Goal: Task Accomplishment & Management: Complete application form

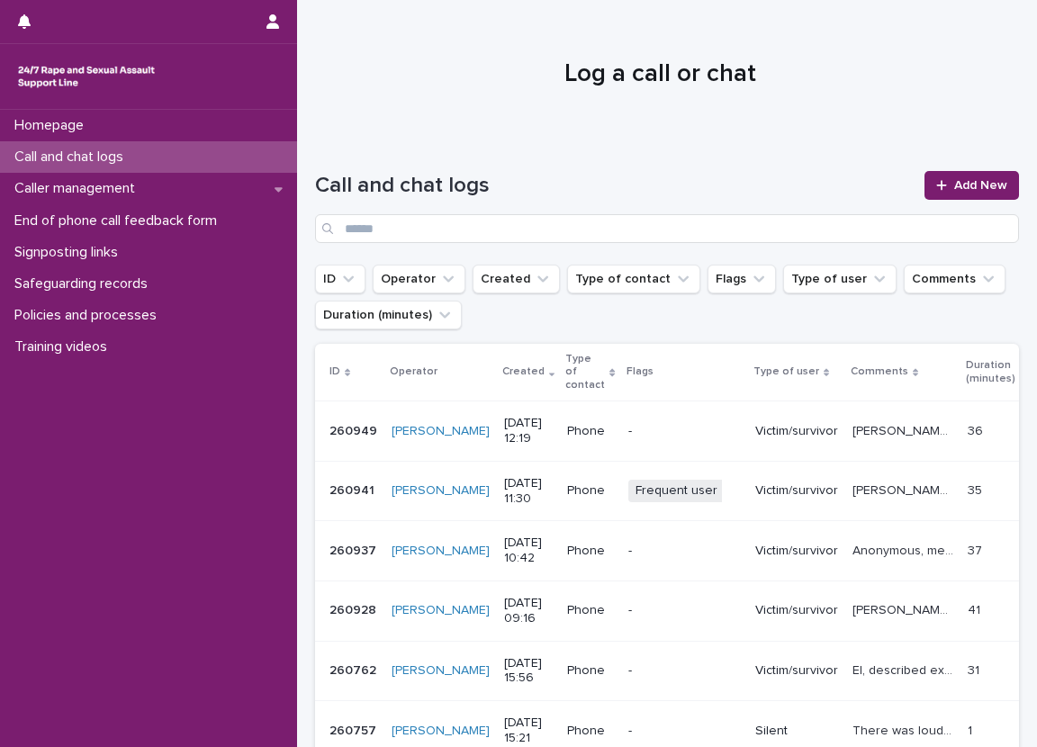
click at [984, 177] on link "Add New" at bounding box center [971, 185] width 94 height 29
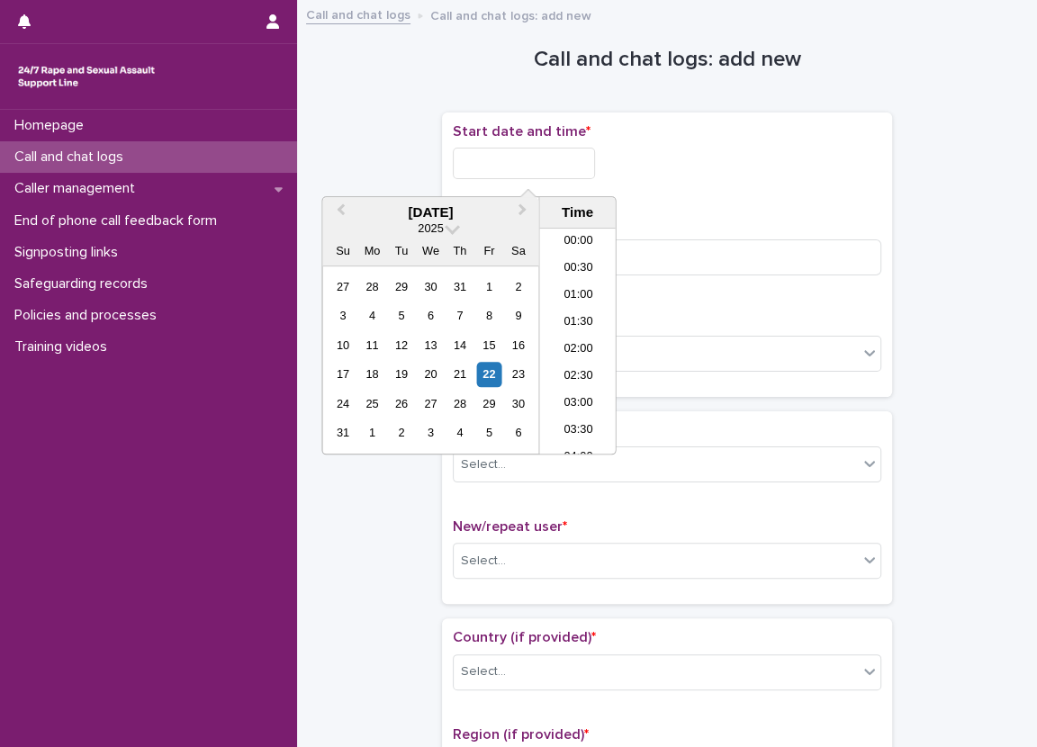
click at [541, 168] on input "text" at bounding box center [524, 163] width 142 height 31
click at [586, 337] on li "13:30" at bounding box center [577, 341] width 76 height 27
click at [582, 165] on input "**********" at bounding box center [524, 163] width 142 height 31
type input "**********"
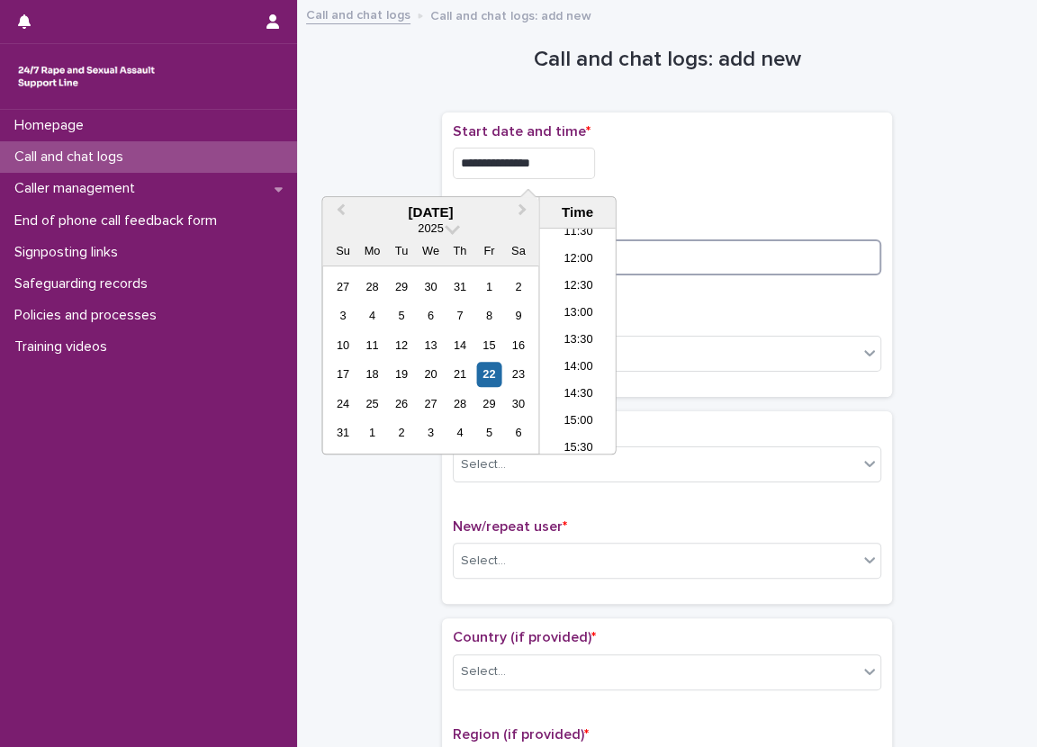
click at [814, 243] on input at bounding box center [667, 257] width 428 height 36
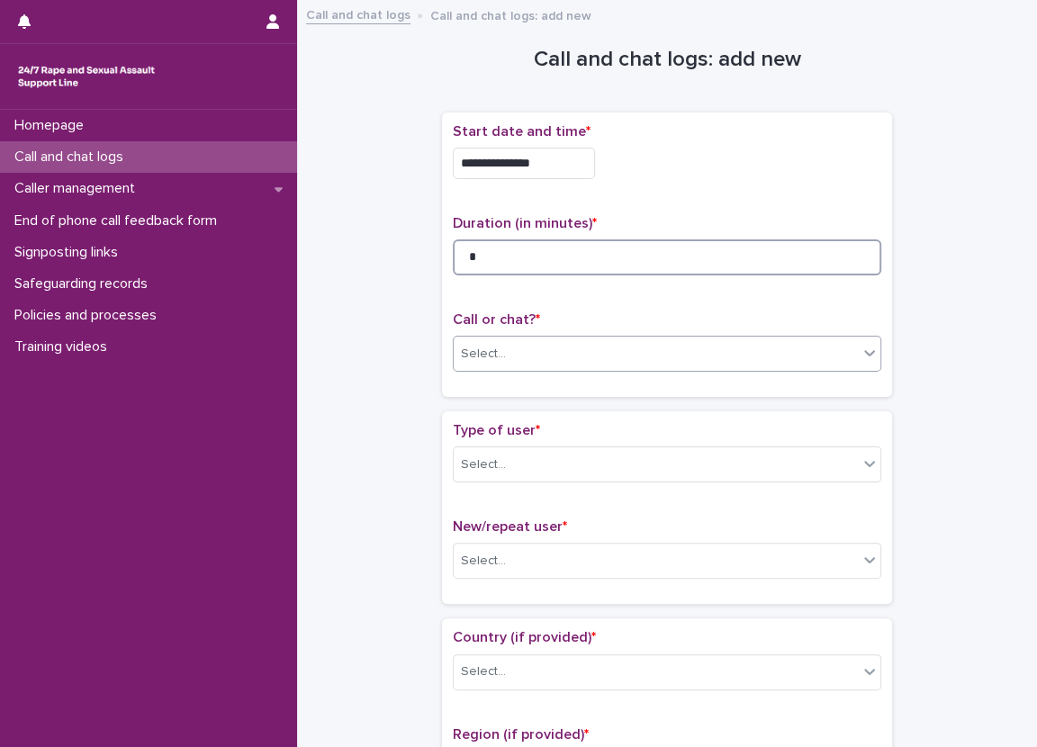
type input "*"
click at [472, 336] on div "Select..." at bounding box center [667, 354] width 428 height 36
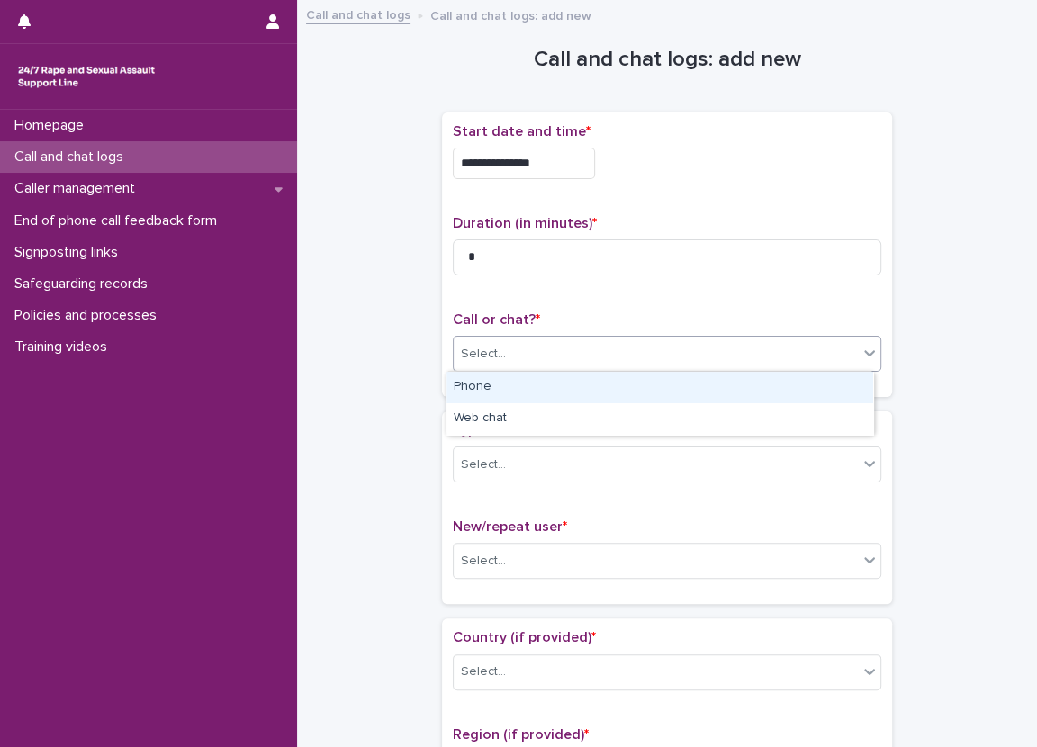
click at [521, 373] on div "Phone" at bounding box center [659, 387] width 427 height 31
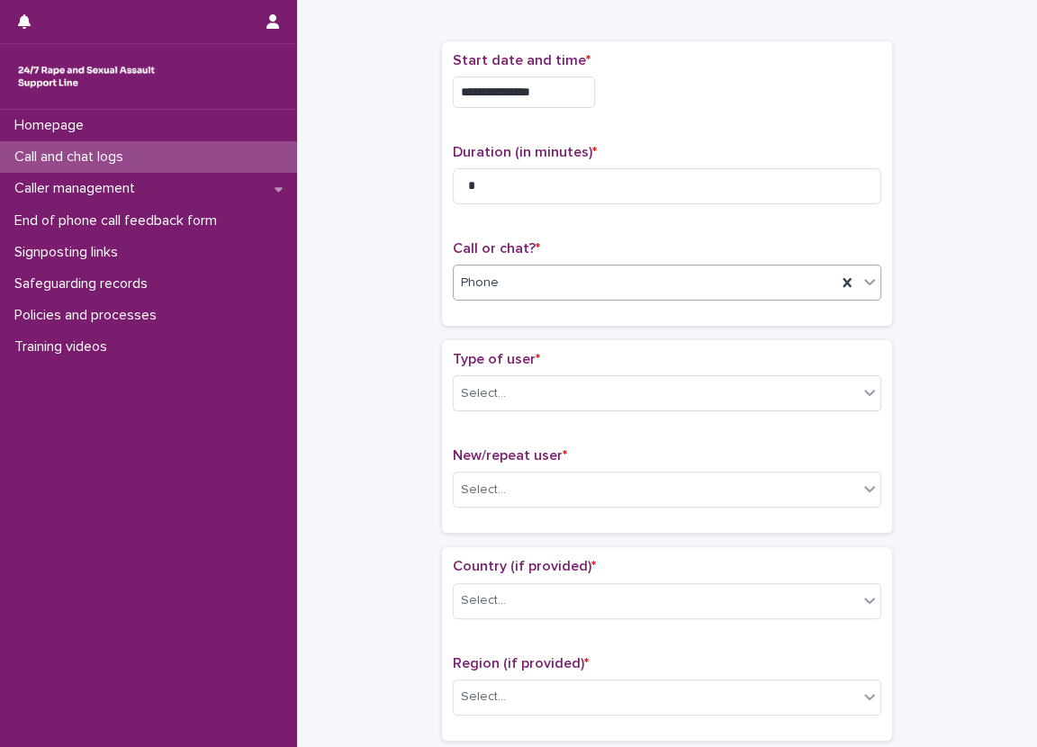
scroll to position [180, 0]
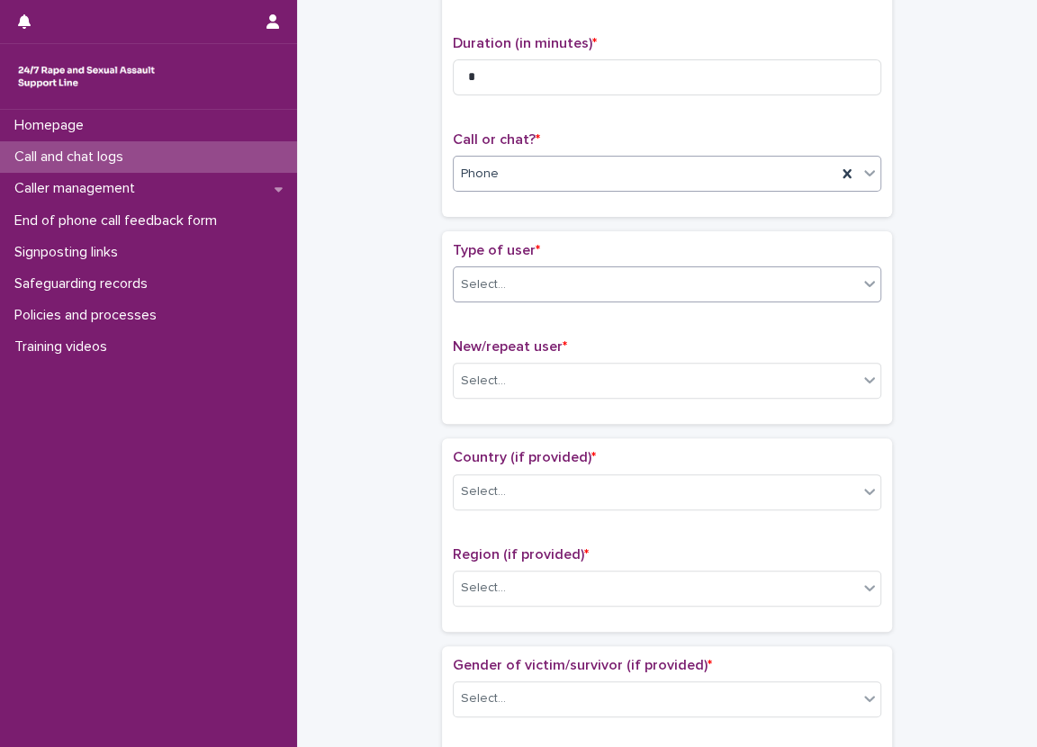
click at [558, 281] on div "Select..." at bounding box center [656, 285] width 404 height 30
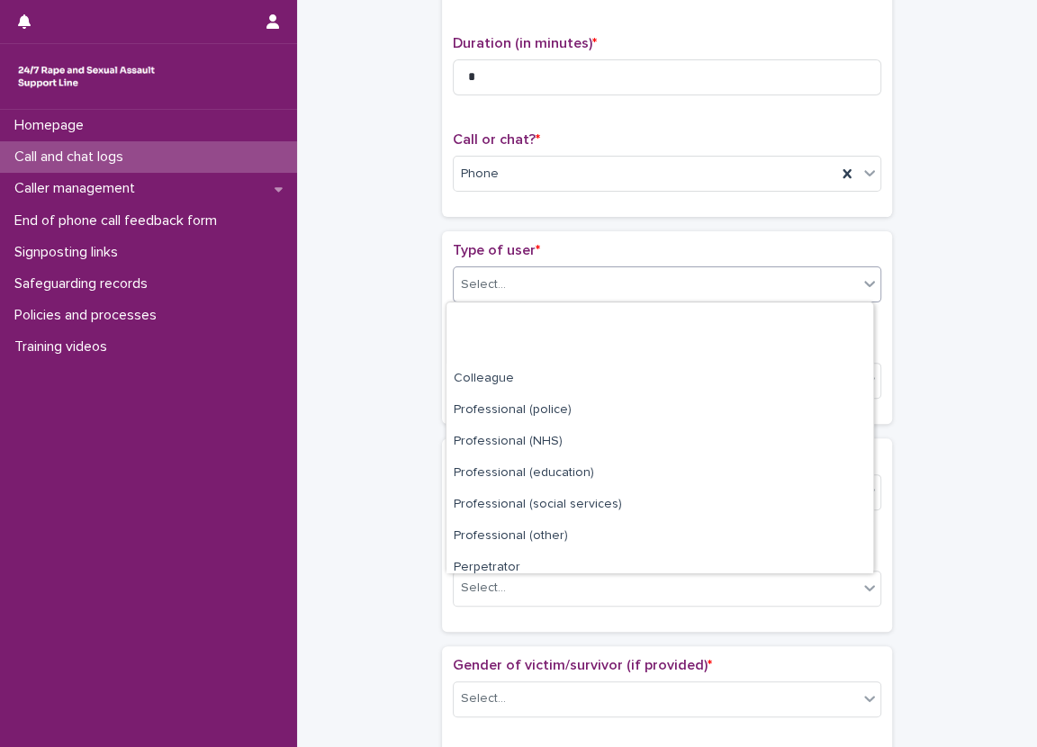
scroll to position [202, 0]
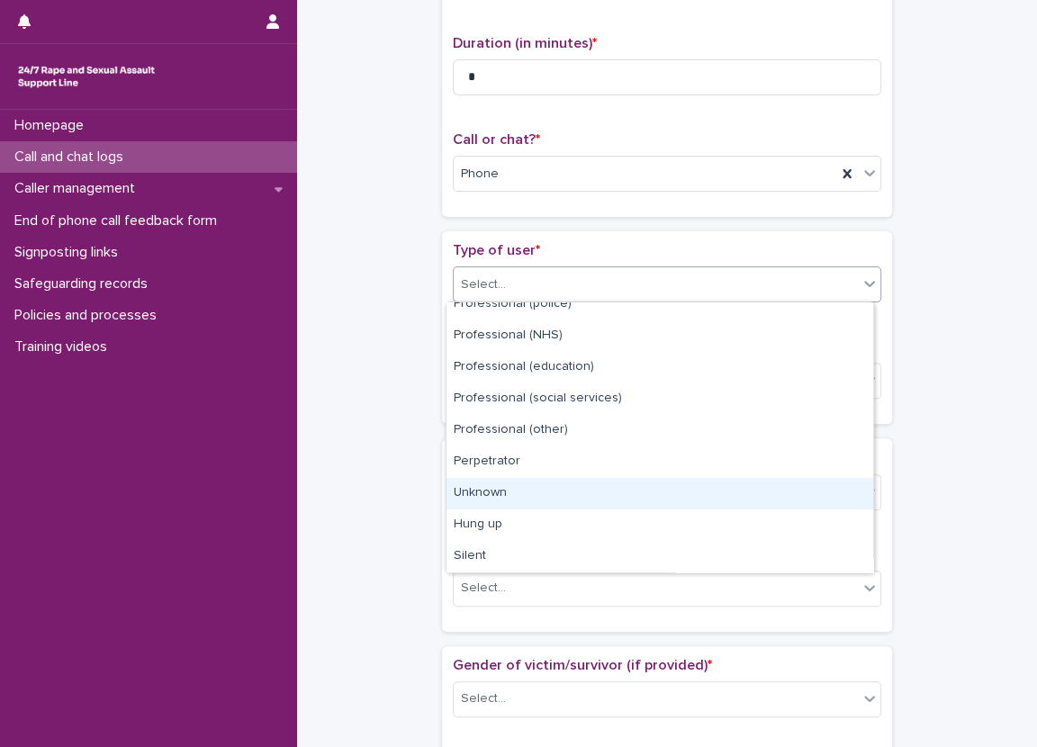
click at [575, 499] on div "Unknown" at bounding box center [659, 493] width 427 height 31
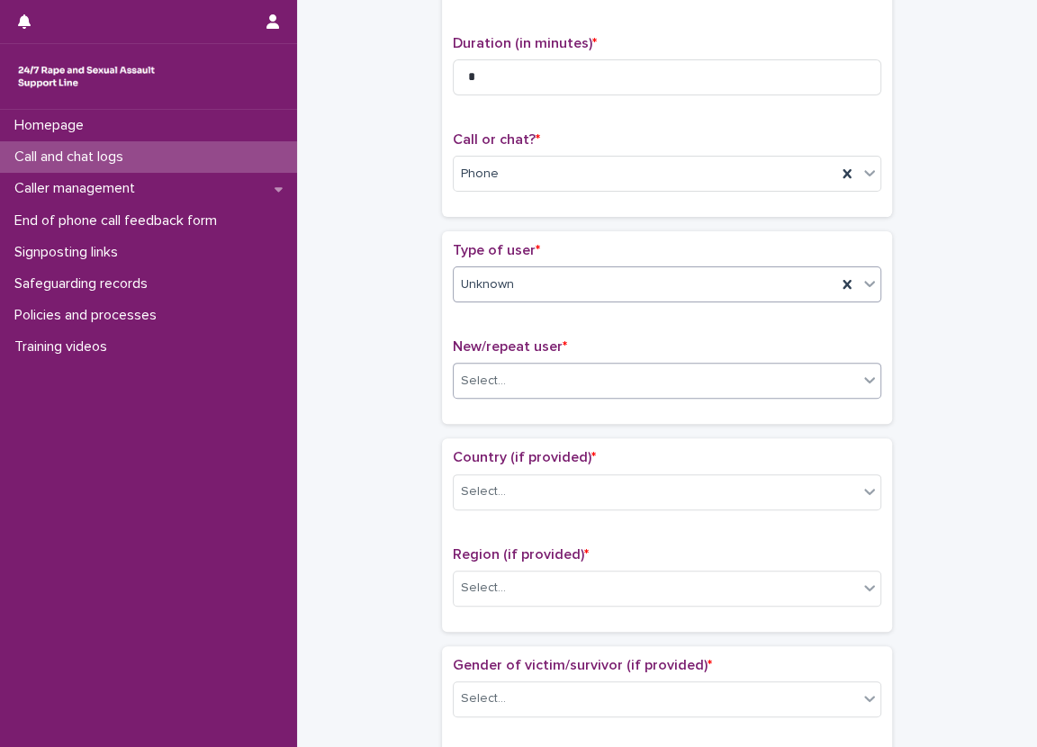
click at [527, 377] on div "Select..." at bounding box center [656, 381] width 404 height 30
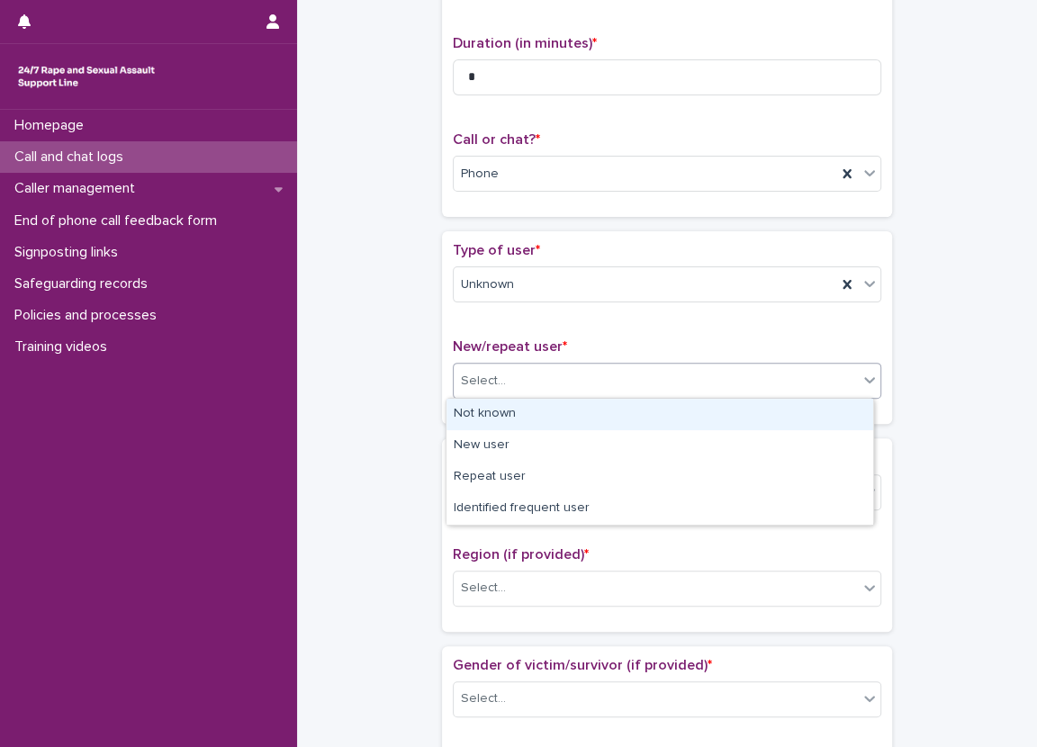
click at [524, 420] on div "Not known" at bounding box center [659, 414] width 427 height 31
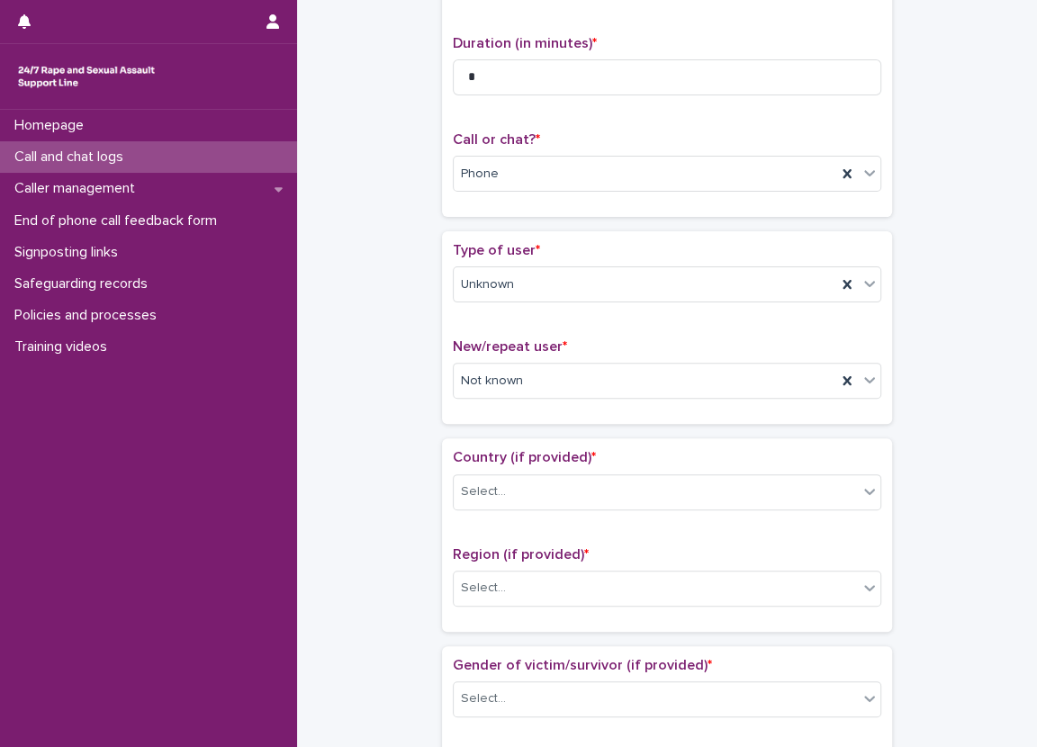
click at [442, 400] on div "Type of user * Unknown New/repeat user * Not known" at bounding box center [667, 327] width 450 height 193
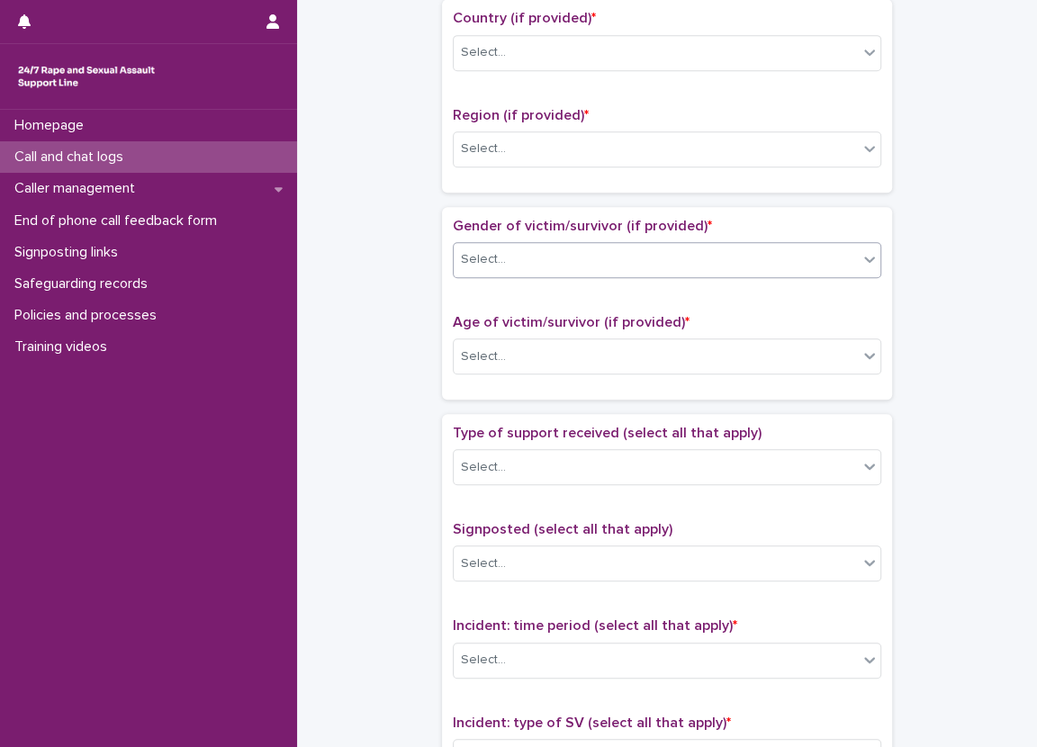
scroll to position [630, 0]
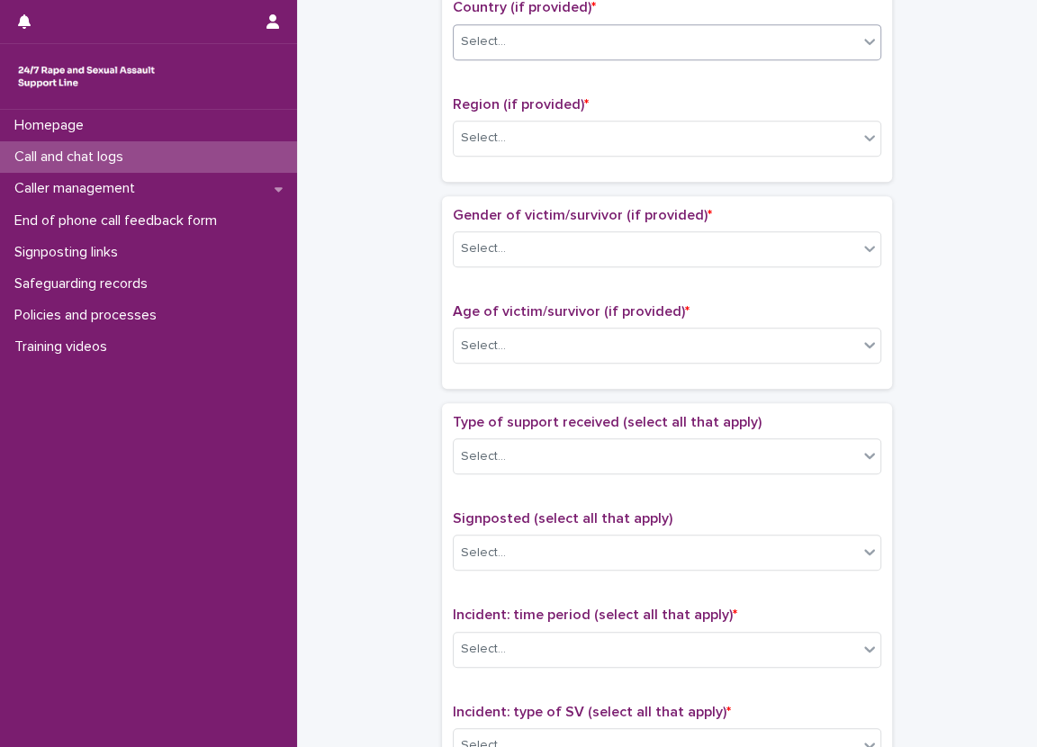
click at [526, 36] on div "Select..." at bounding box center [656, 42] width 404 height 30
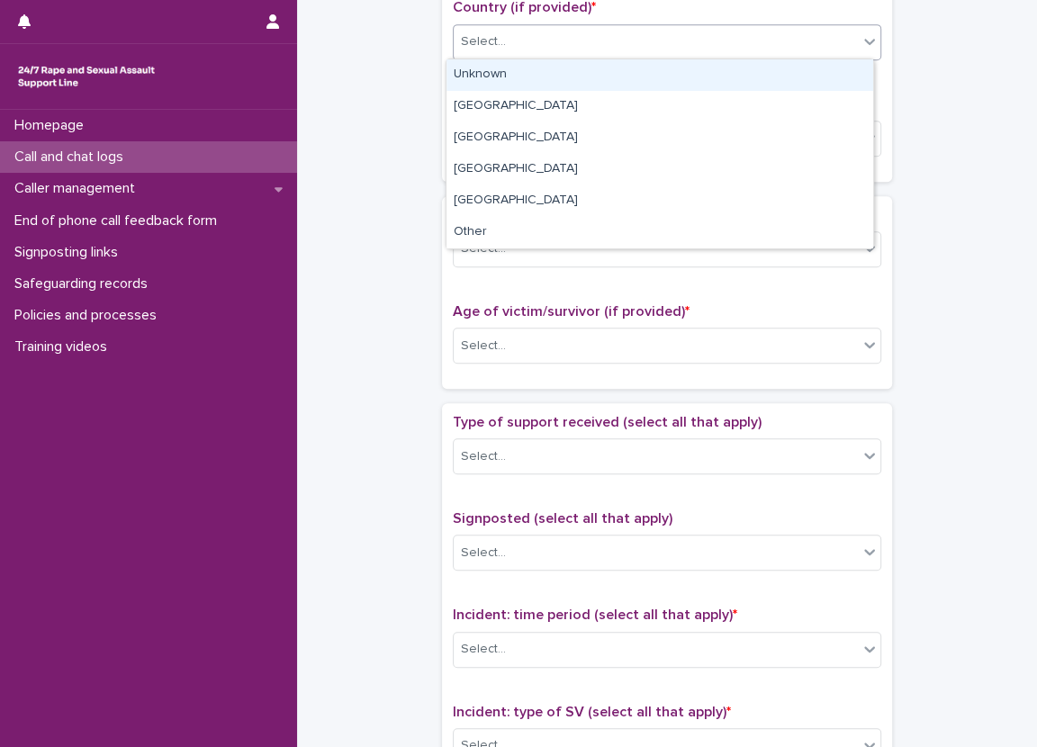
click at [523, 65] on div "Unknown" at bounding box center [659, 74] width 427 height 31
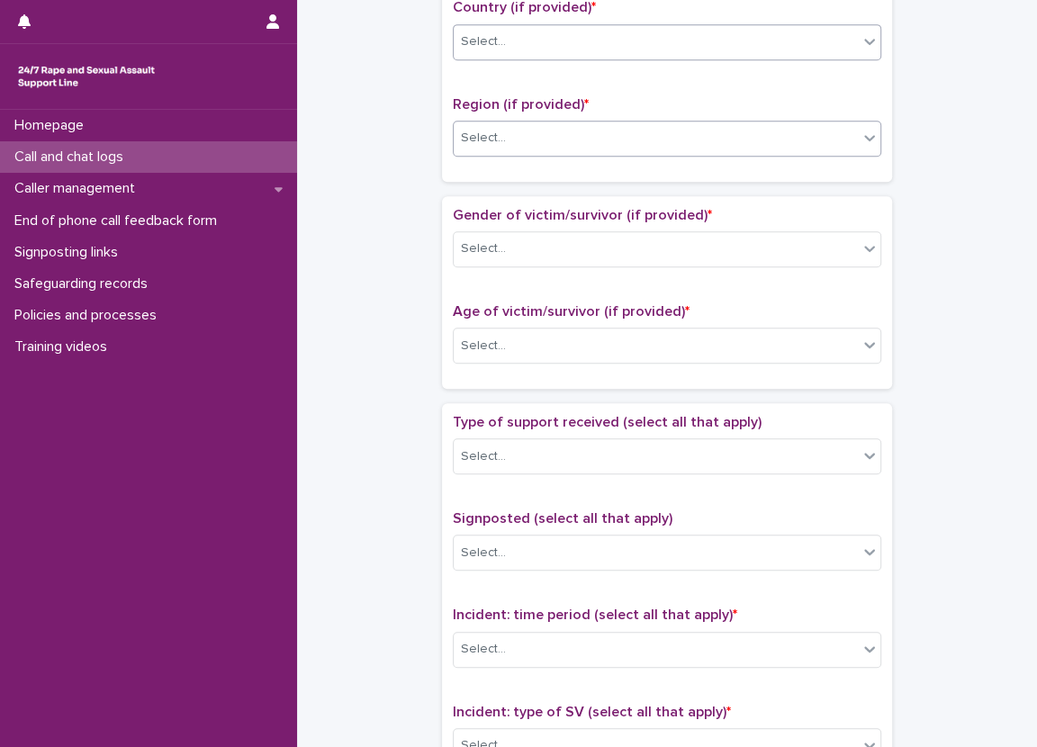
click at [509, 130] on div "Select..." at bounding box center [656, 138] width 404 height 30
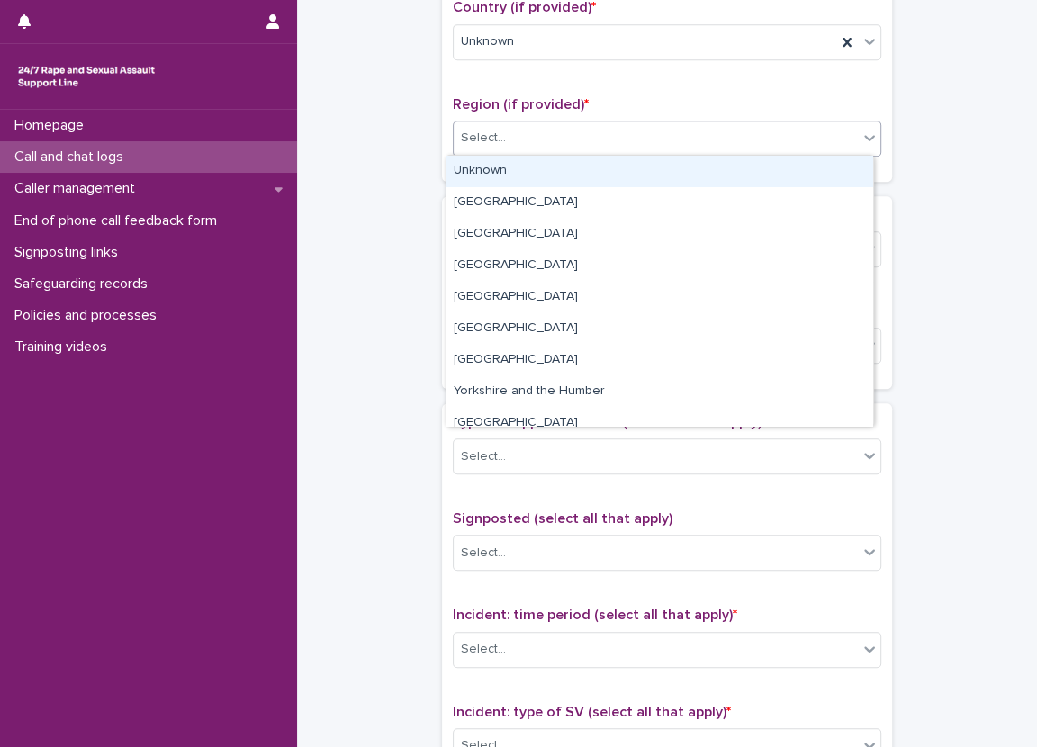
click at [502, 164] on div "Unknown" at bounding box center [659, 171] width 427 height 31
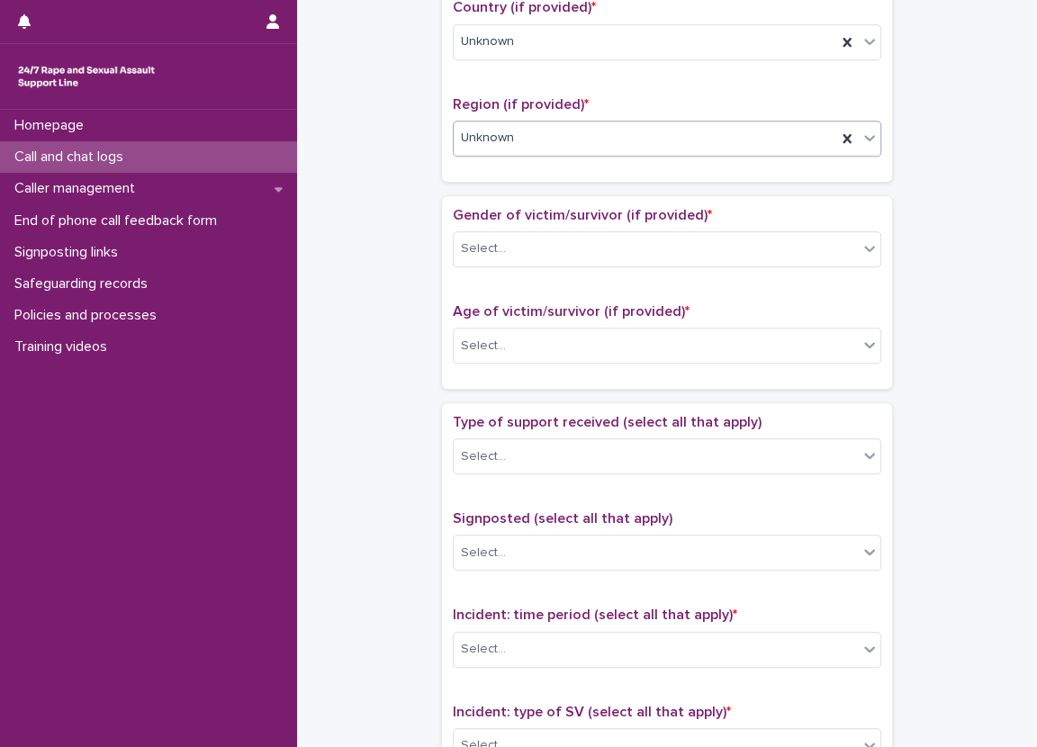
scroll to position [720, 0]
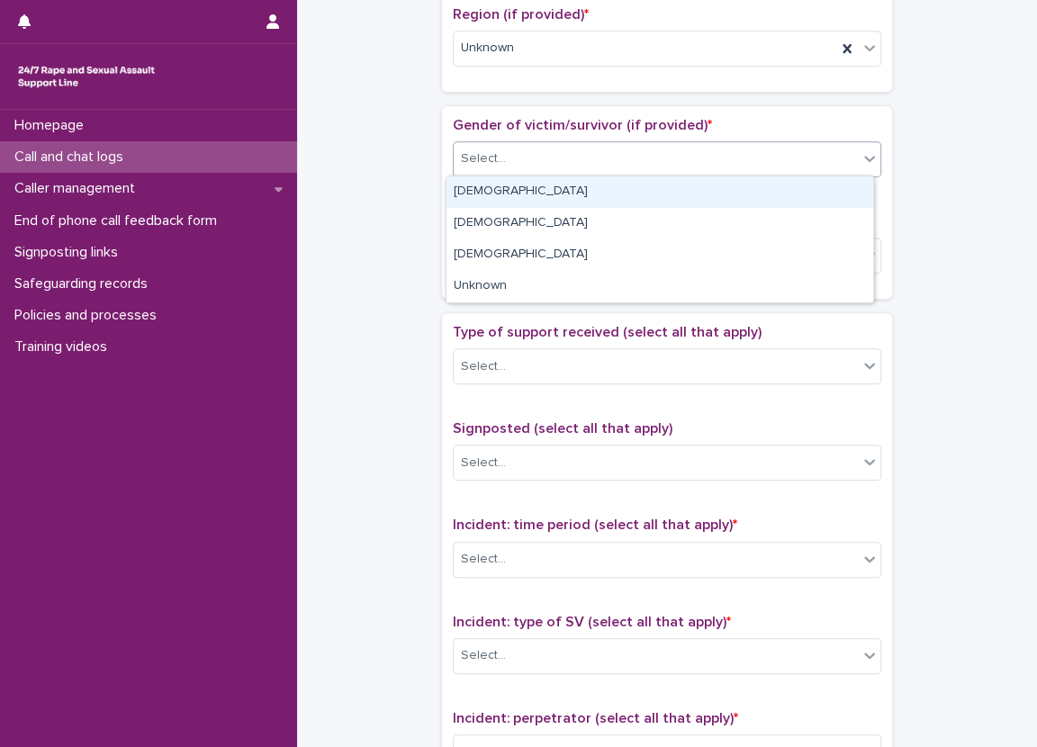
click at [715, 164] on div "Select..." at bounding box center [656, 159] width 404 height 30
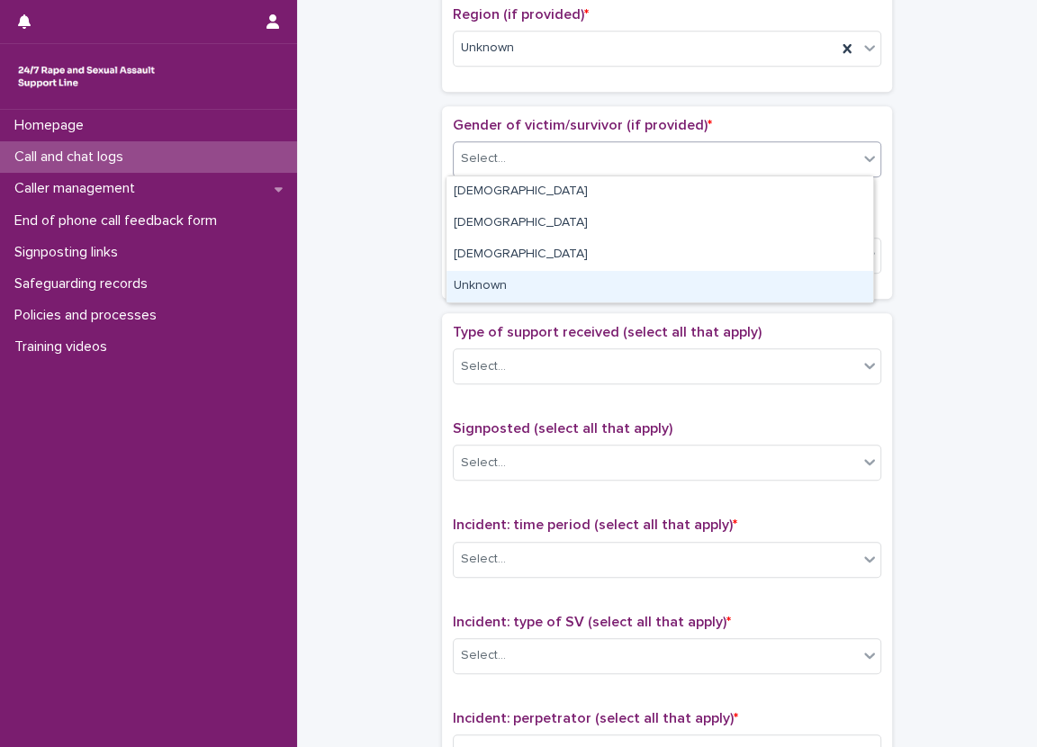
click at [670, 278] on div "Unknown" at bounding box center [659, 286] width 427 height 31
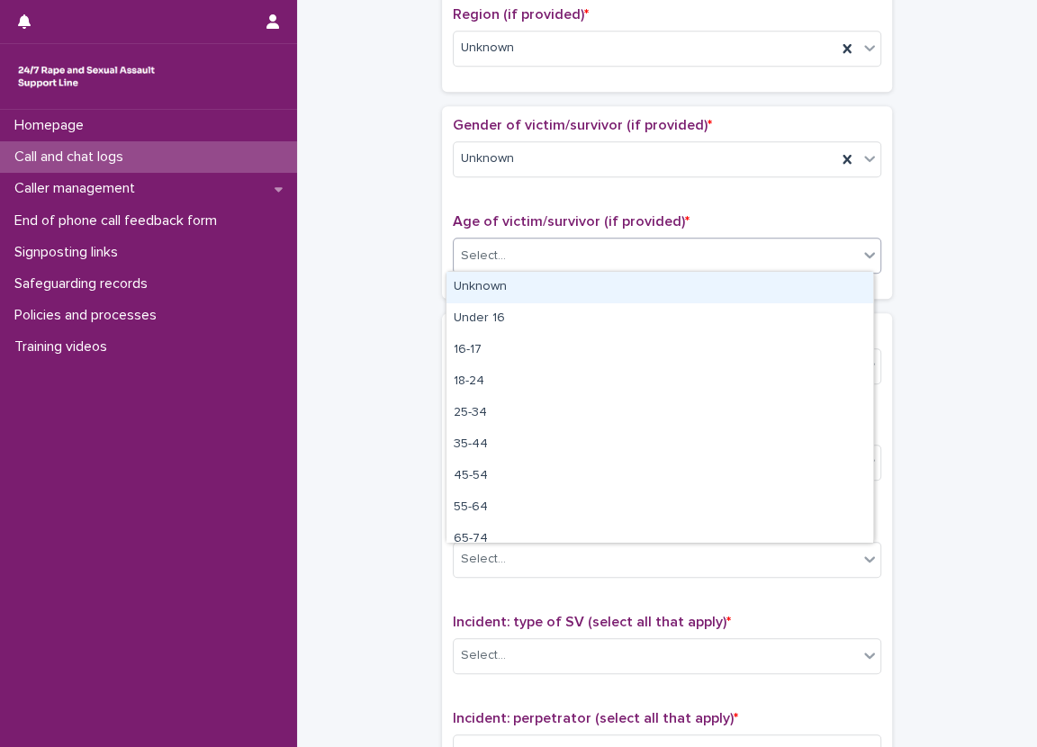
click at [669, 252] on div "Select..." at bounding box center [656, 256] width 404 height 30
click at [666, 274] on div "Unknown" at bounding box center [659, 287] width 427 height 31
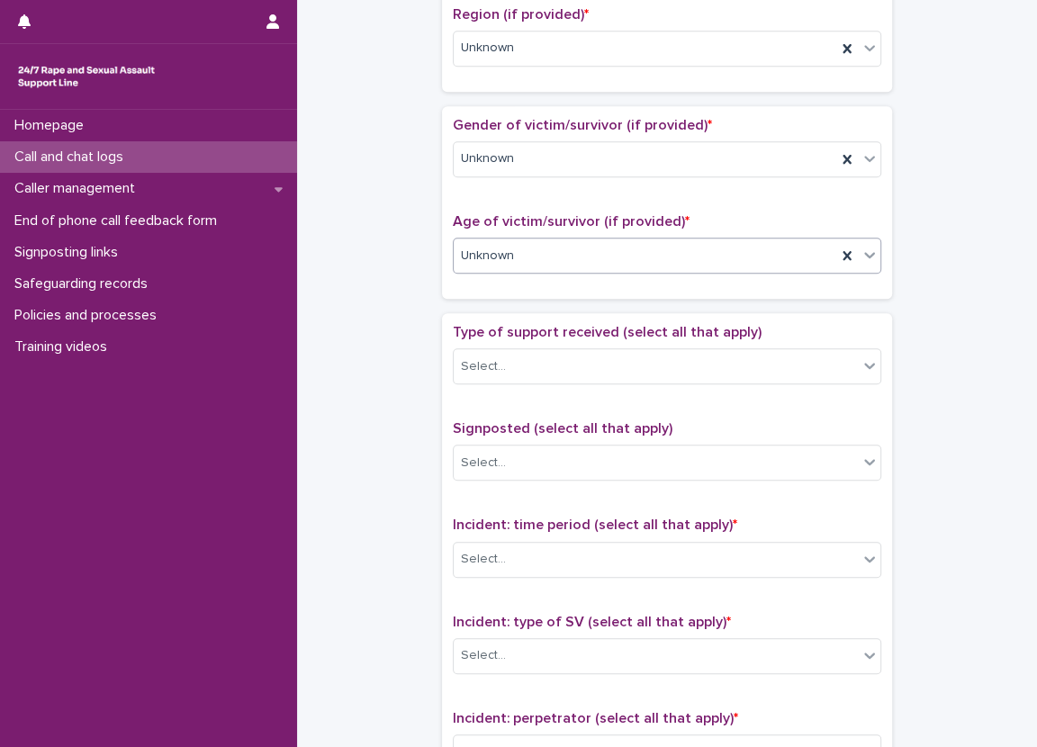
click at [386, 312] on div "**********" at bounding box center [667, 211] width 704 height 1840
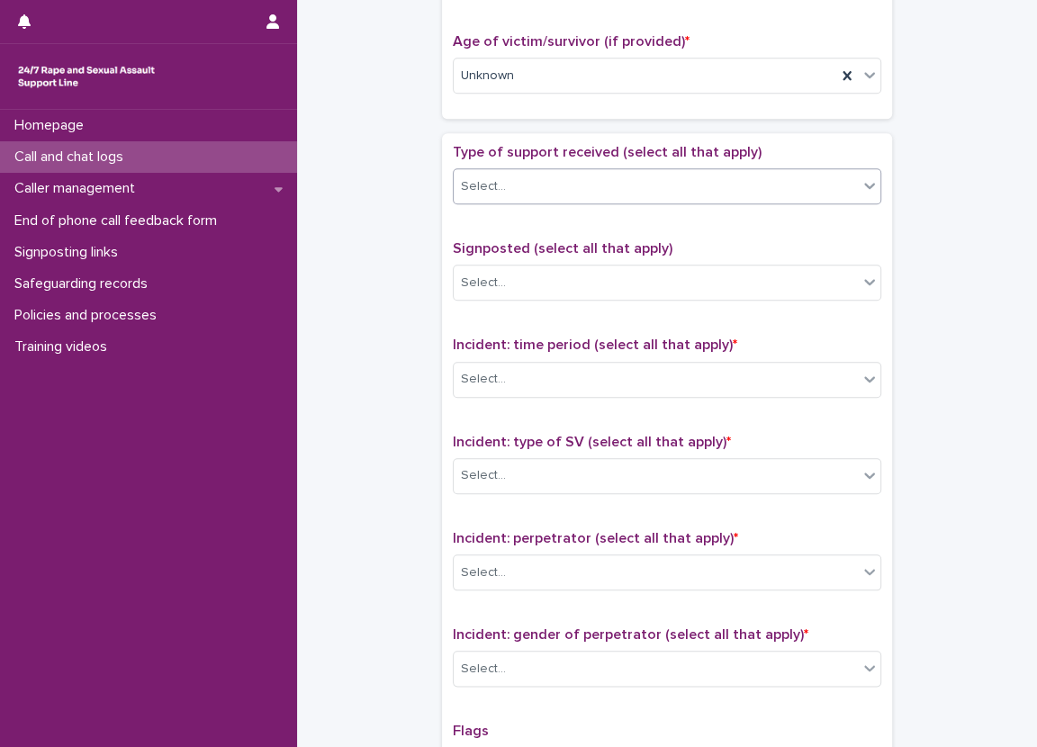
click at [513, 196] on div "Select..." at bounding box center [656, 187] width 404 height 30
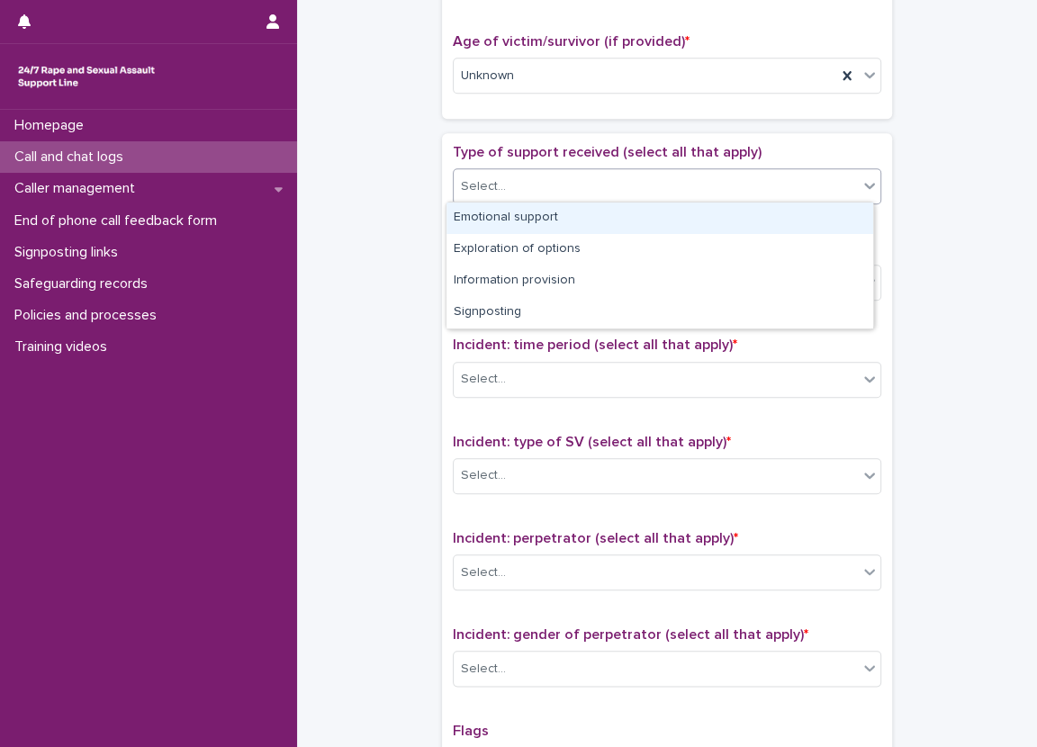
click at [580, 220] on div "Emotional support" at bounding box center [659, 217] width 427 height 31
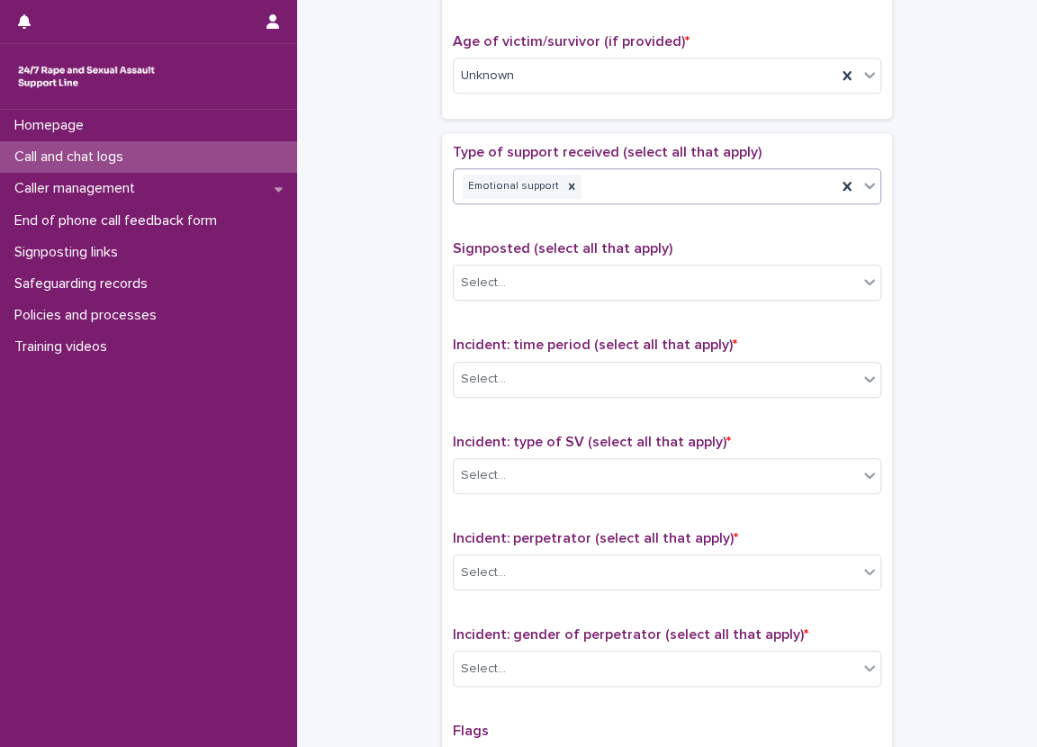
click at [433, 267] on div "**********" at bounding box center [667, 31] width 704 height 1840
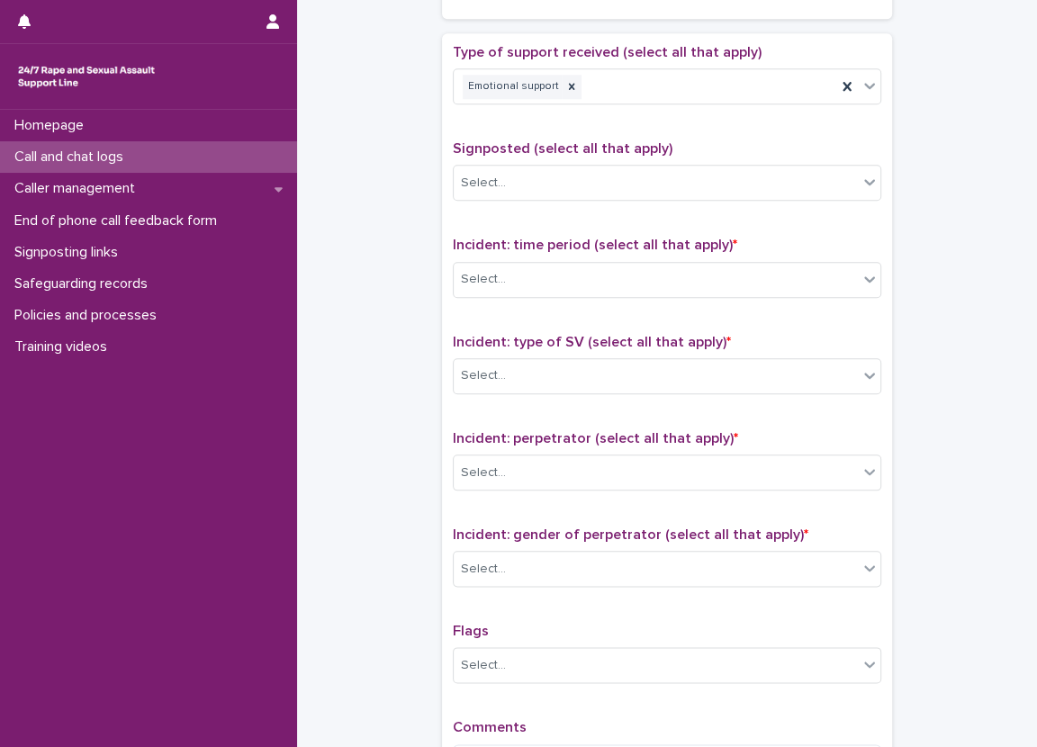
scroll to position [1170, 0]
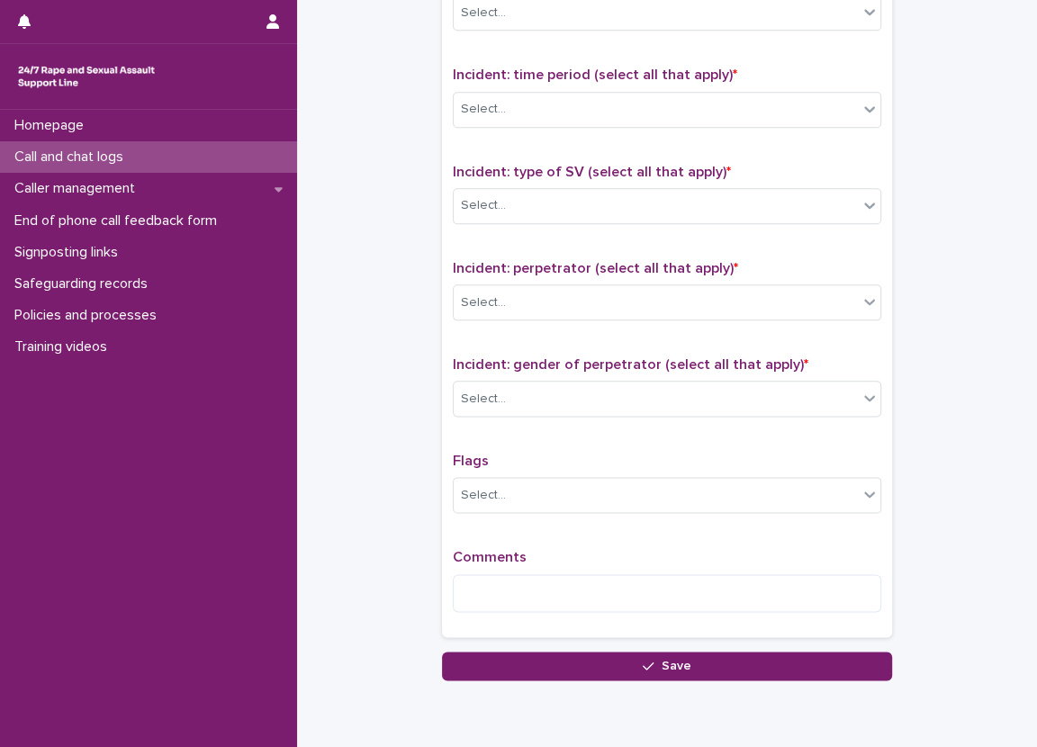
click at [527, 87] on div "Incident: time period (select all that apply) * Select..." at bounding box center [667, 104] width 428 height 75
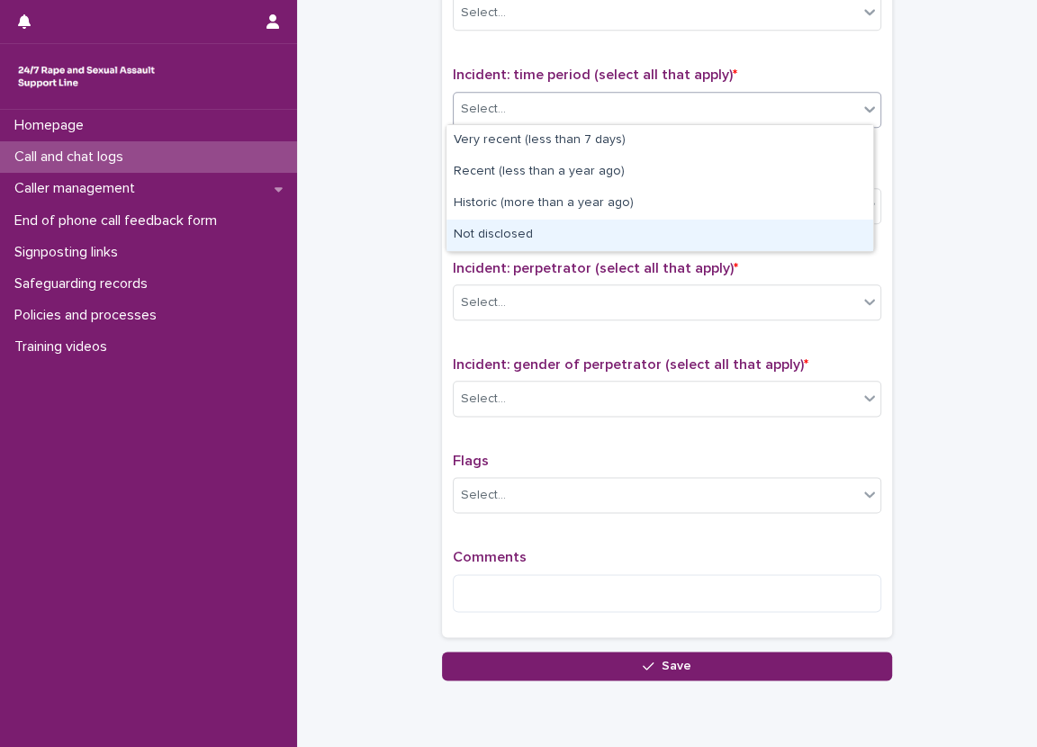
click at [538, 235] on div "Not disclosed" at bounding box center [659, 235] width 427 height 31
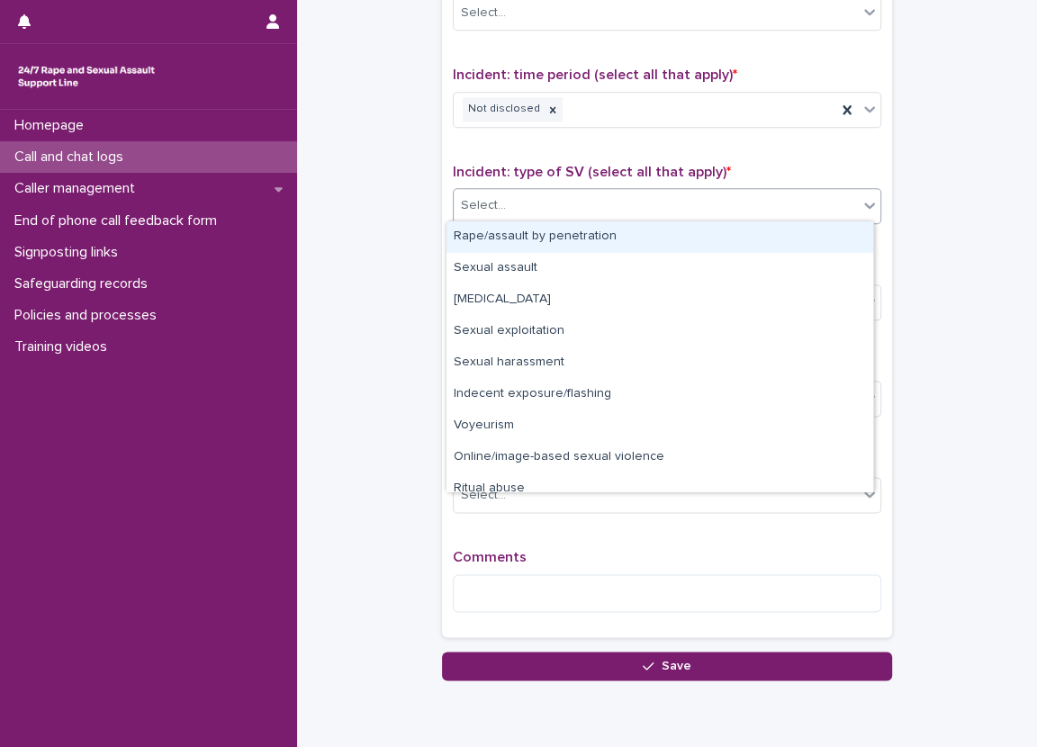
click at [538, 215] on div "Select..." at bounding box center [656, 206] width 404 height 30
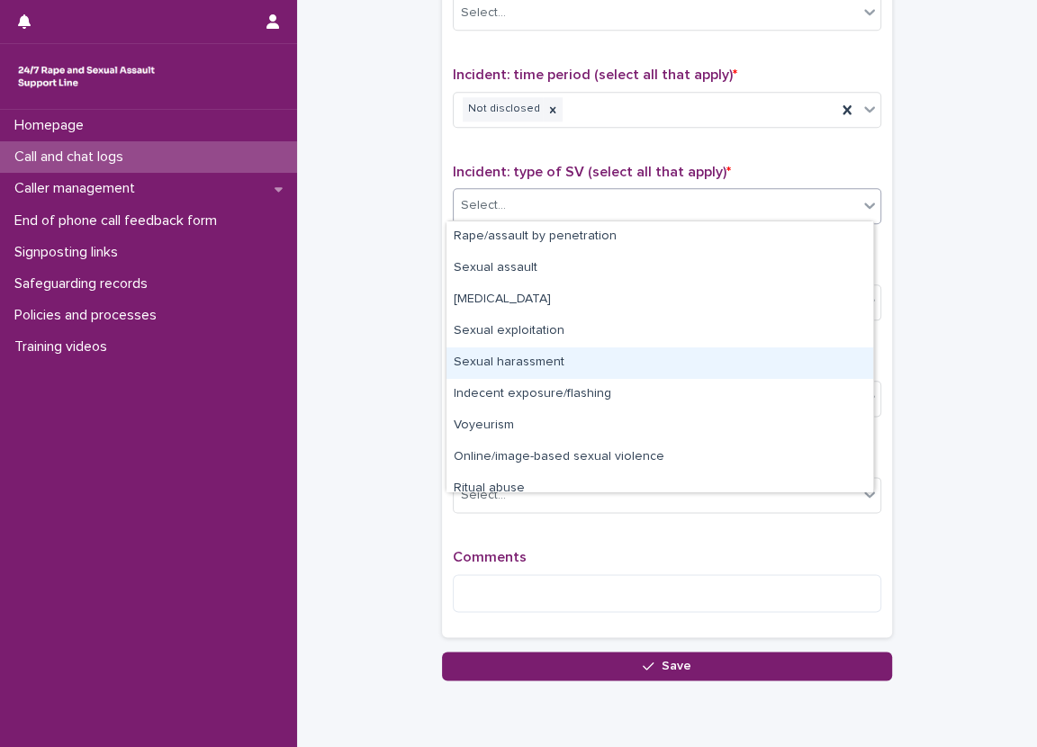
scroll to position [45, 0]
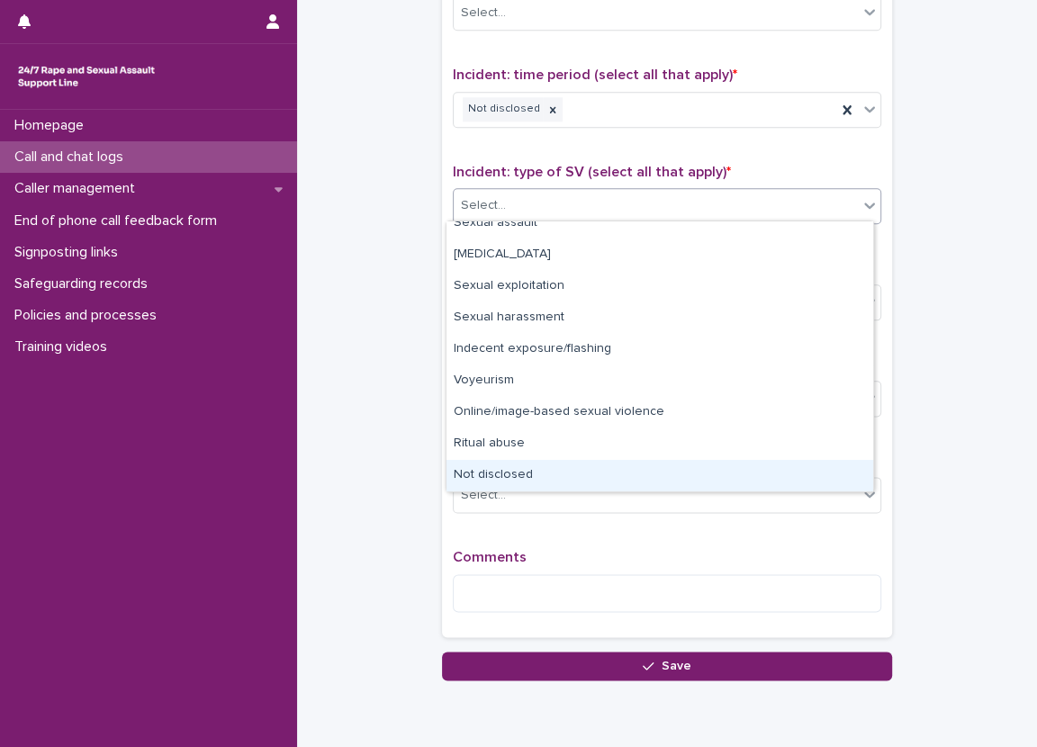
click at [568, 473] on div "Not disclosed" at bounding box center [659, 475] width 427 height 31
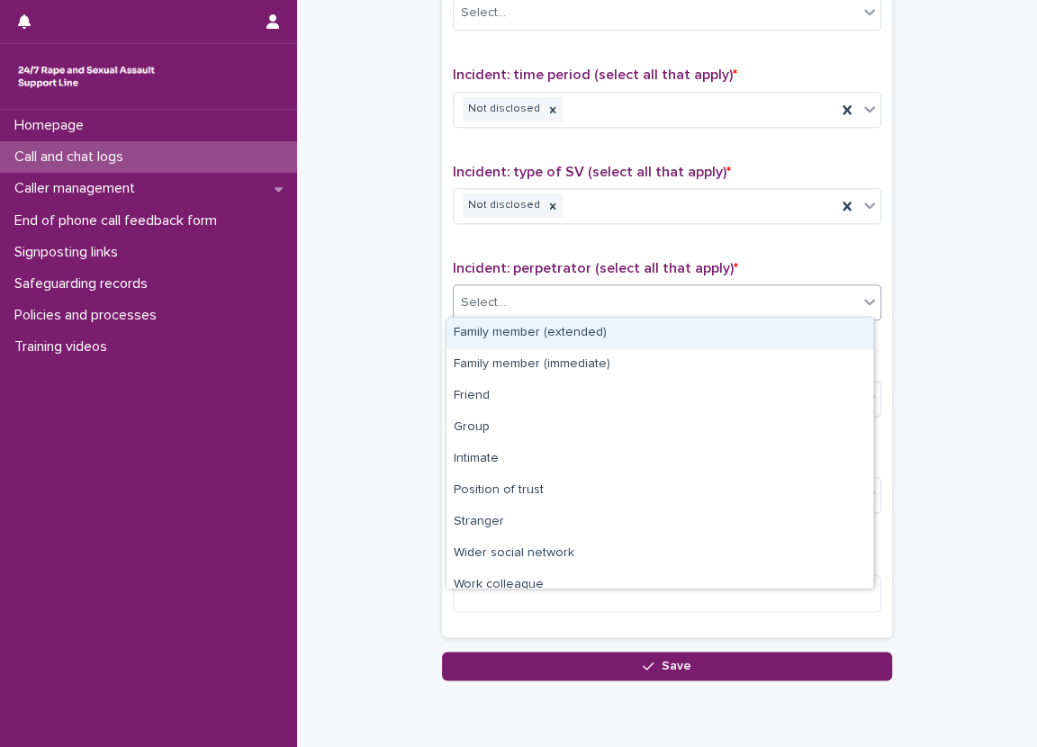
click at [554, 290] on div "Select..." at bounding box center [656, 303] width 404 height 30
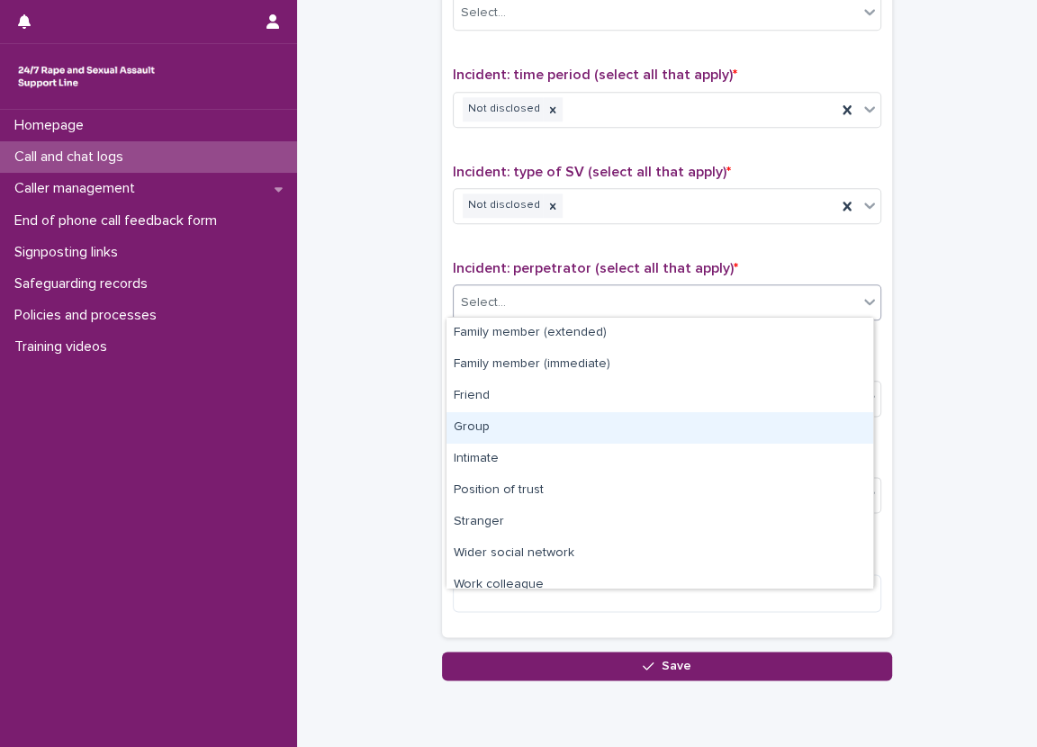
scroll to position [76, 0]
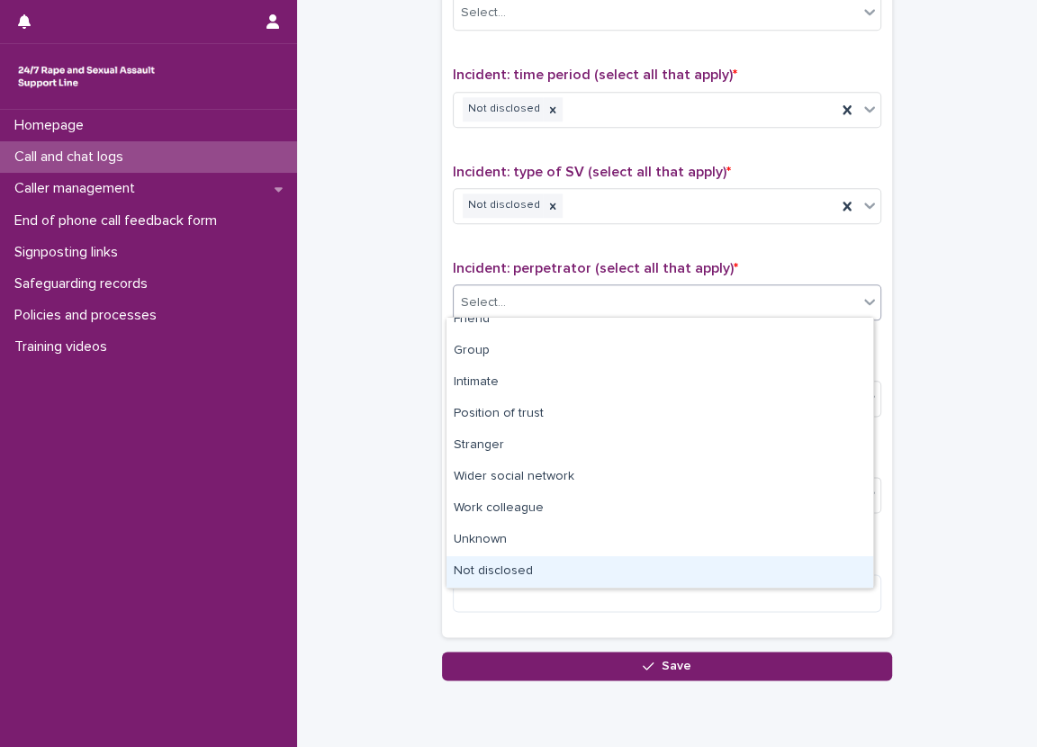
click at [553, 571] on div "Not disclosed" at bounding box center [659, 571] width 427 height 31
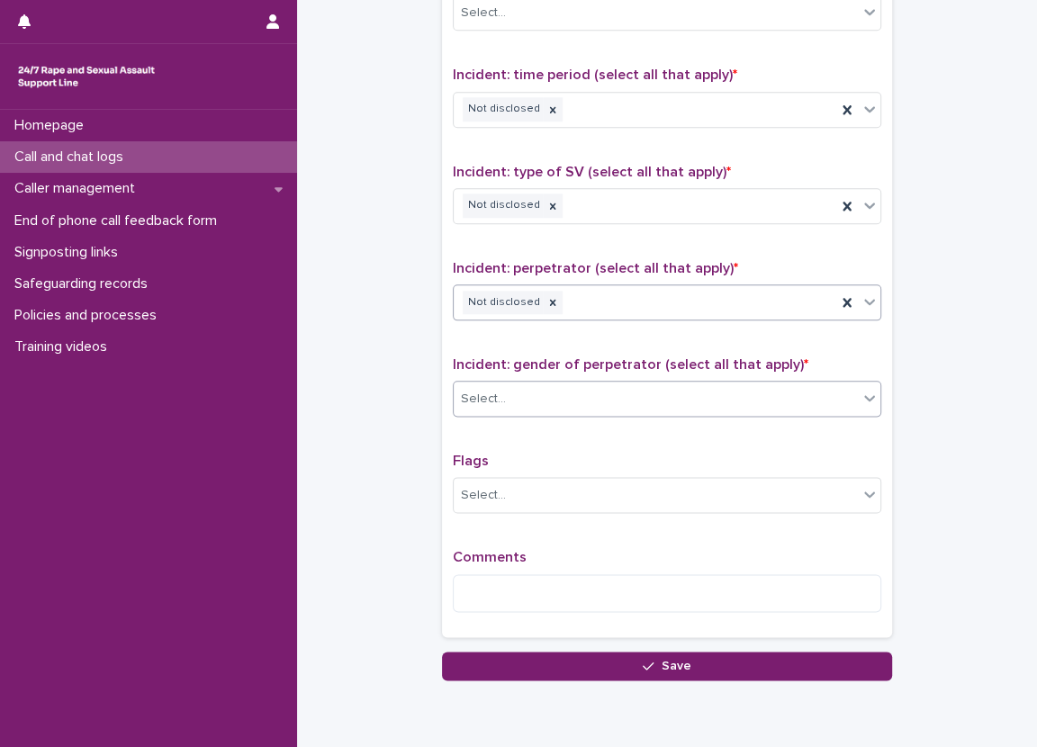
click at [529, 384] on div "Select..." at bounding box center [656, 399] width 404 height 30
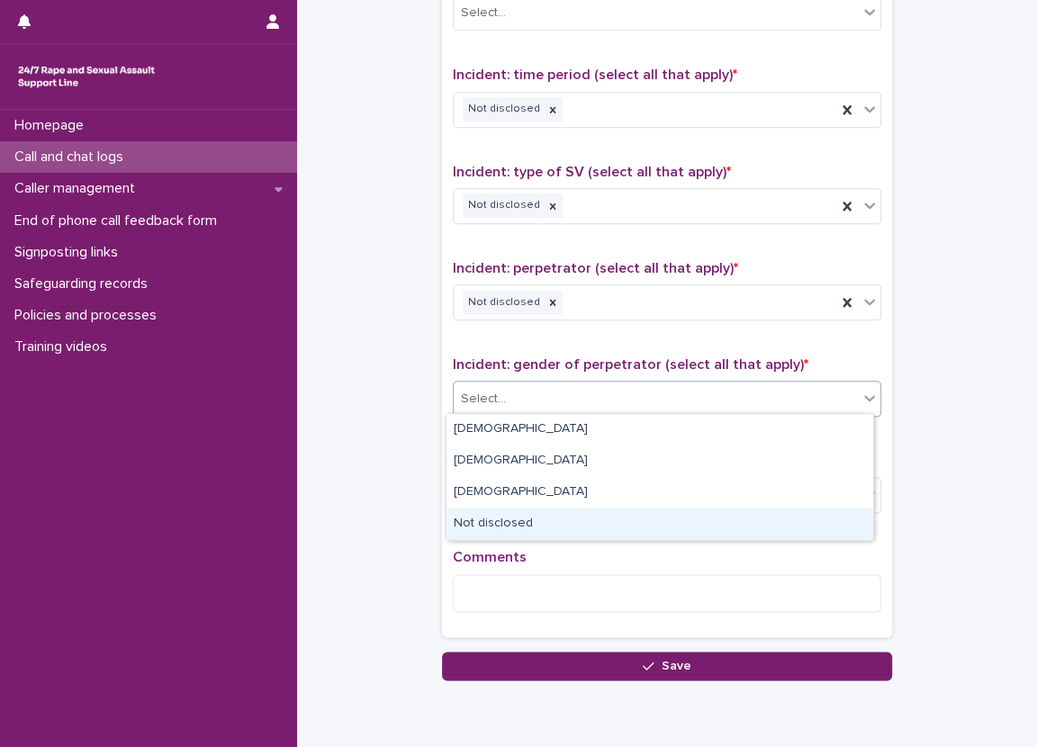
click at [533, 525] on div "Not disclosed" at bounding box center [659, 523] width 427 height 31
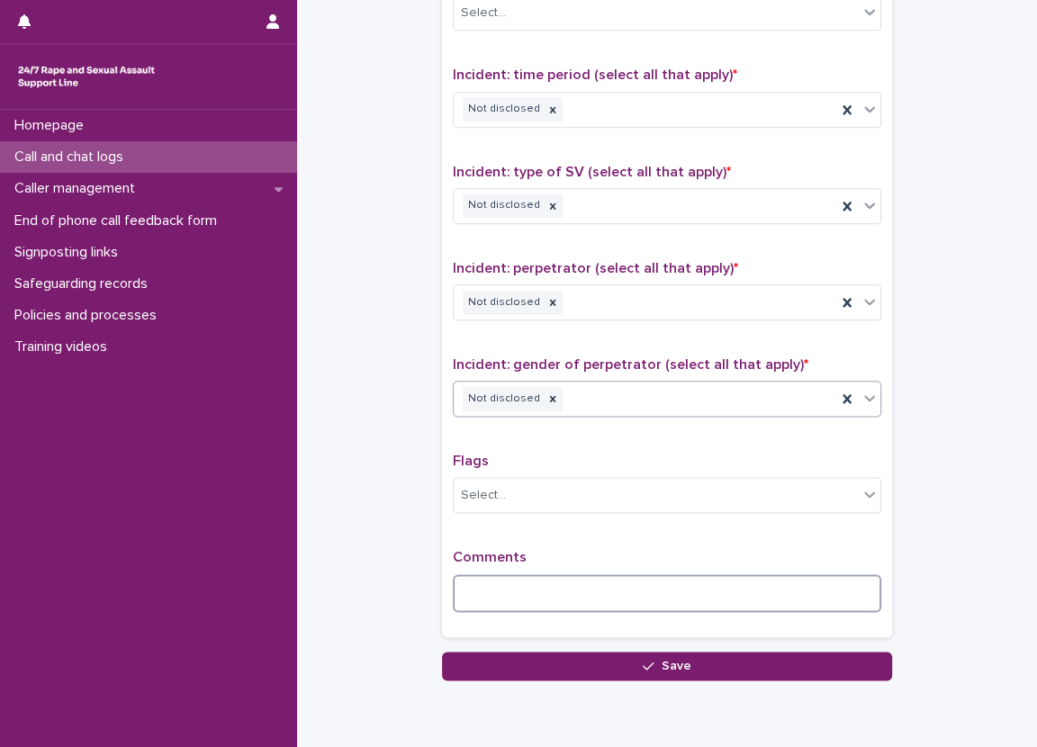
click at [543, 588] on textarea at bounding box center [667, 593] width 428 height 39
drag, startPoint x: 537, startPoint y: 608, endPoint x: 526, endPoint y: 589, distance: 22.6
click at [537, 608] on div "Comments" at bounding box center [667, 587] width 428 height 77
click at [522, 583] on textarea at bounding box center [667, 593] width 428 height 39
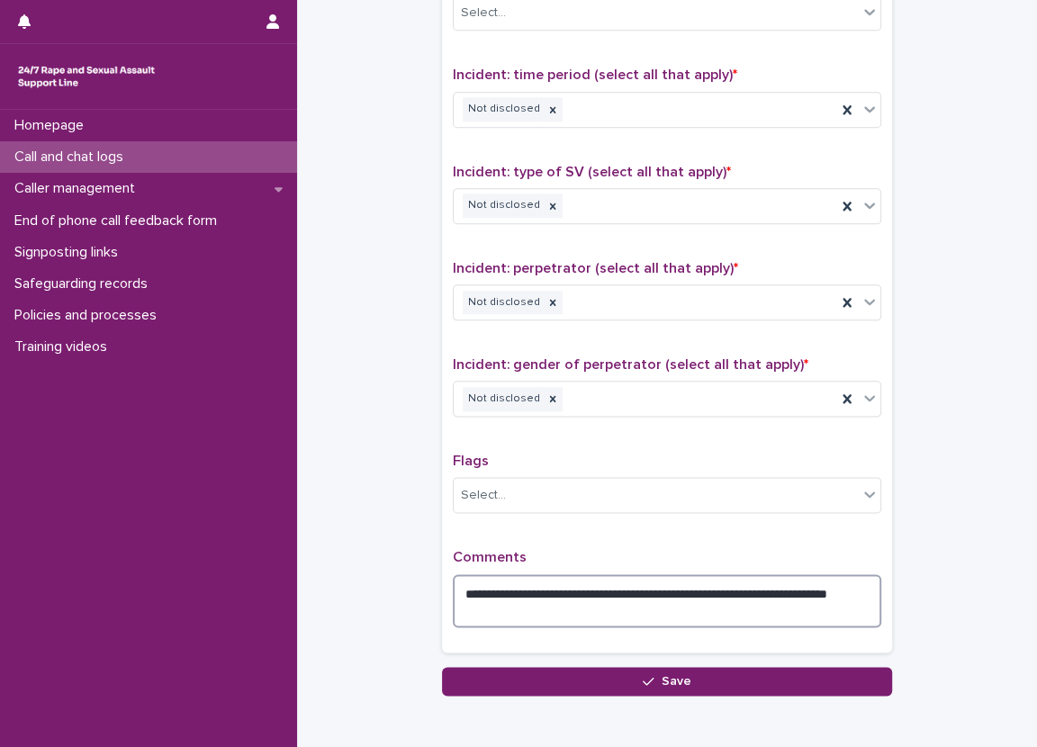
type textarea "**********"
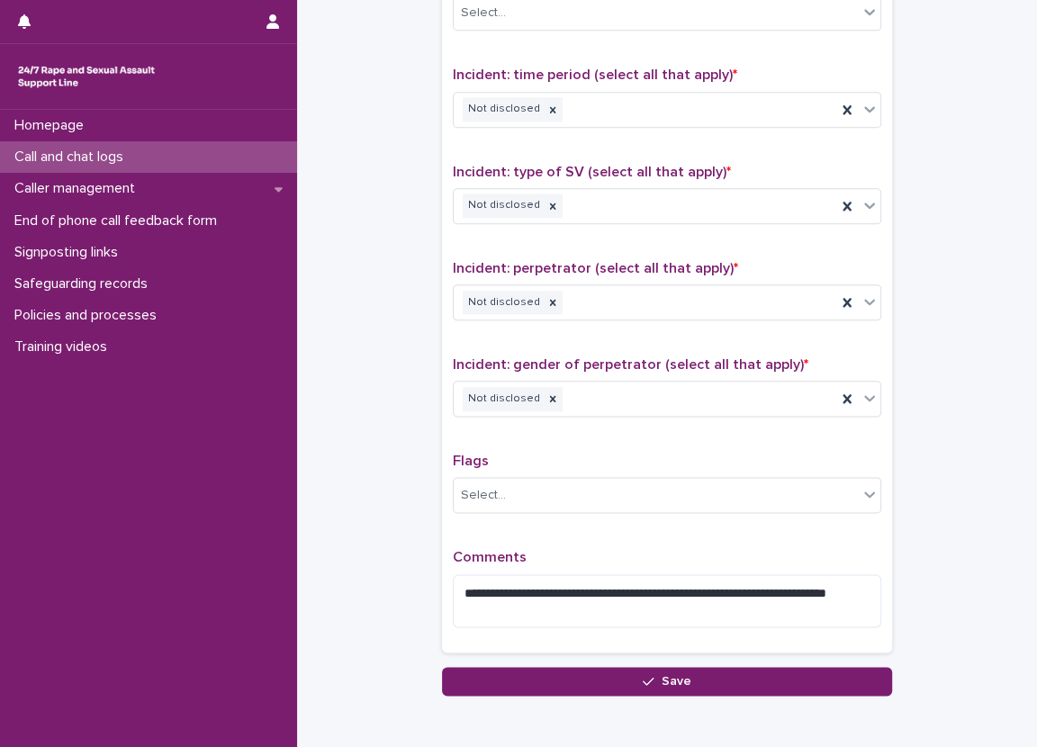
click at [549, 549] on p "Comments" at bounding box center [667, 557] width 428 height 17
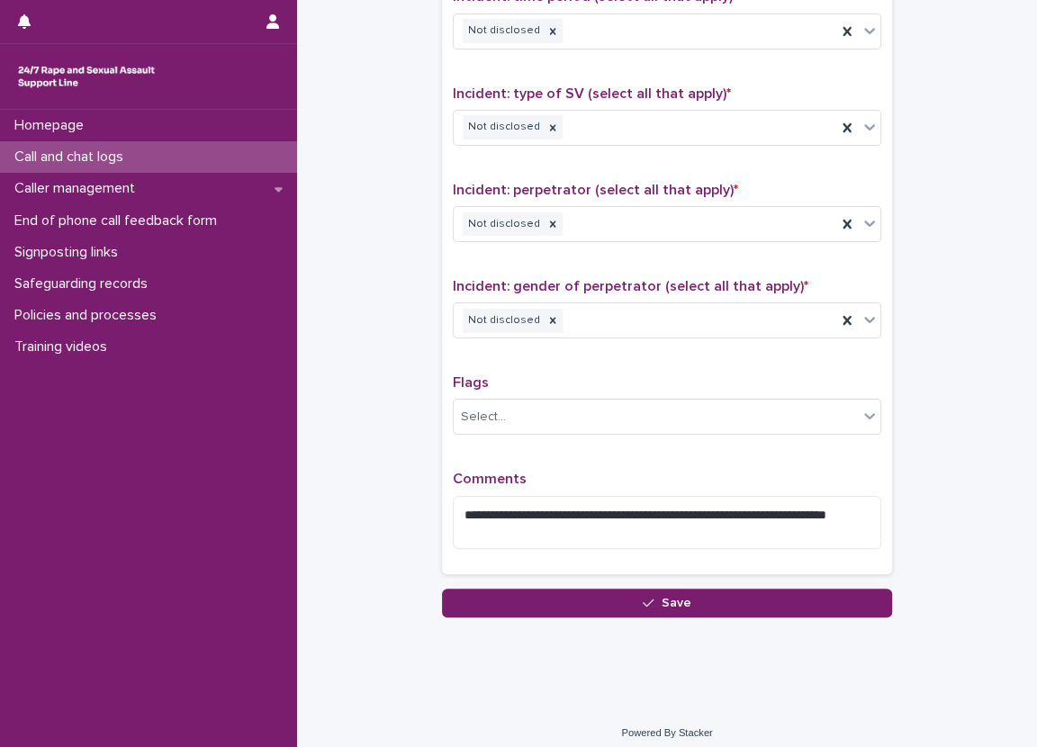
scroll to position [1255, 0]
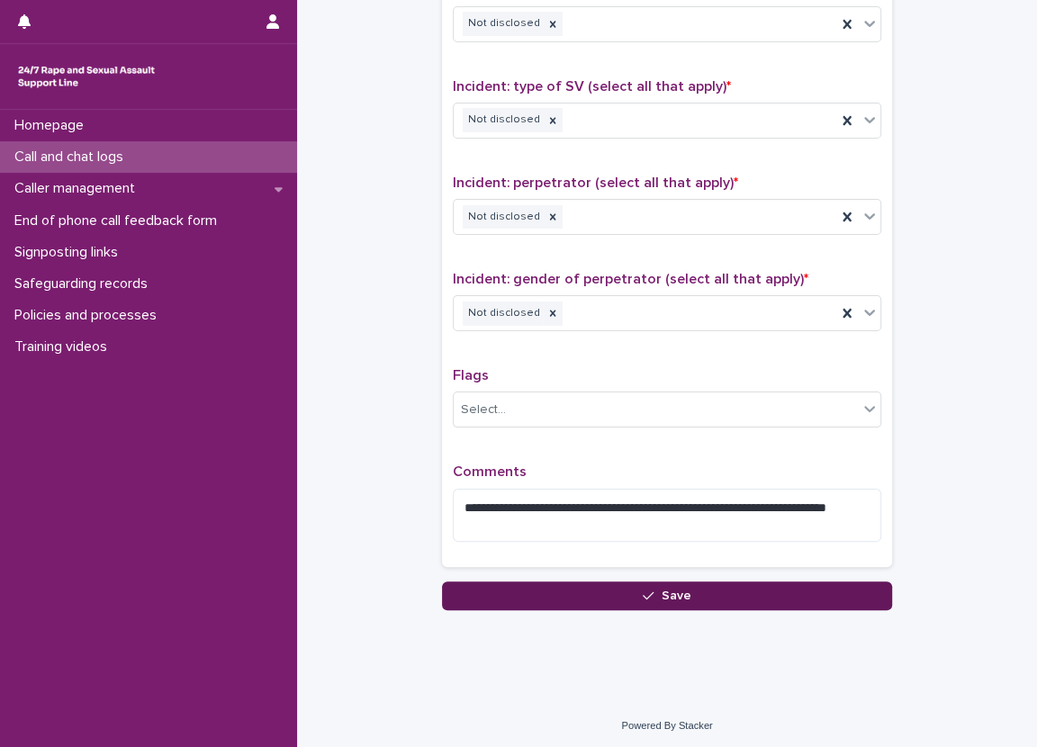
click at [584, 592] on button "Save" at bounding box center [667, 595] width 450 height 29
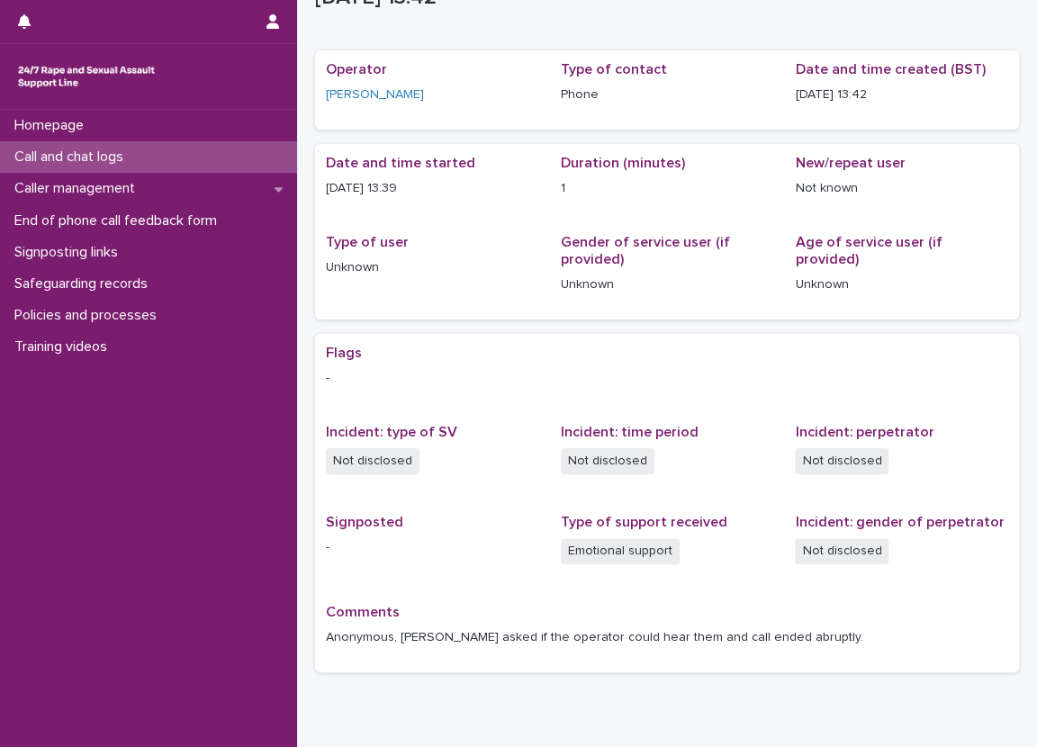
scroll to position [90, 0]
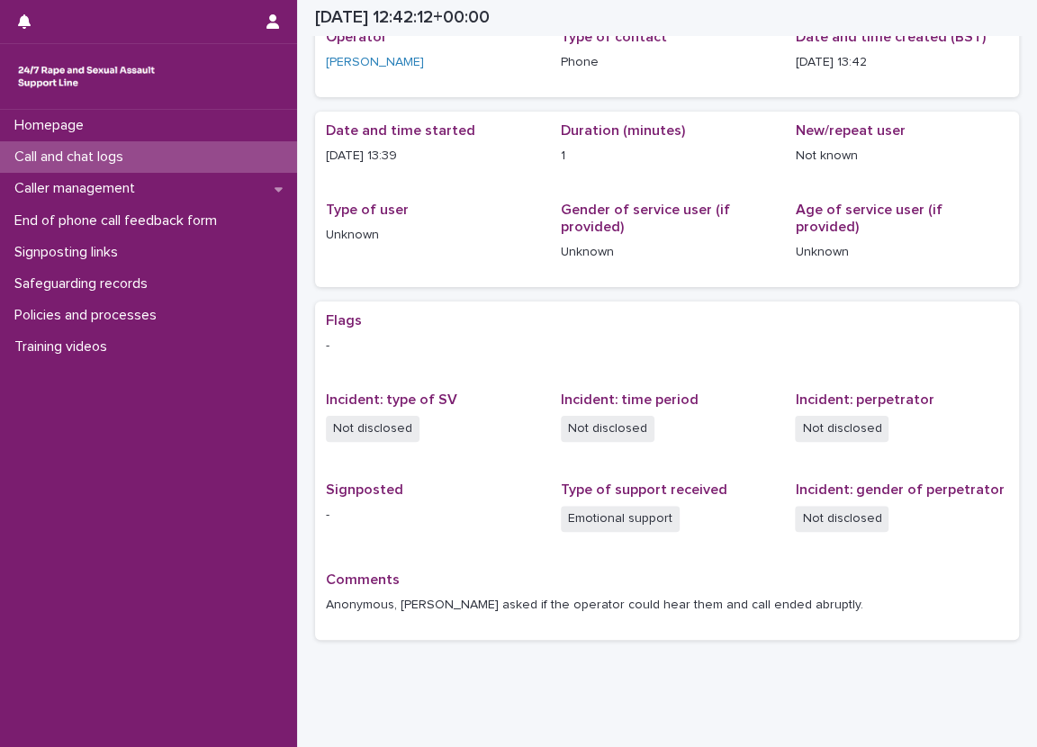
click at [202, 160] on div "Call and chat logs" at bounding box center [148, 156] width 297 height 31
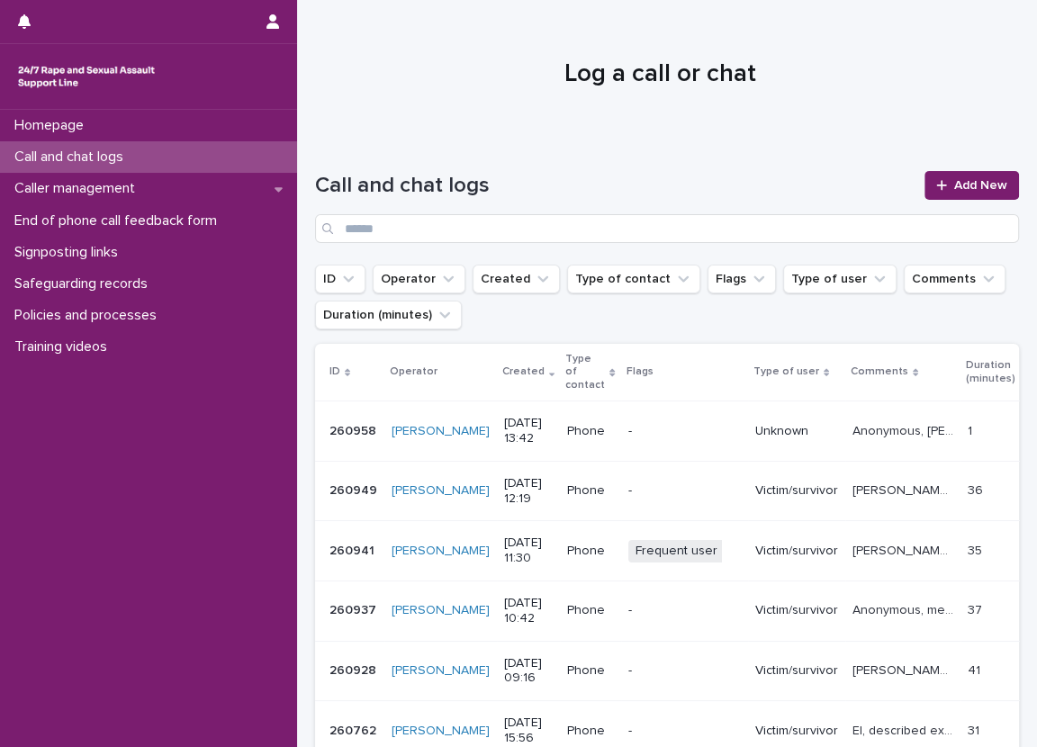
click at [973, 169] on div "Call and chat logs Add New" at bounding box center [667, 200] width 704 height 130
click at [967, 180] on span "Add New" at bounding box center [980, 185] width 53 height 13
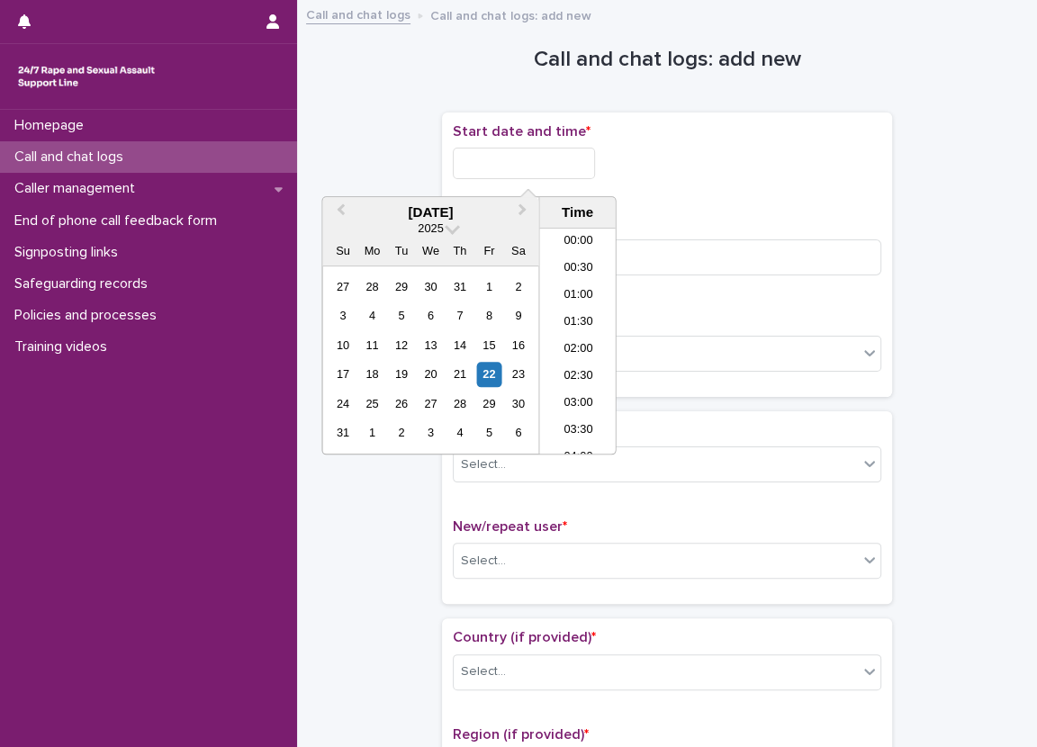
click at [484, 158] on input "text" at bounding box center [524, 163] width 142 height 31
click at [572, 336] on li "13:30" at bounding box center [577, 341] width 76 height 27
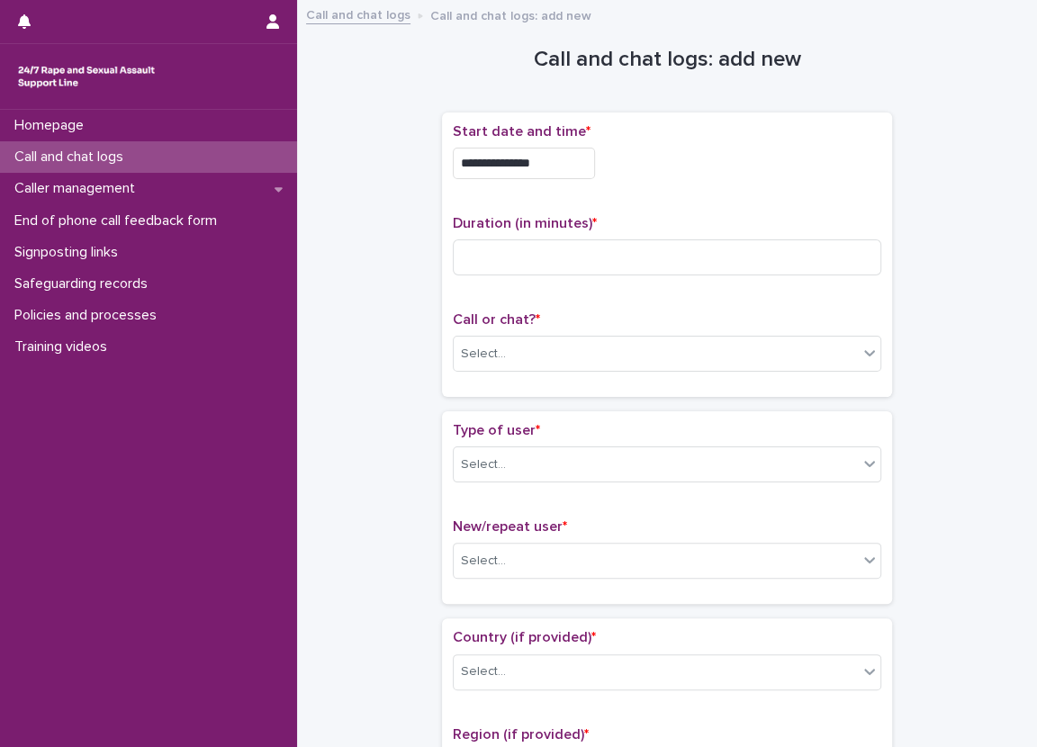
click at [572, 168] on input "**********" at bounding box center [524, 163] width 142 height 31
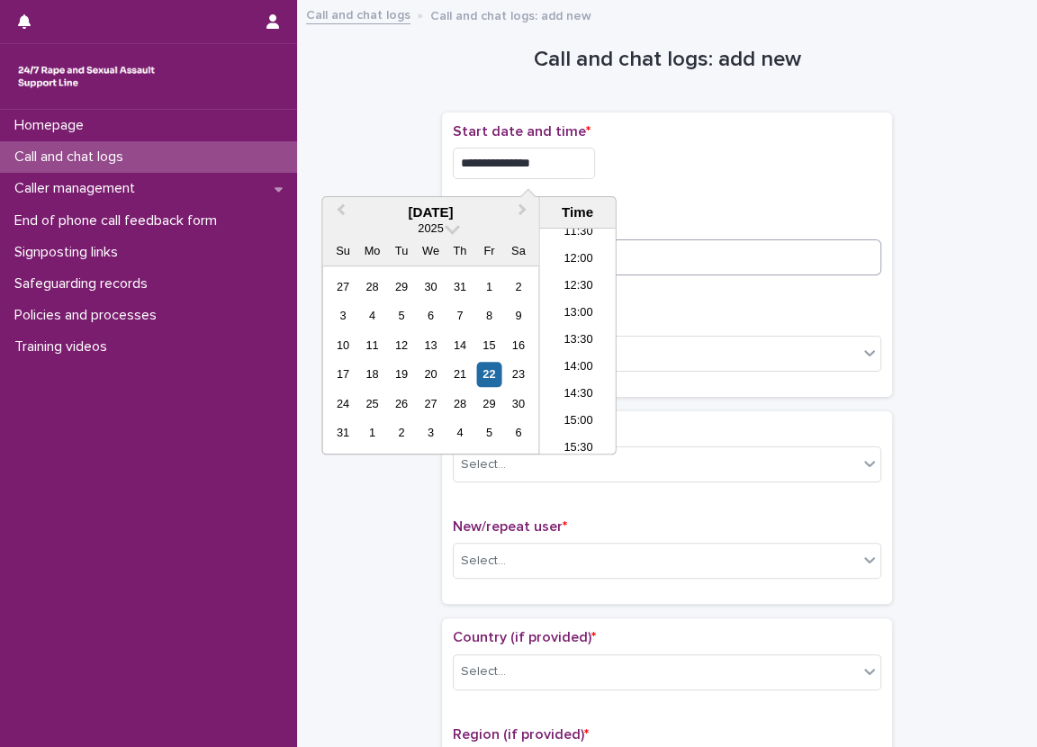
type input "**********"
click at [700, 263] on input at bounding box center [667, 257] width 428 height 36
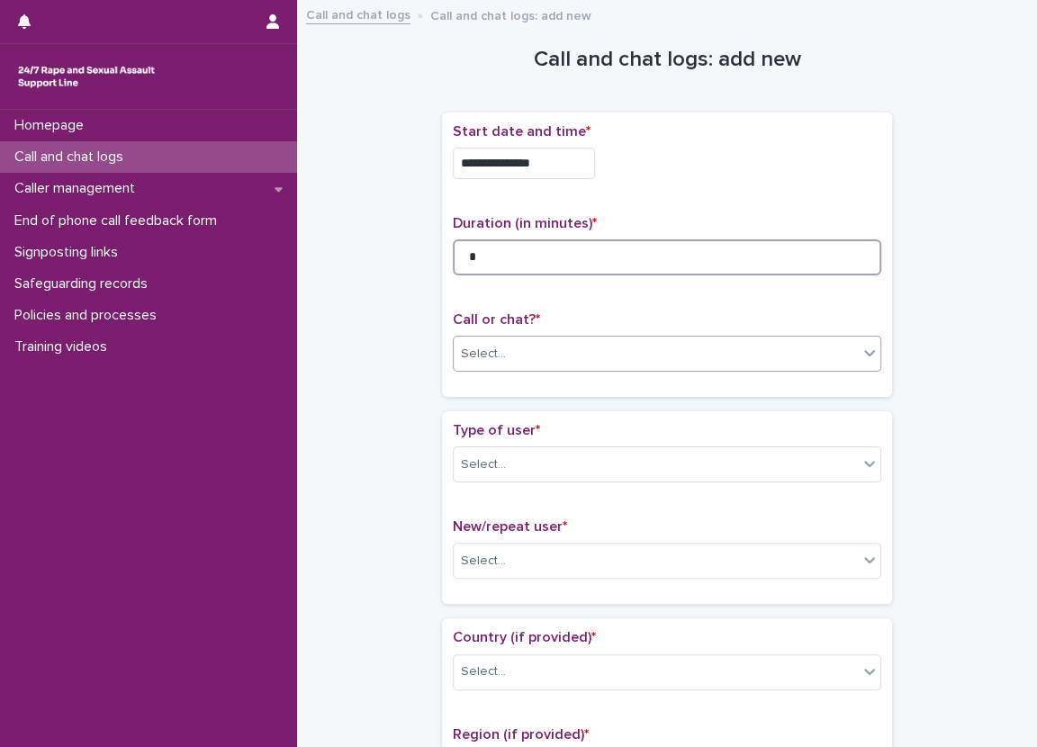
type input "*"
click at [526, 356] on div "Select..." at bounding box center [656, 354] width 404 height 30
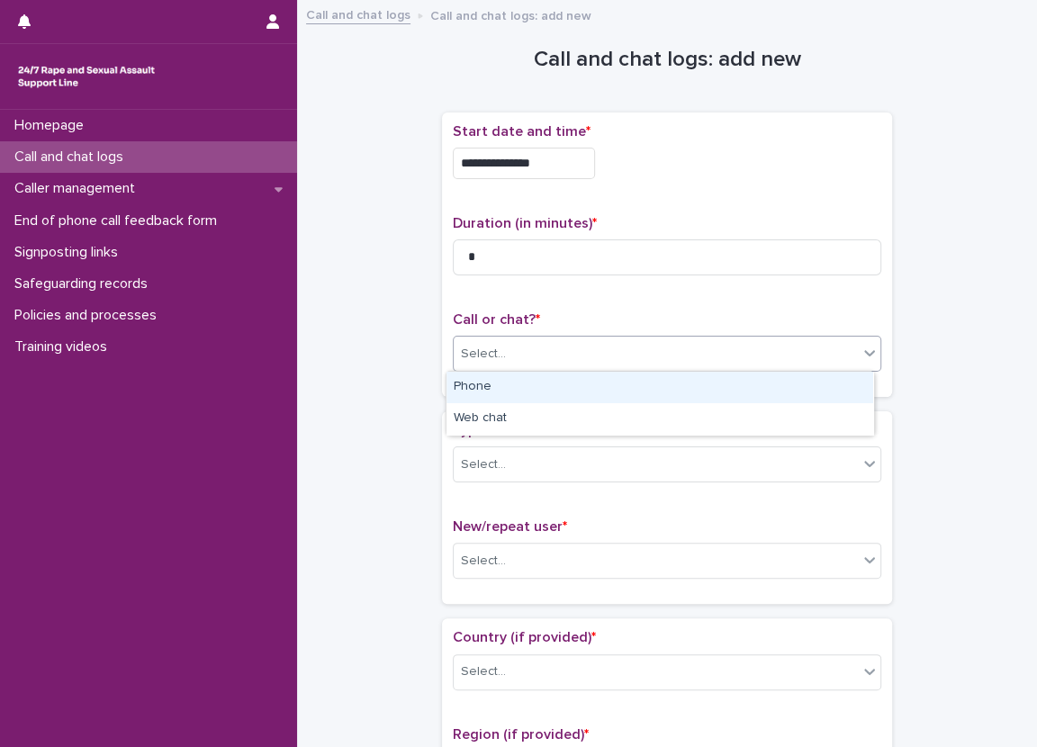
click at [532, 392] on div "Phone" at bounding box center [659, 387] width 427 height 31
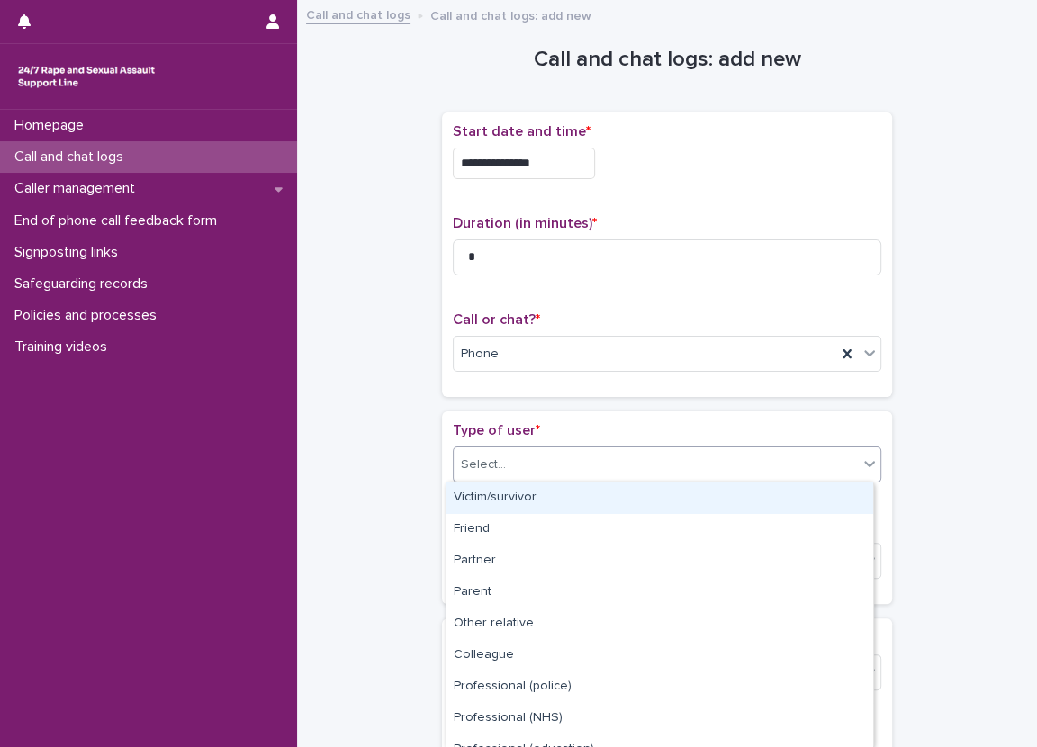
click at [568, 447] on div "Select..." at bounding box center [667, 464] width 428 height 36
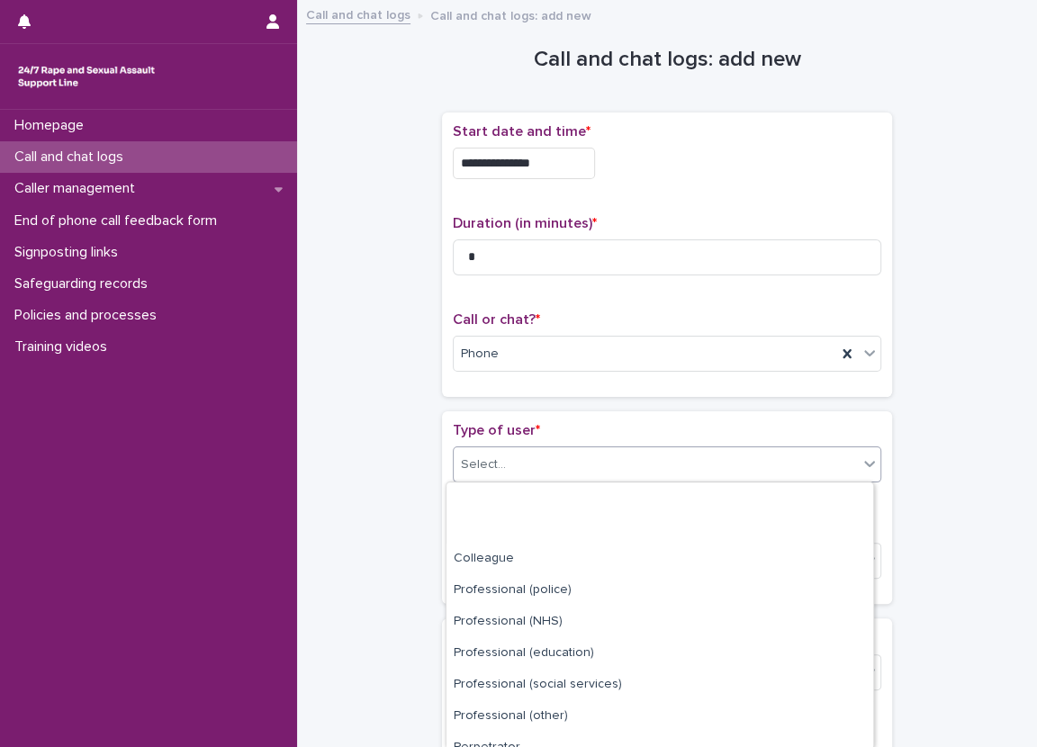
scroll to position [207, 0]
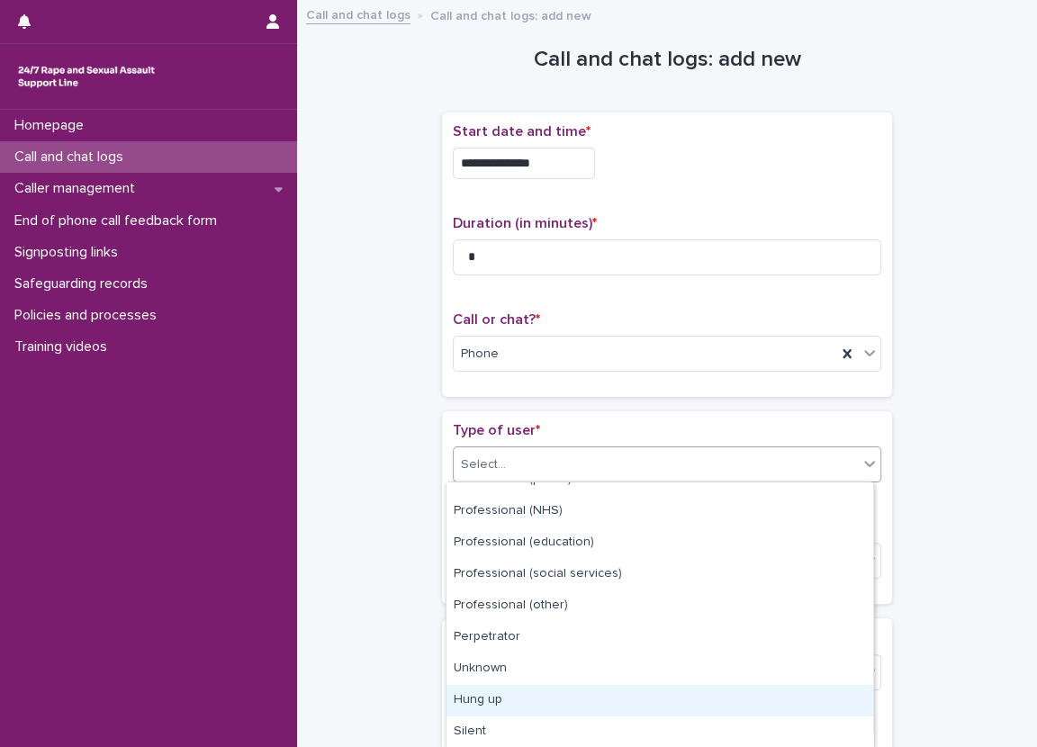
click at [484, 701] on div "Hung up" at bounding box center [659, 700] width 427 height 31
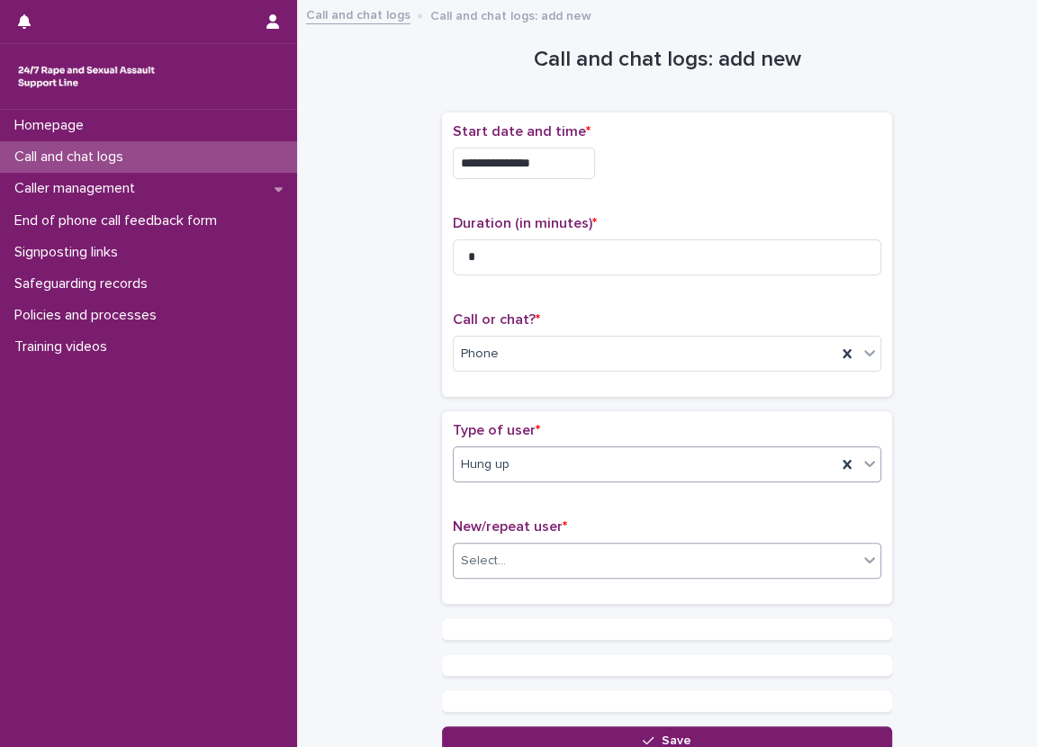
click at [534, 554] on div "Select..." at bounding box center [656, 561] width 404 height 30
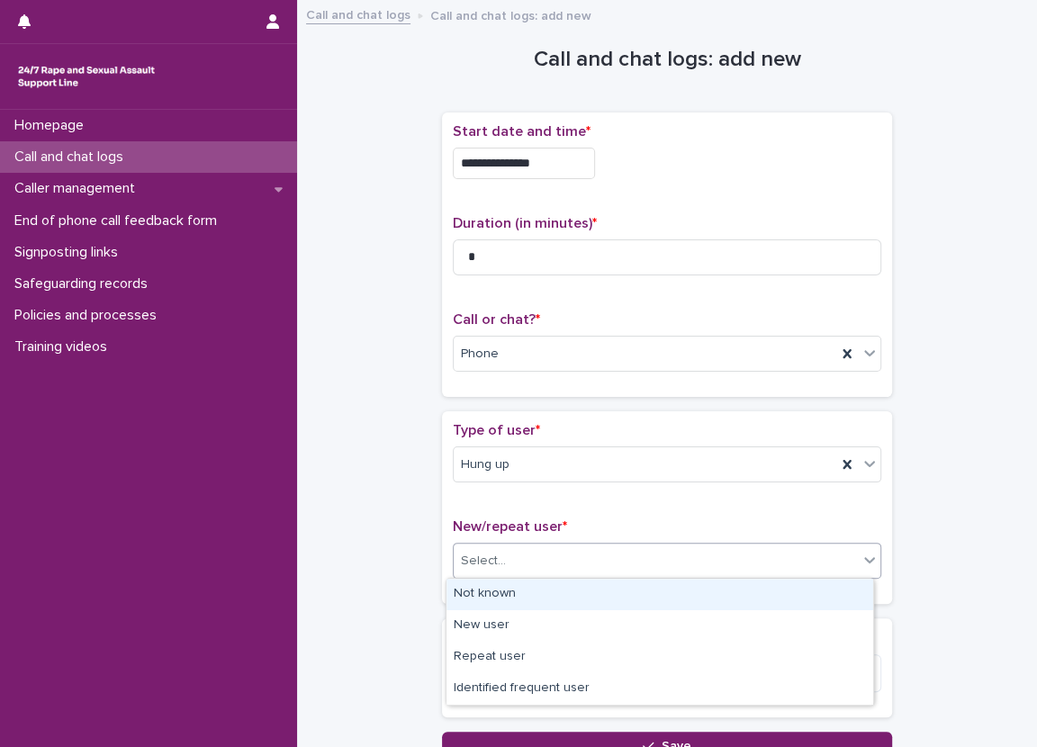
click at [512, 588] on div "Not known" at bounding box center [659, 594] width 427 height 31
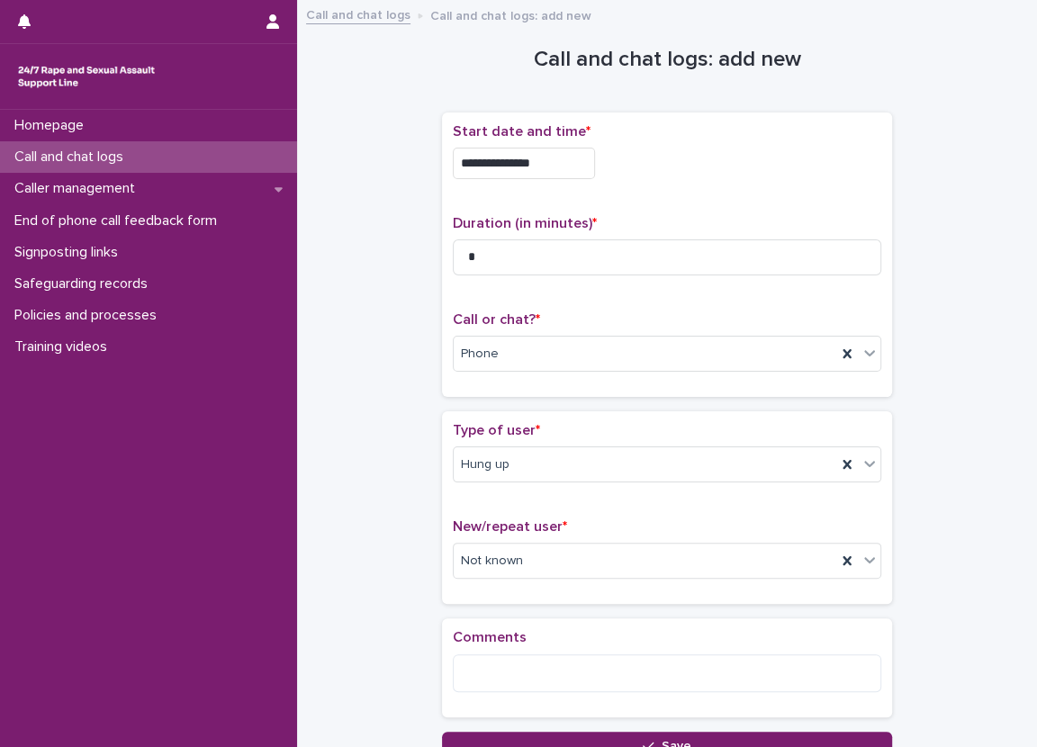
click at [404, 550] on div "**********" at bounding box center [667, 386] width 704 height 750
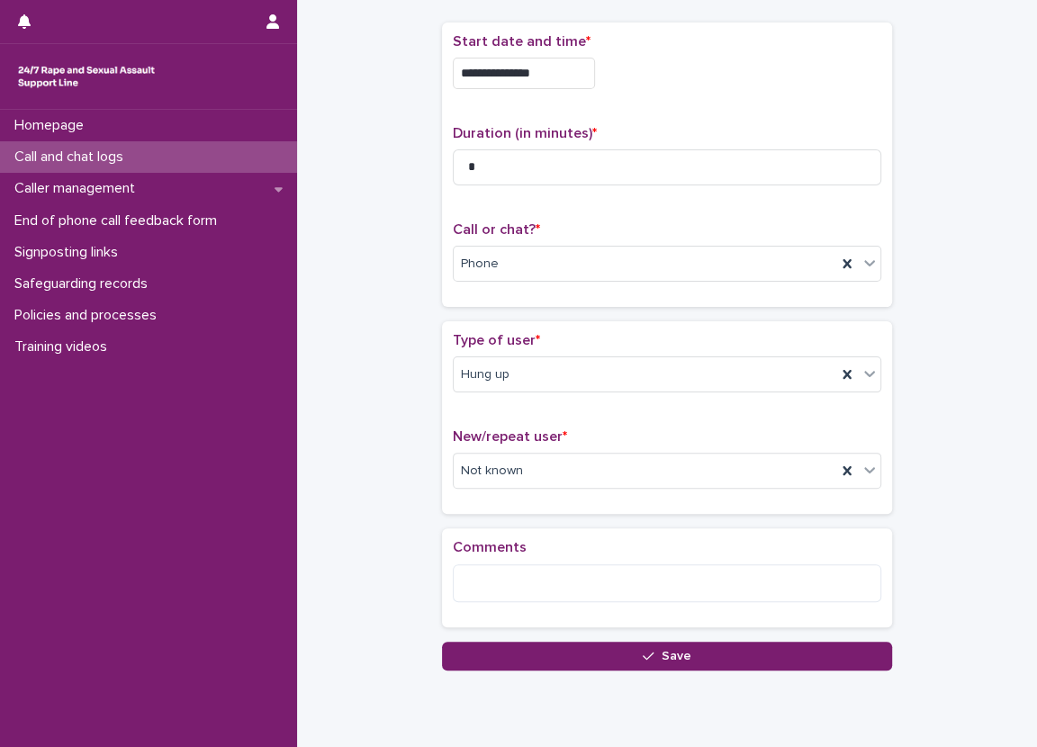
click at [366, 232] on div "**********" at bounding box center [667, 296] width 704 height 750
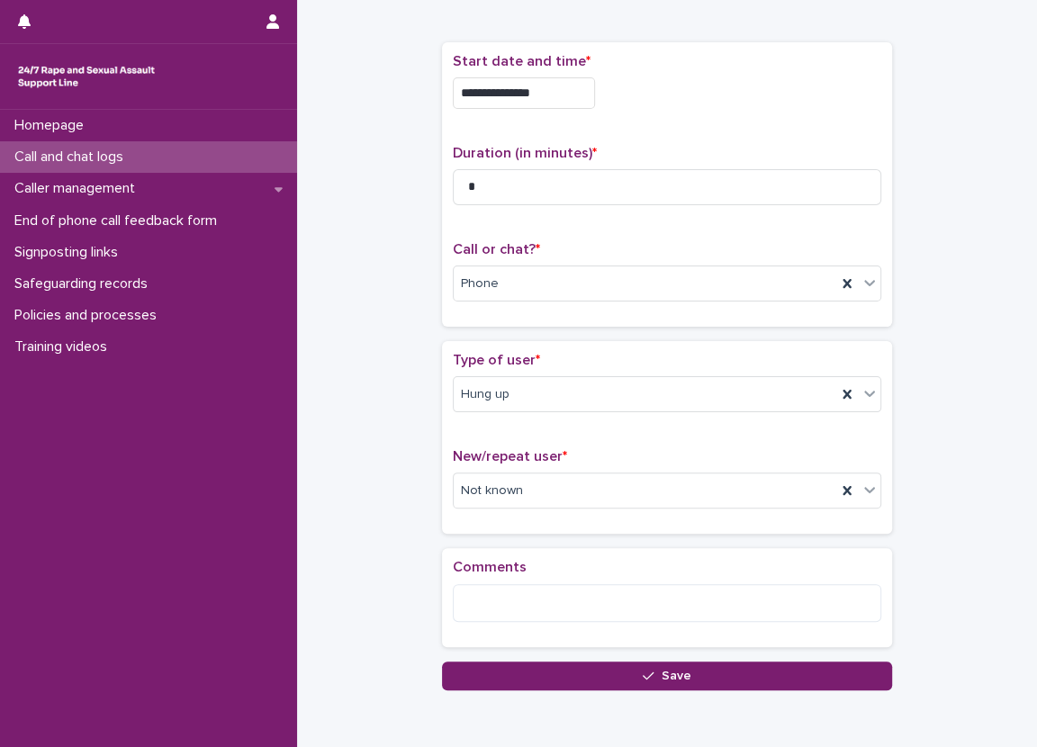
scroll to position [74, 0]
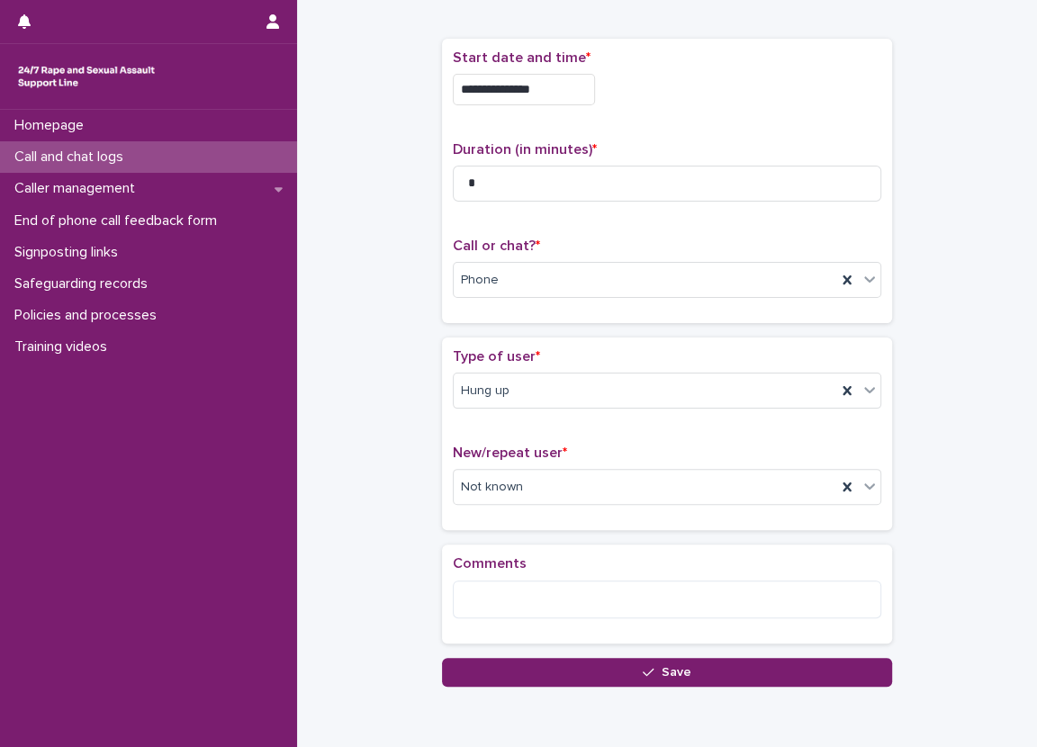
click at [950, 387] on div "**********" at bounding box center [667, 312] width 704 height 750
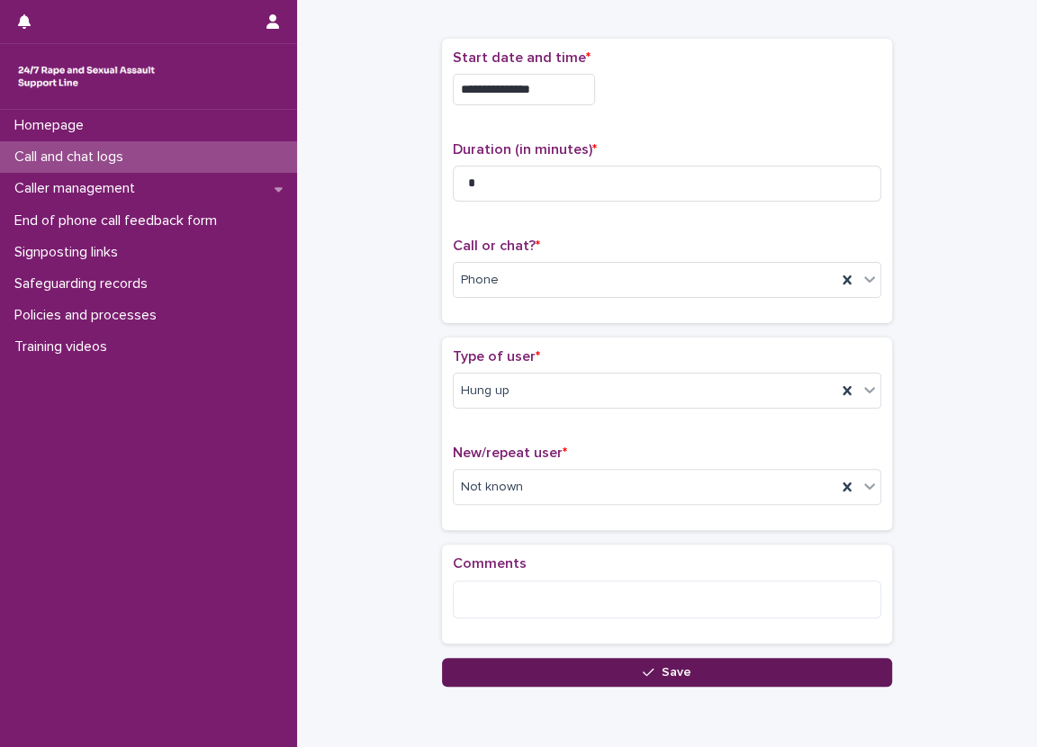
click at [635, 664] on button "Save" at bounding box center [667, 672] width 450 height 29
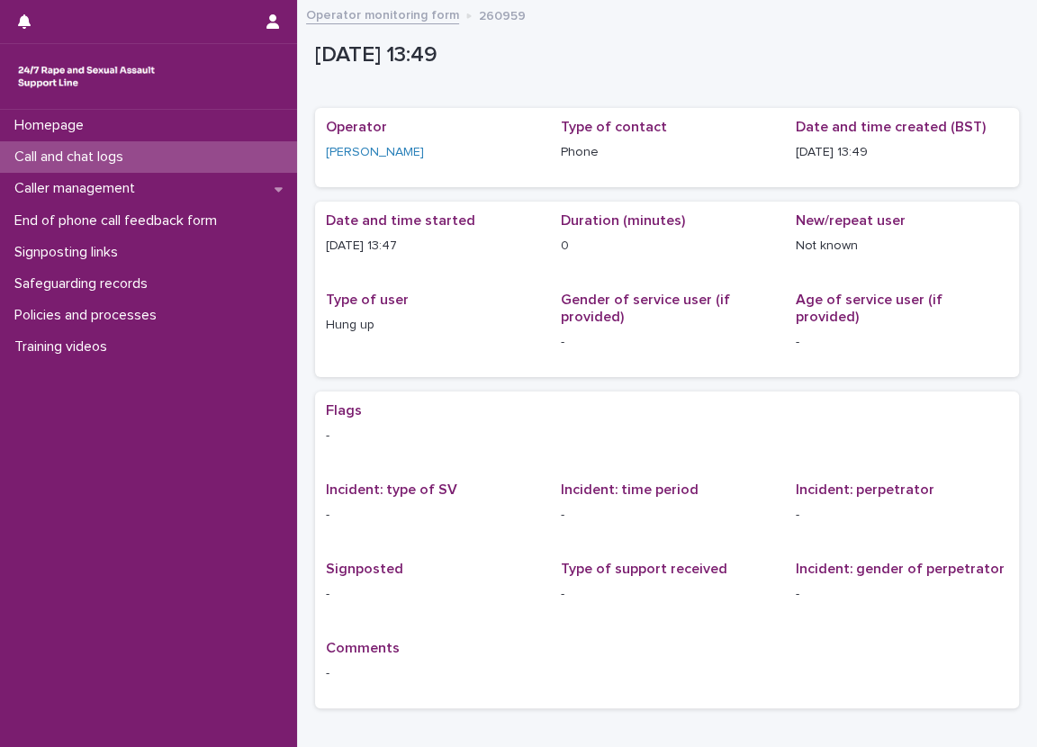
click at [194, 152] on div "Call and chat logs" at bounding box center [148, 156] width 297 height 31
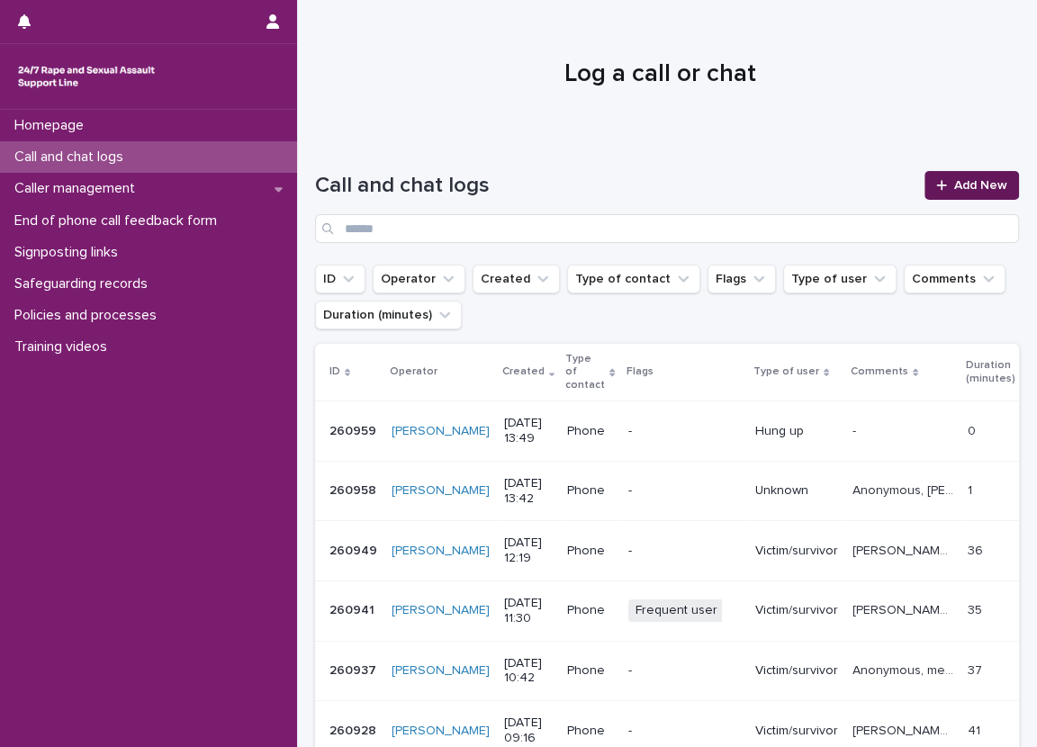
click at [954, 184] on span "Add New" at bounding box center [980, 185] width 53 height 13
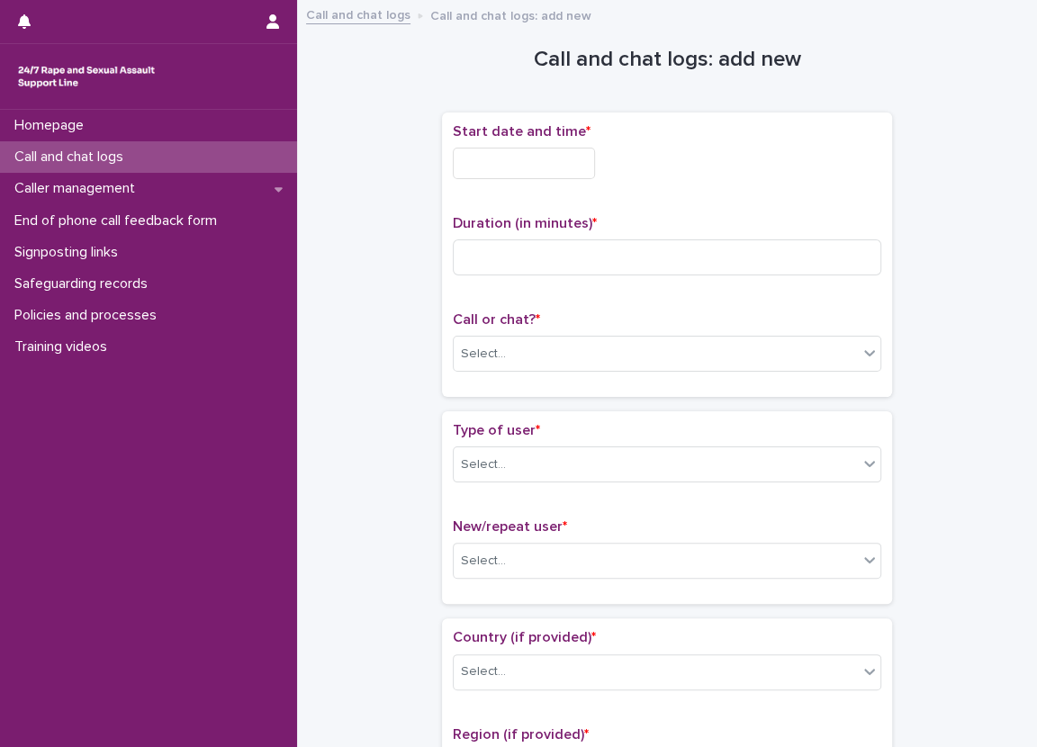
click at [568, 155] on input "text" at bounding box center [524, 163] width 142 height 31
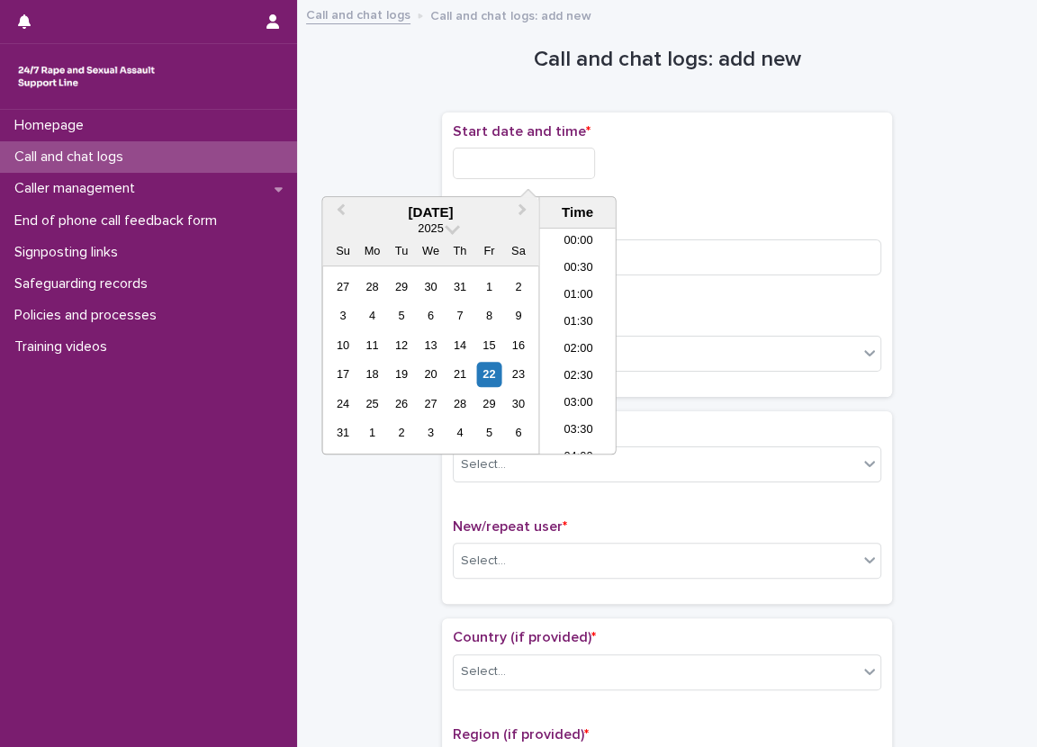
scroll to position [630, 0]
click at [575, 333] on li "13:30" at bounding box center [577, 341] width 76 height 27
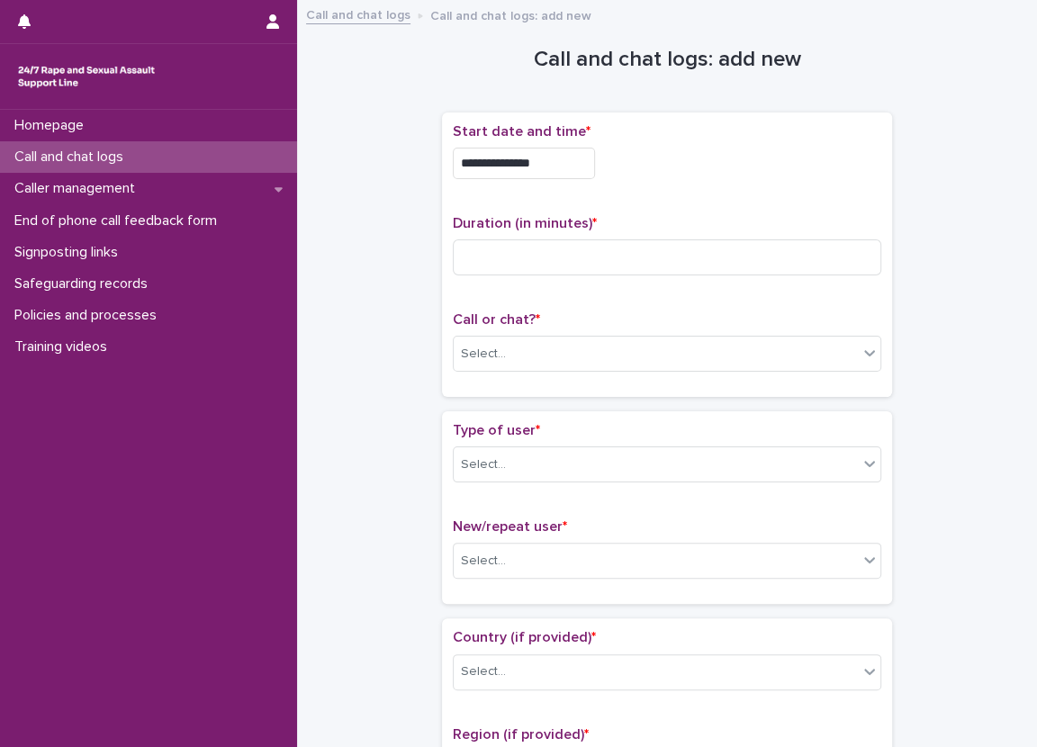
click at [573, 149] on input "**********" at bounding box center [524, 163] width 142 height 31
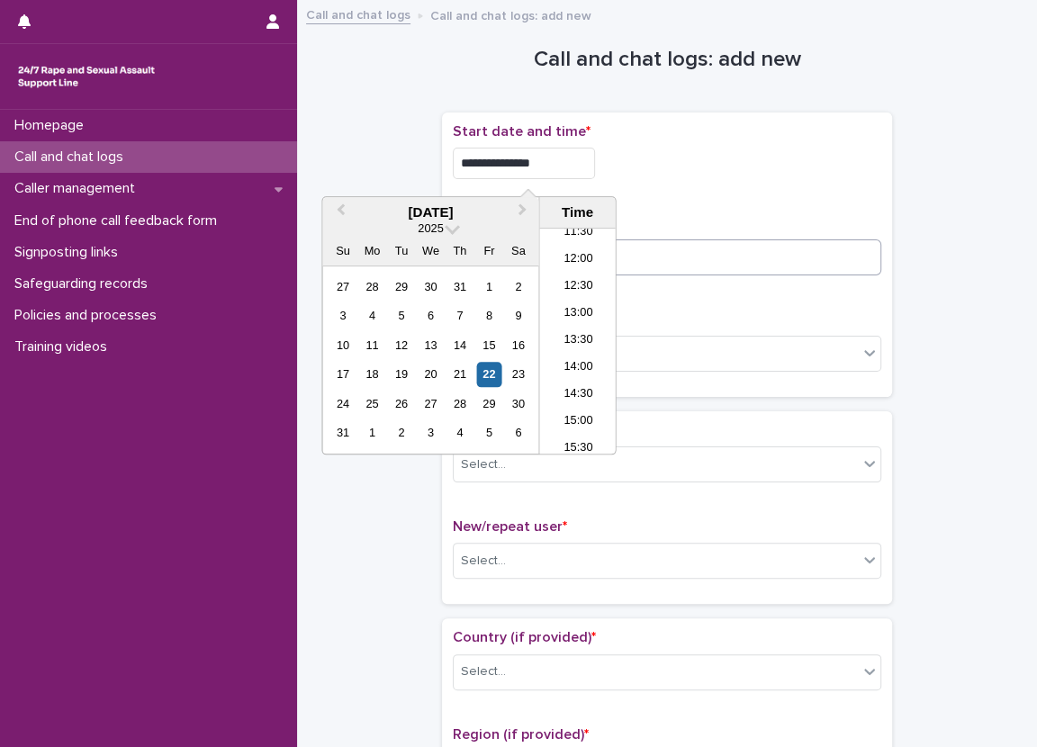
type input "**********"
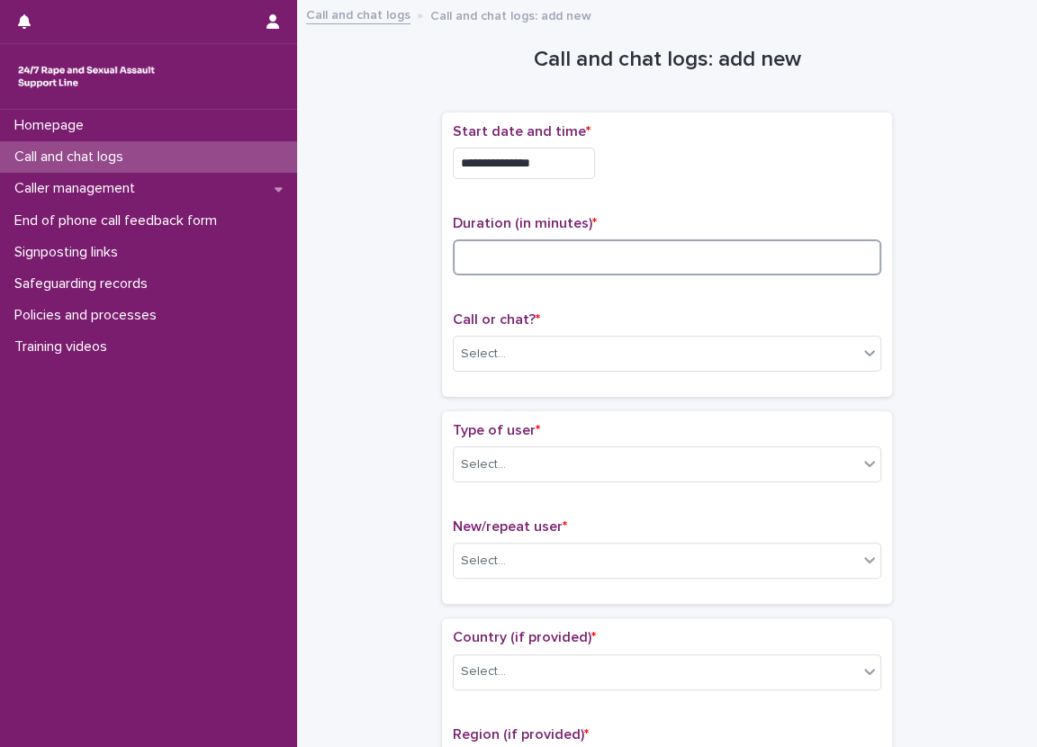
click at [678, 239] on input at bounding box center [667, 257] width 428 height 36
type input "*"
click at [604, 364] on div "Select..." at bounding box center [656, 354] width 404 height 30
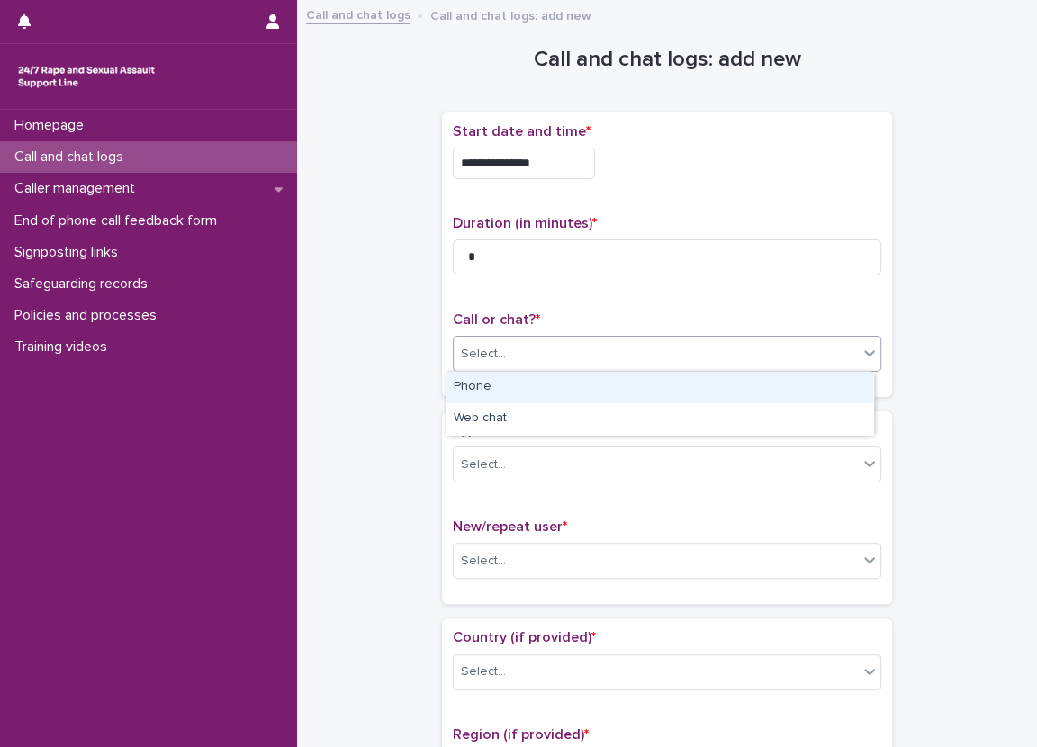
click at [570, 388] on div "Phone" at bounding box center [659, 387] width 427 height 31
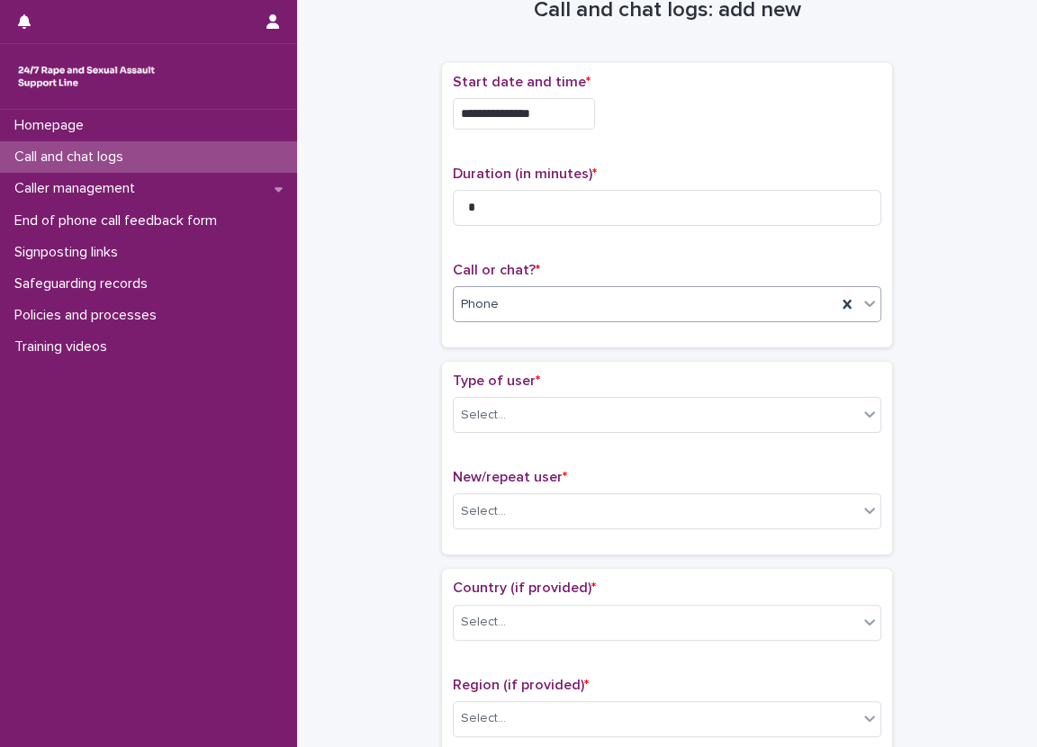
scroll to position [90, 0]
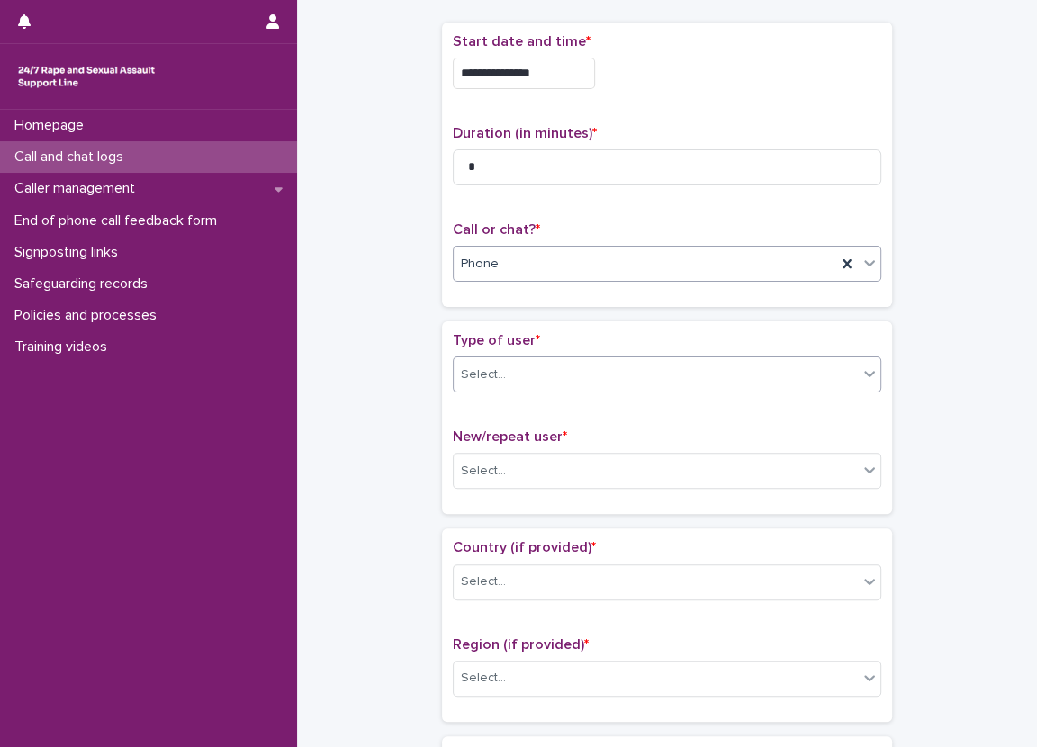
click at [473, 360] on div "Select..." at bounding box center [656, 375] width 404 height 30
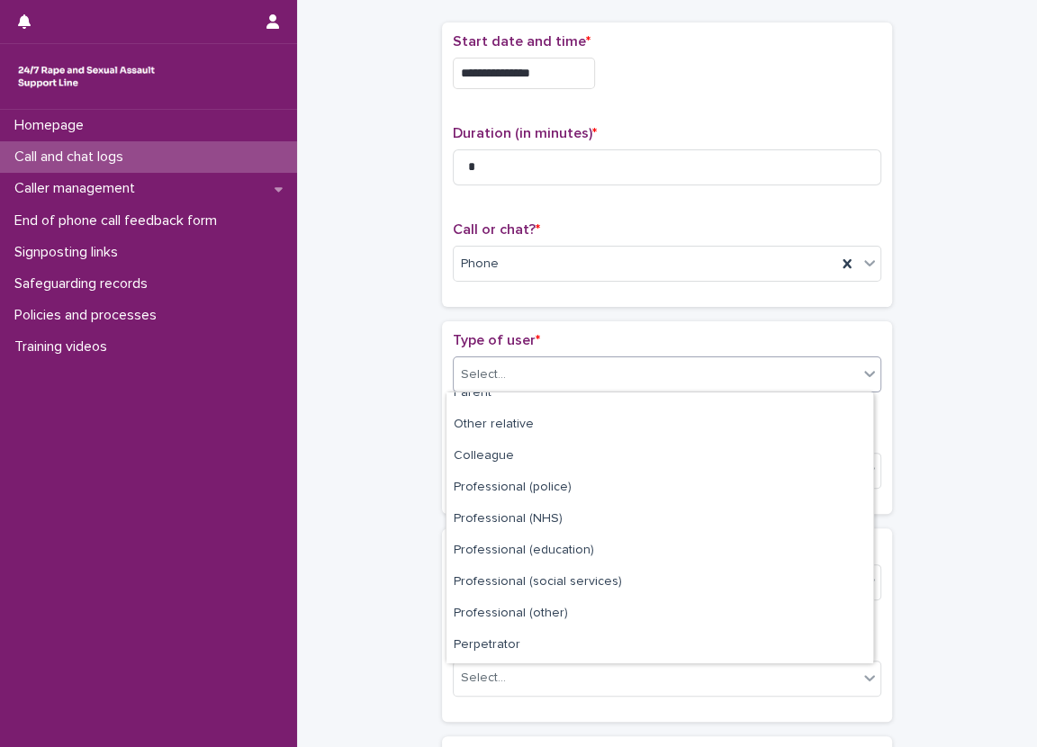
scroll to position [202, 0]
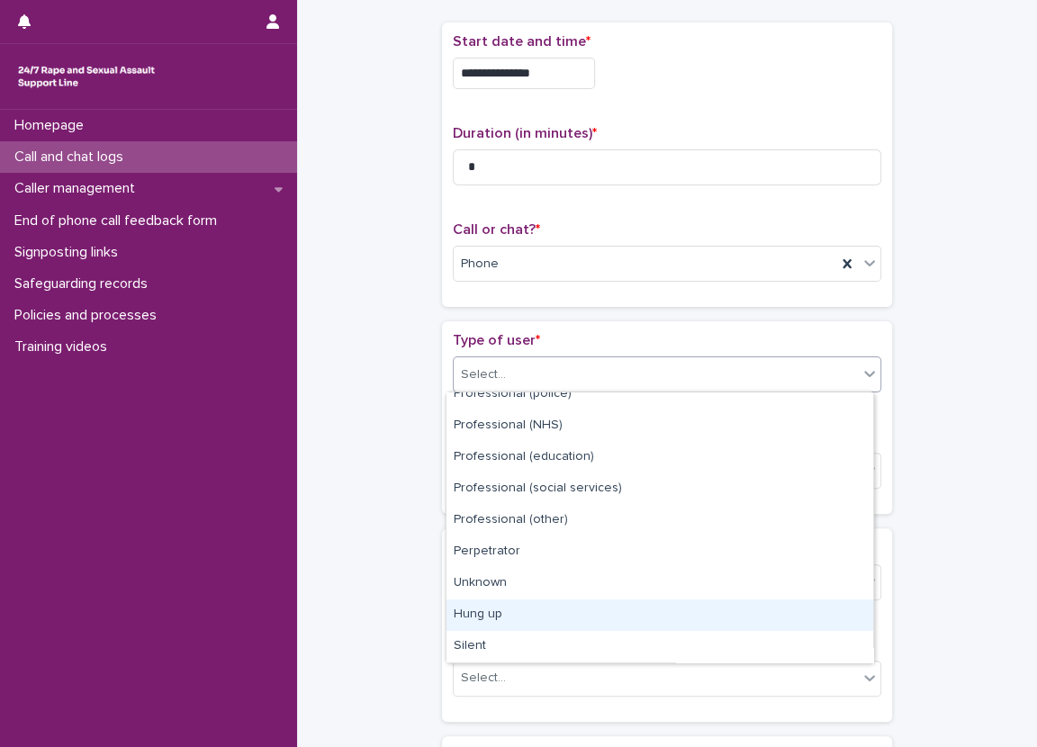
click at [510, 620] on div "Hung up" at bounding box center [659, 614] width 427 height 31
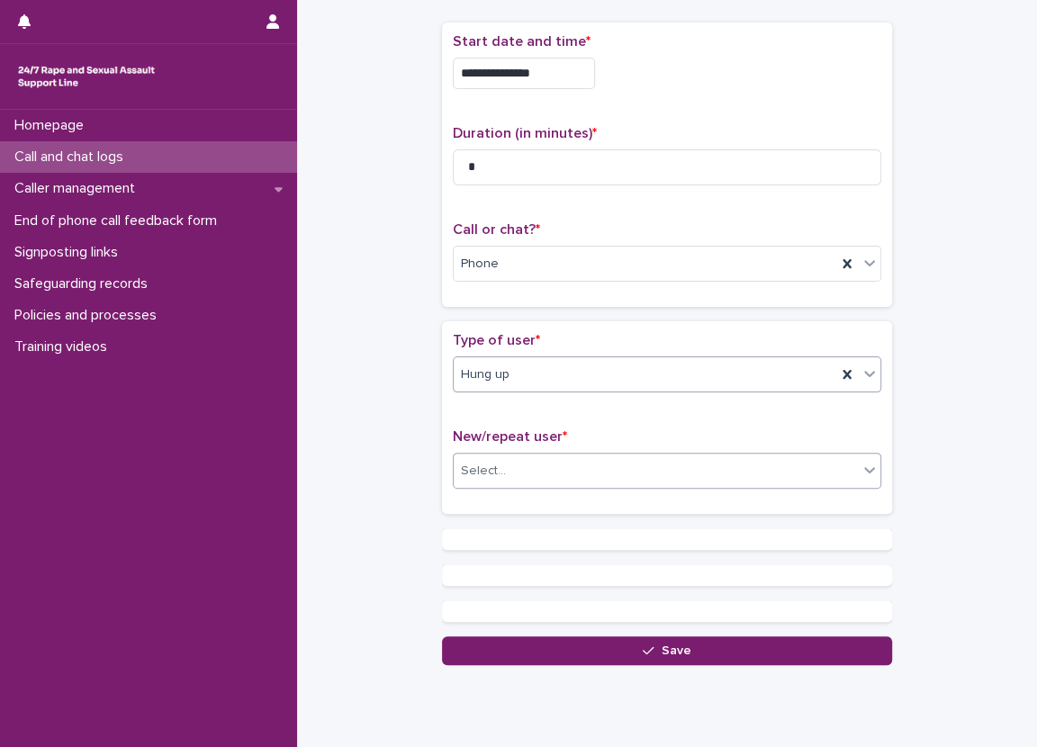
click at [517, 464] on div "Select..." at bounding box center [656, 471] width 404 height 30
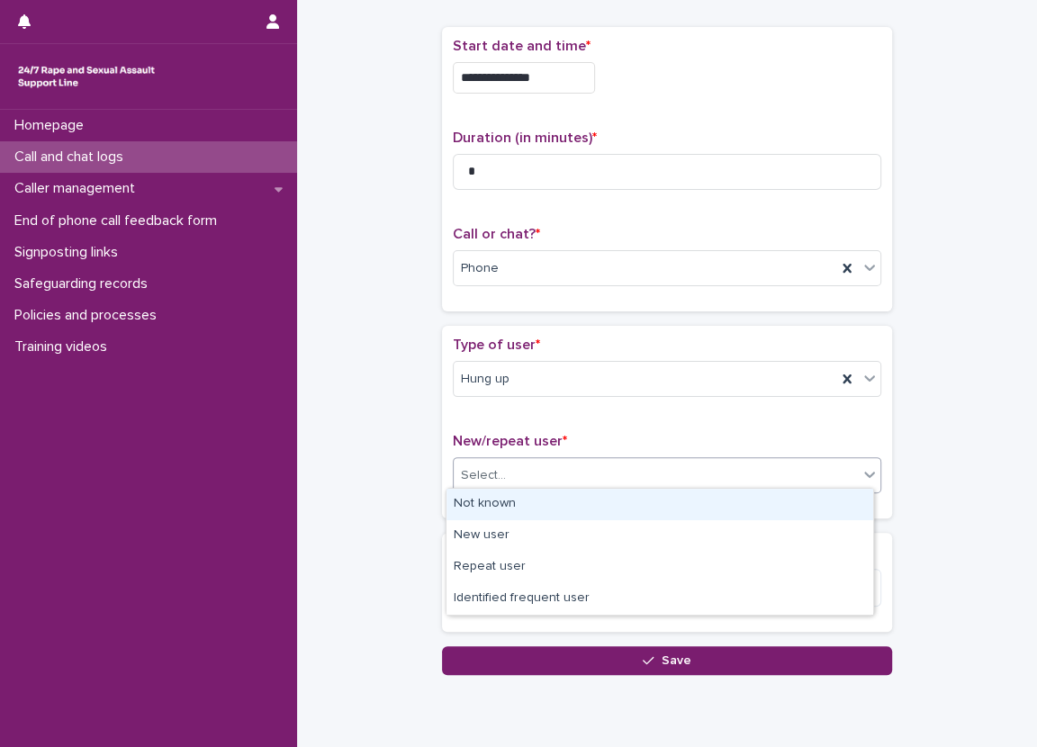
scroll to position [94, 0]
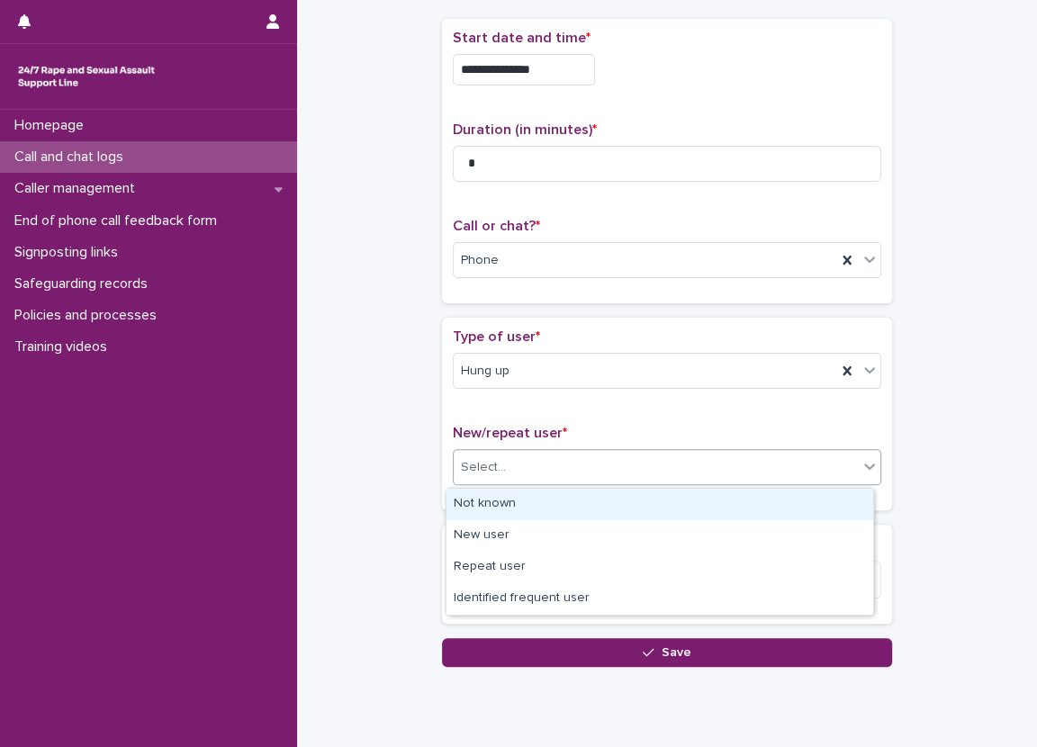
click at [512, 495] on div "Not known" at bounding box center [659, 504] width 427 height 31
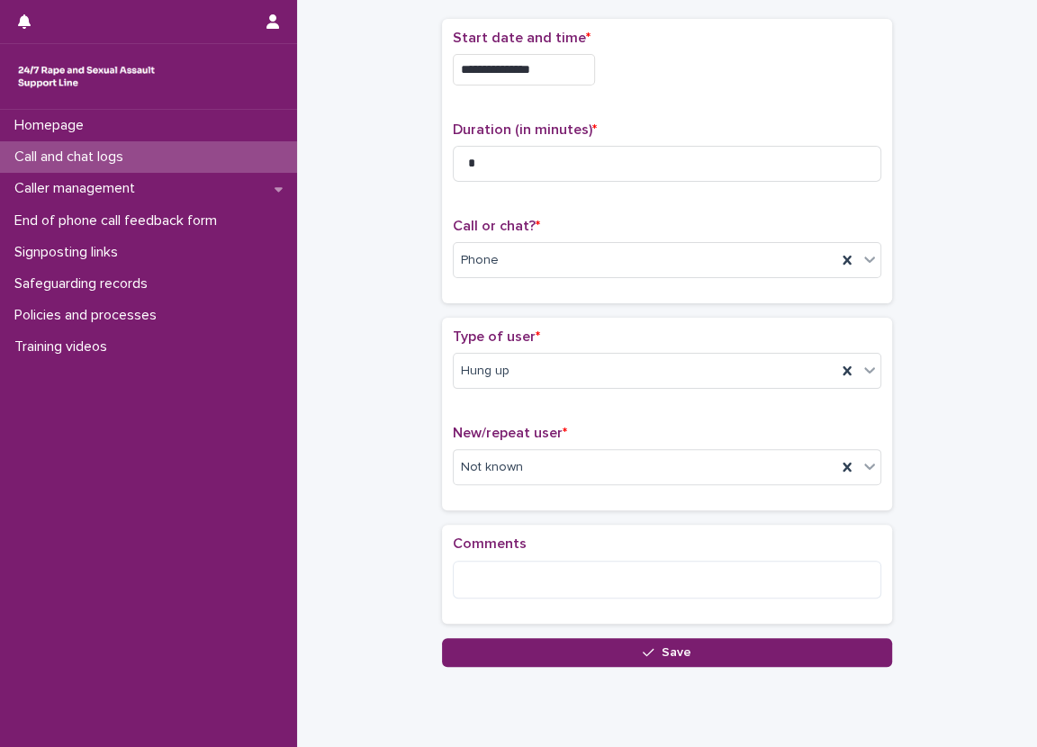
click at [354, 397] on div "**********" at bounding box center [667, 292] width 704 height 750
click at [923, 368] on div "**********" at bounding box center [667, 292] width 704 height 750
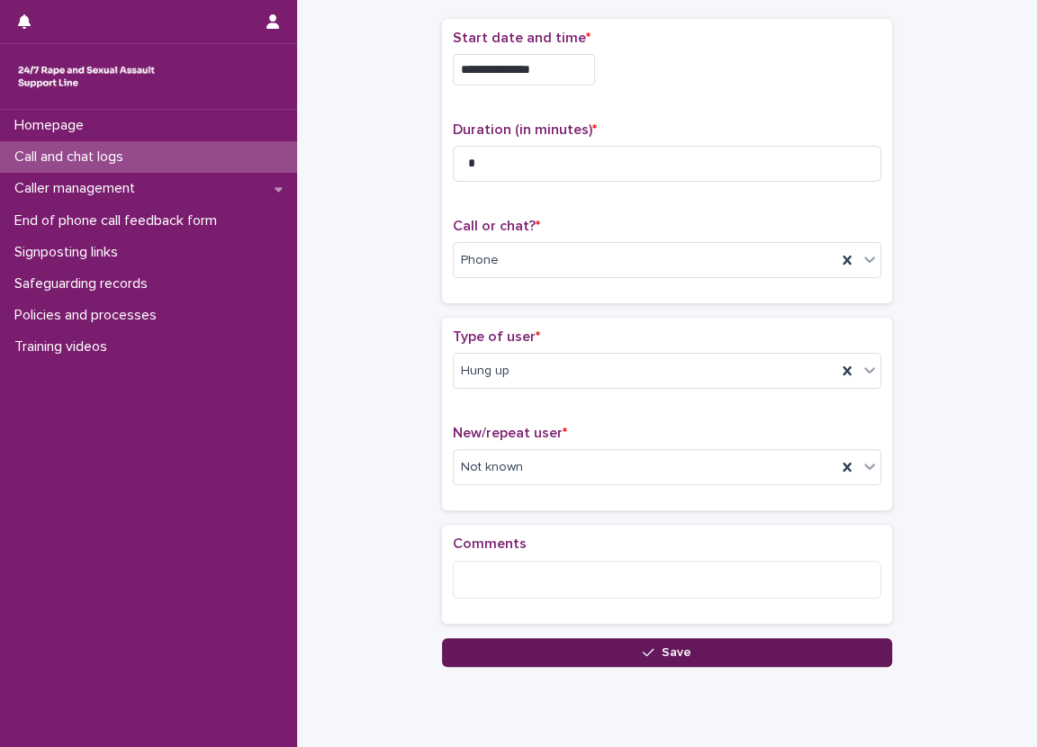
click at [639, 641] on button "Save" at bounding box center [667, 652] width 450 height 29
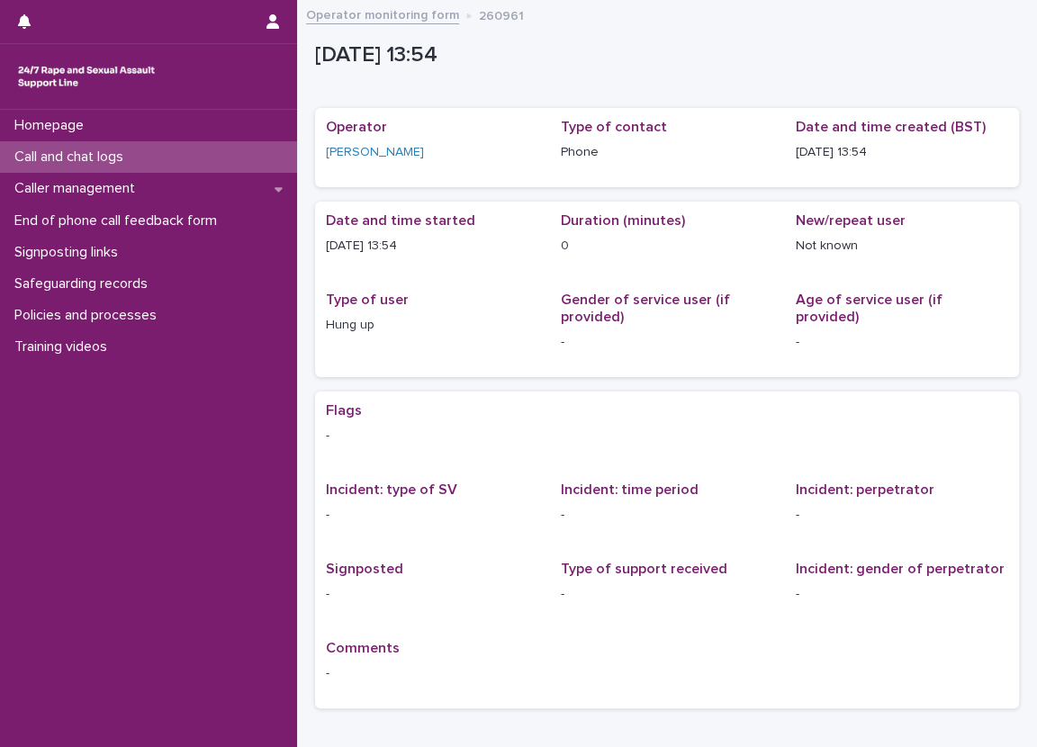
click at [299, 177] on div "Loading... Saving… Loading... Saving… [DATE] 12:54:57+00:00 [DATE] 13:54 Sorry,…" at bounding box center [667, 412] width 740 height 802
click at [256, 160] on div "Call and chat logs" at bounding box center [148, 156] width 297 height 31
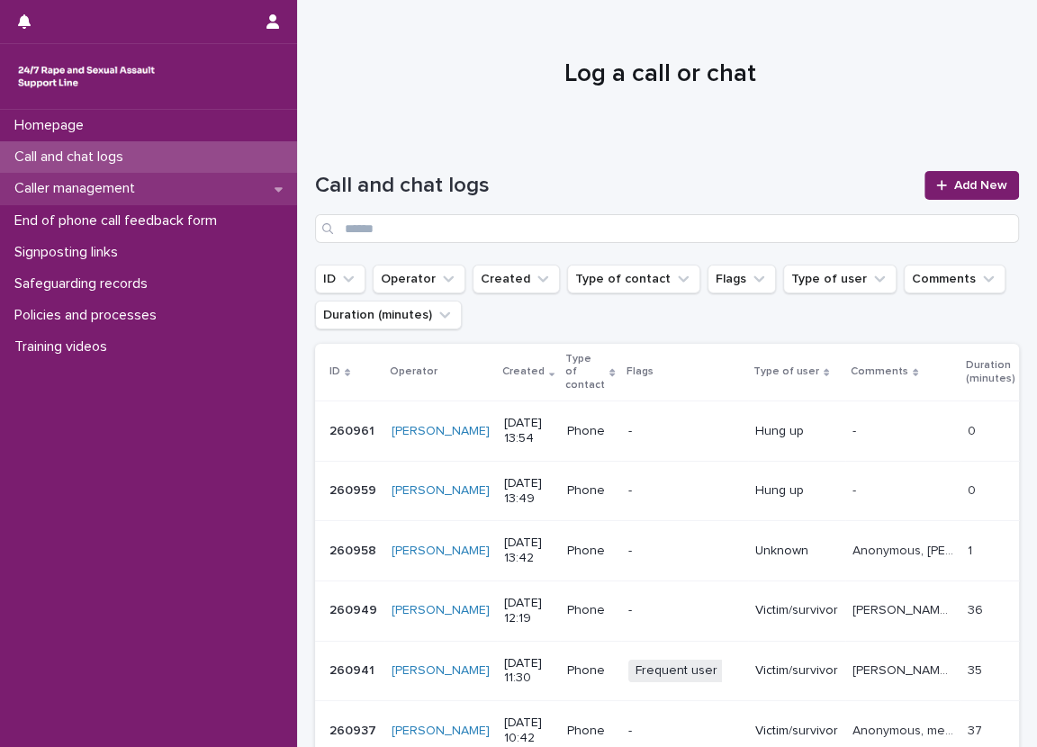
click at [248, 201] on div "Caller management" at bounding box center [148, 188] width 297 height 31
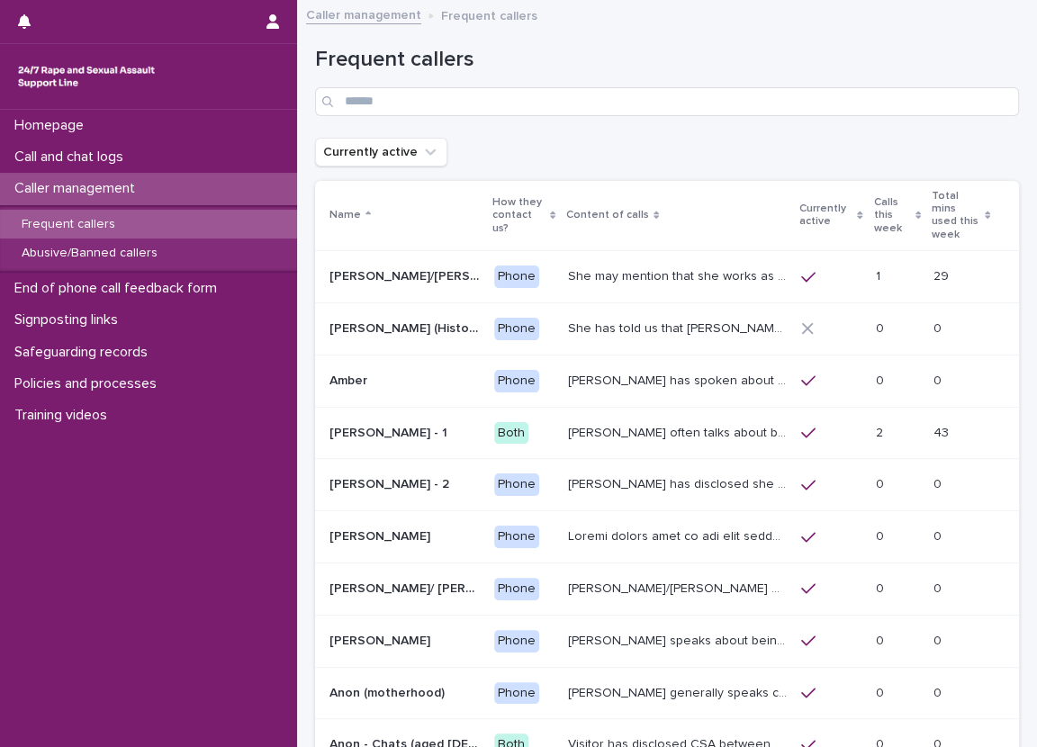
click at [874, 210] on p "Calls this week" at bounding box center [892, 216] width 37 height 46
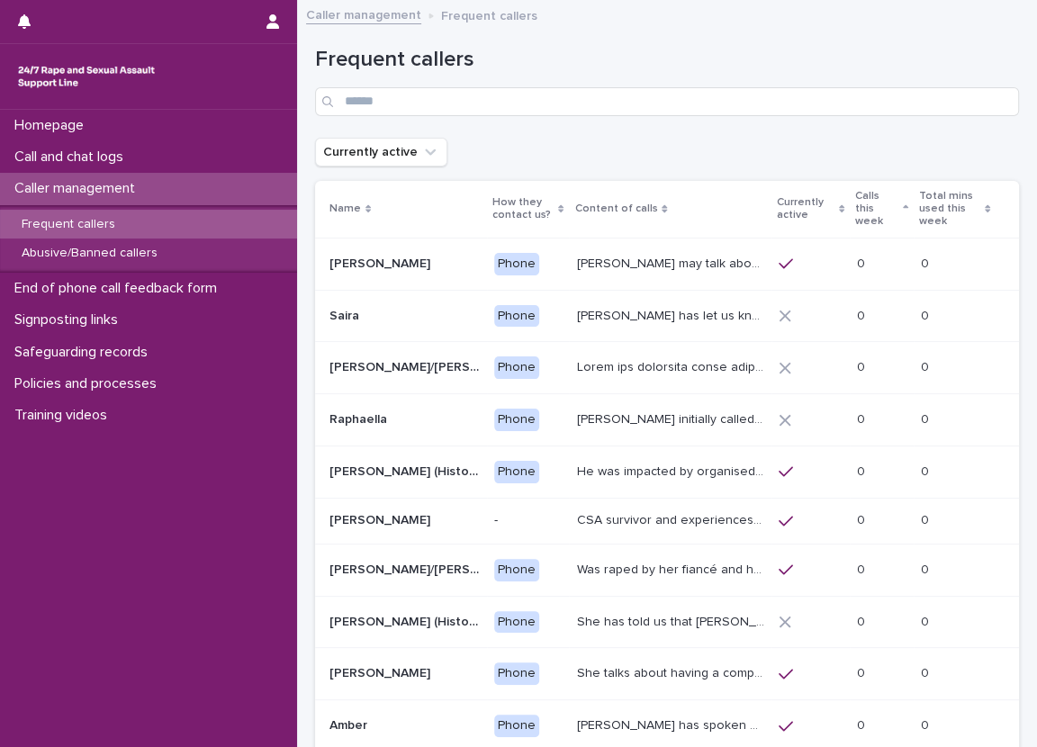
click at [872, 210] on p "Calls this week" at bounding box center [876, 209] width 43 height 46
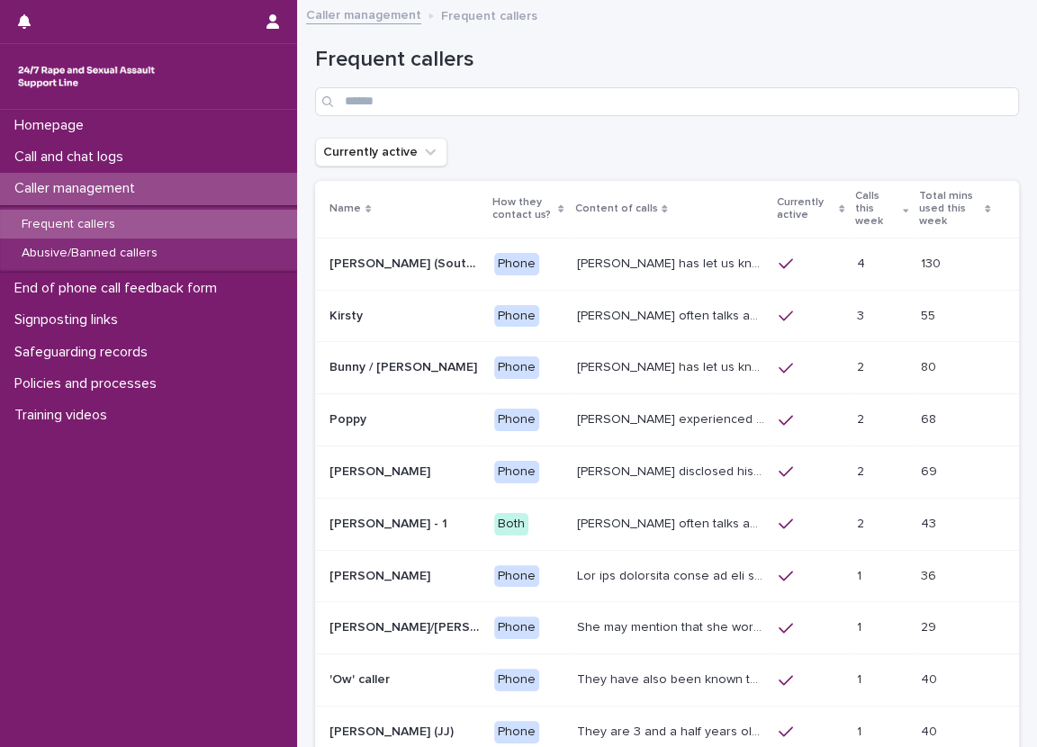
click at [807, 137] on div "Frequent callers" at bounding box center [667, 74] width 704 height 127
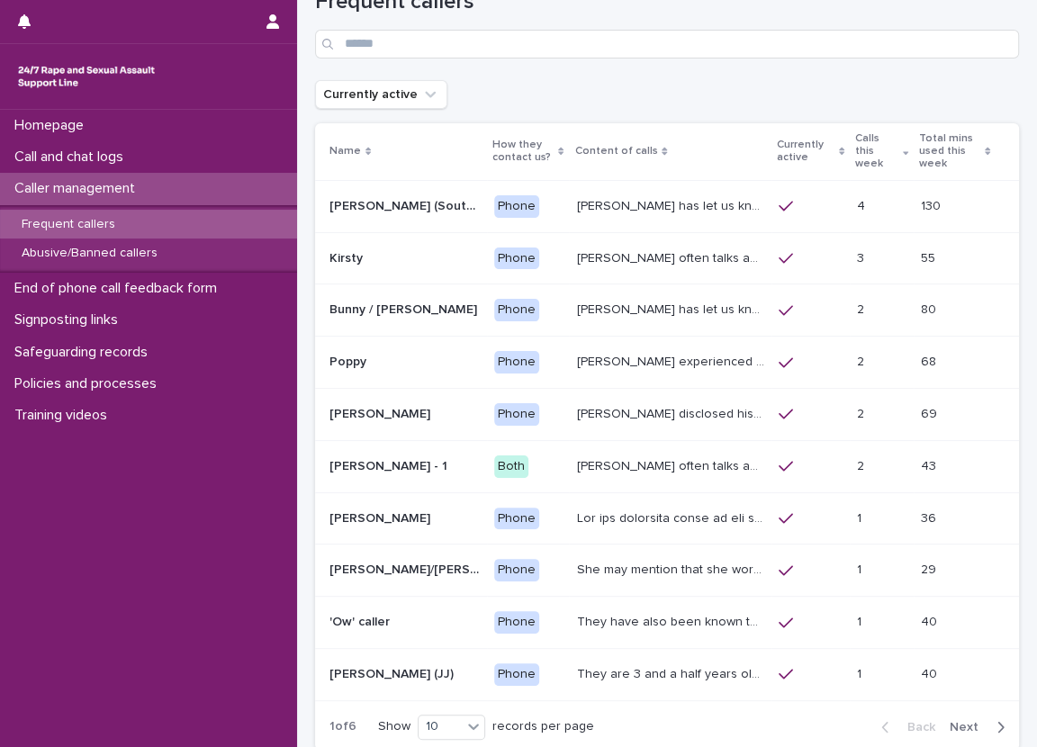
scroll to position [90, 0]
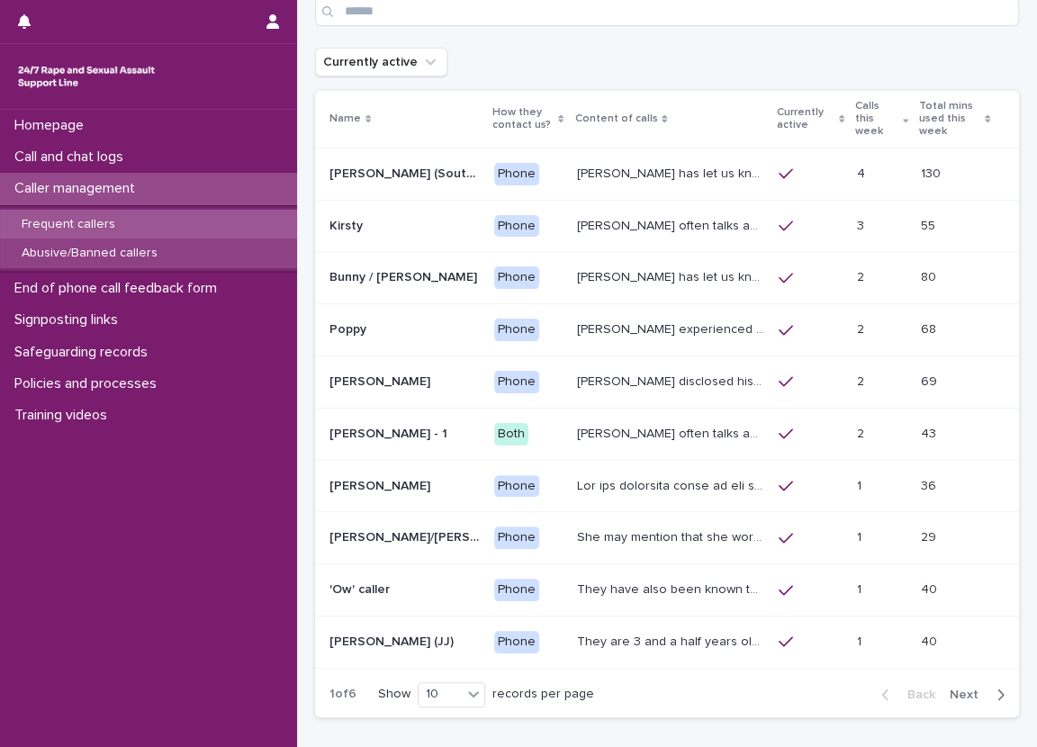
click at [228, 250] on div "Abusive/Banned callers" at bounding box center [148, 253] width 297 height 30
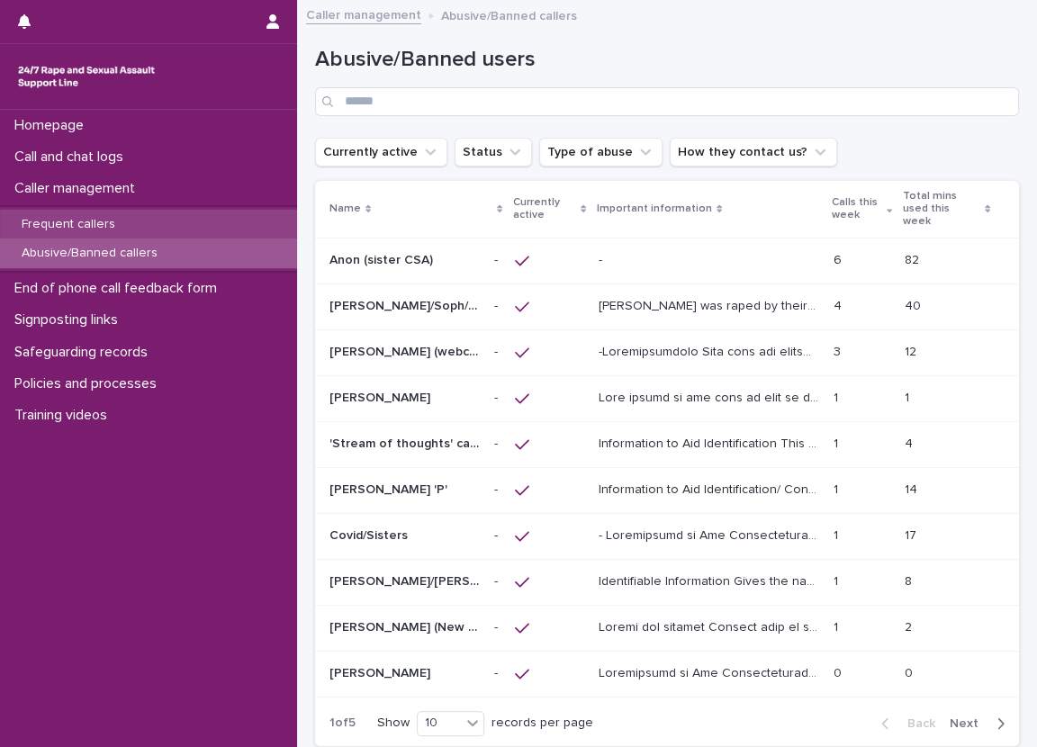
click at [238, 227] on div "Frequent callers" at bounding box center [148, 225] width 297 height 30
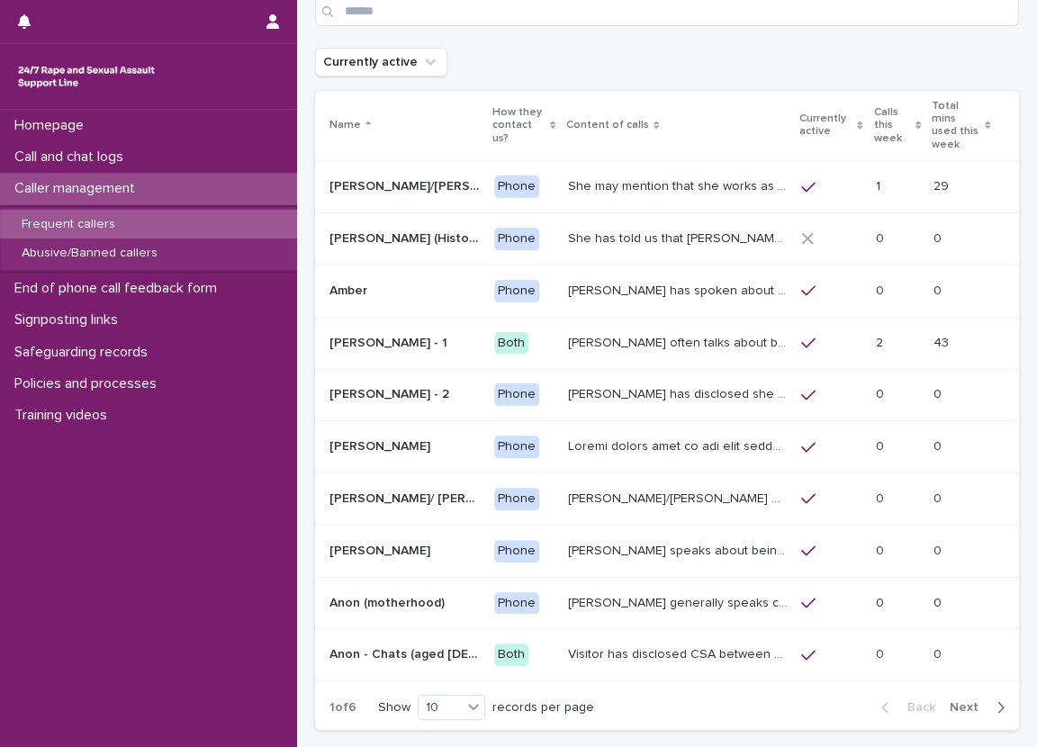
click at [874, 107] on p "Calls this week" at bounding box center [892, 126] width 37 height 46
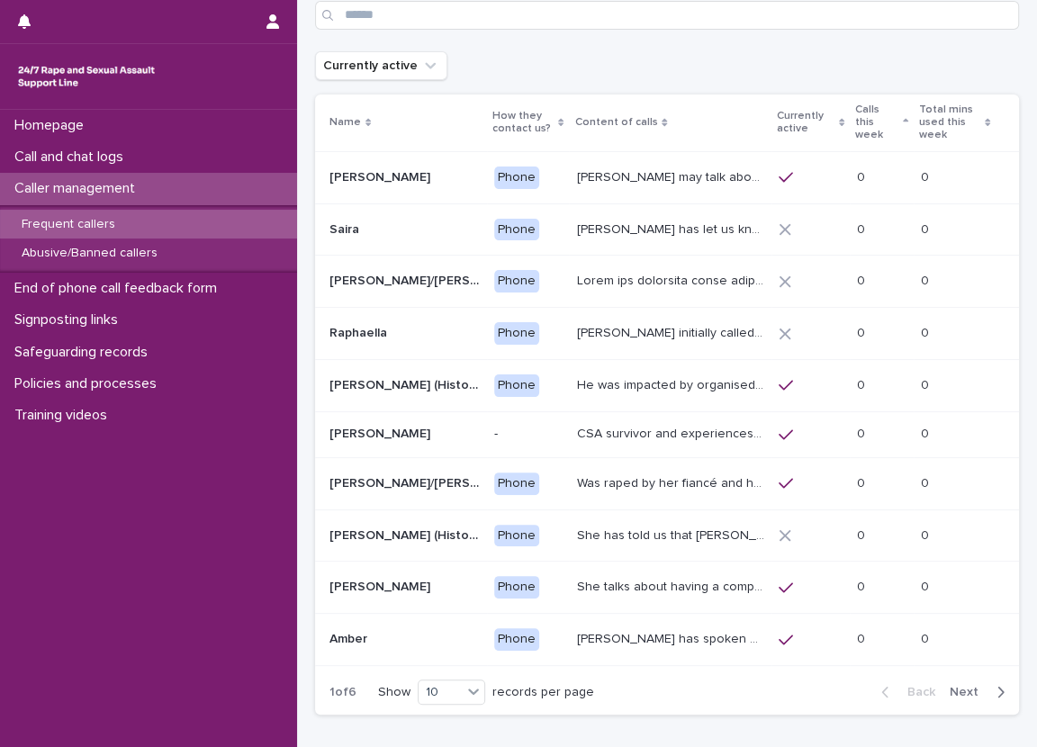
click at [879, 116] on p "Calls this week" at bounding box center [876, 123] width 43 height 46
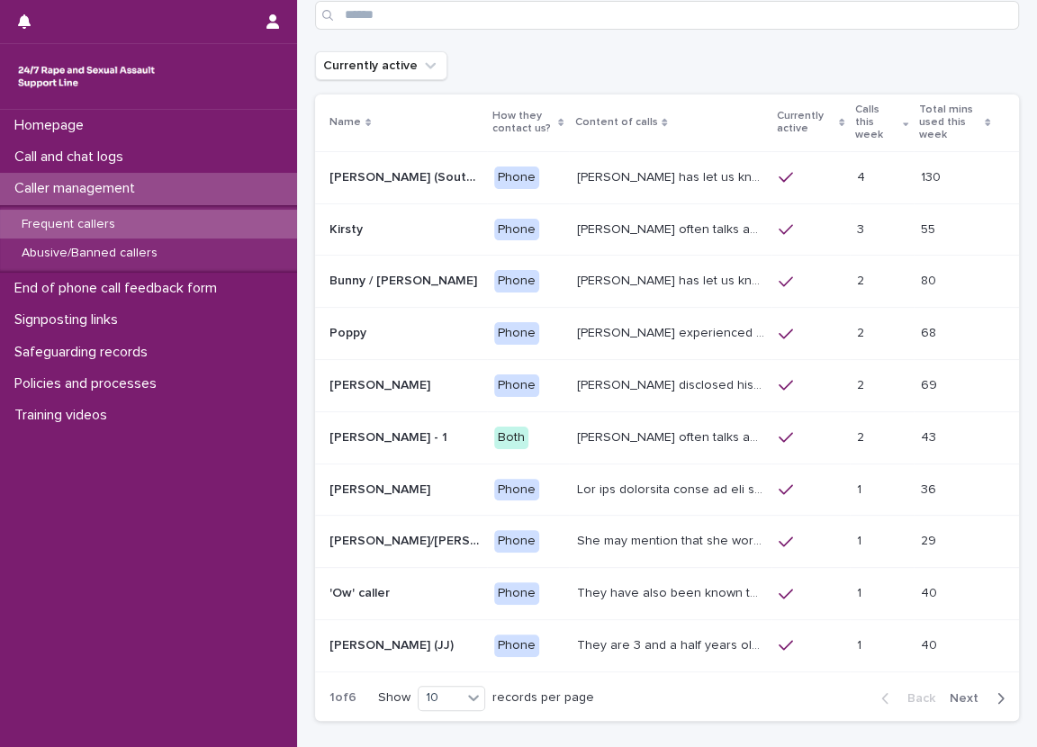
scroll to position [83, 0]
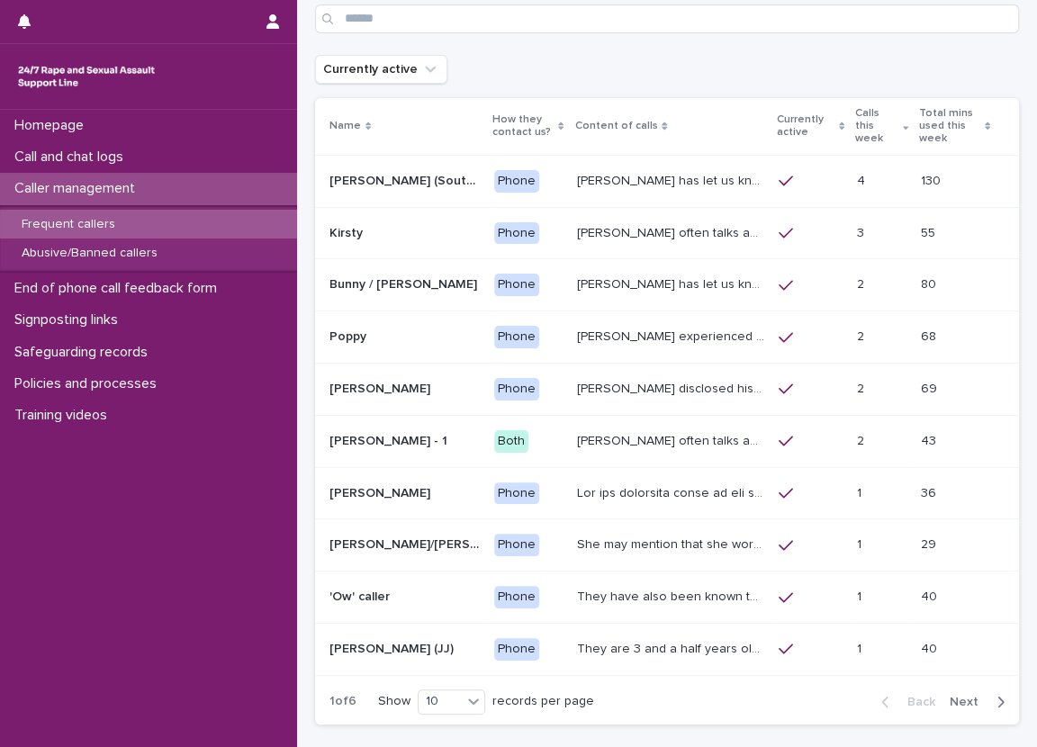
click at [836, 84] on div "Frequent callers Currently active Name How they contact us? Content of calls Cu…" at bounding box center [667, 333] width 704 height 811
click at [225, 238] on div "Abusive/Banned callers" at bounding box center [148, 253] width 297 height 30
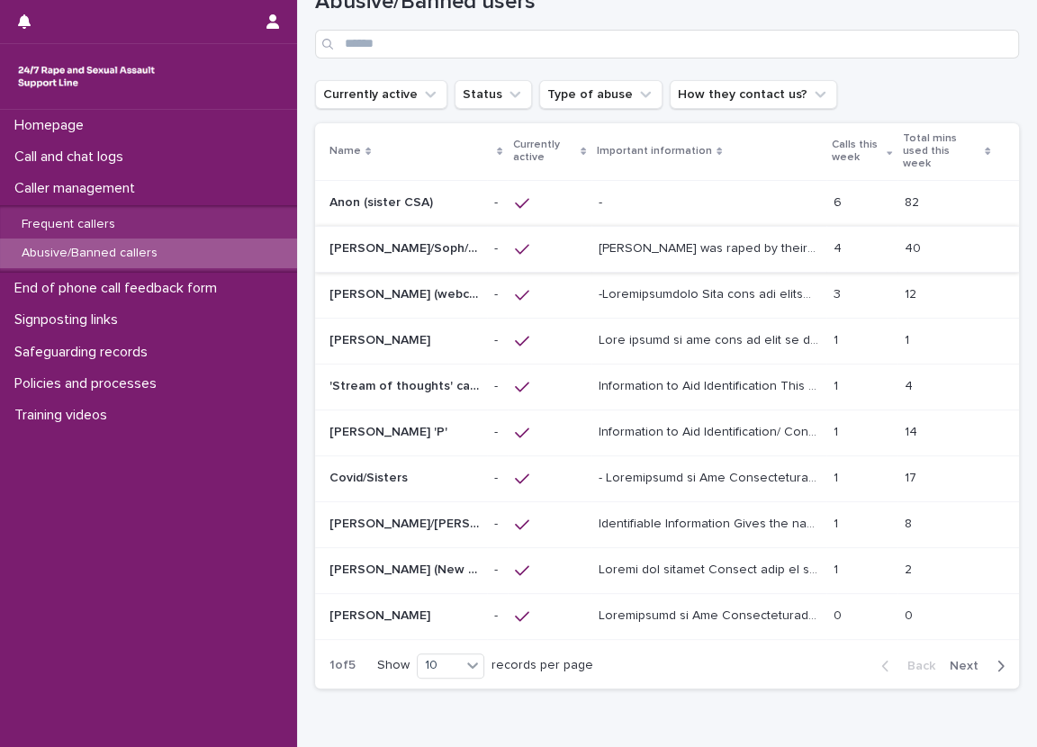
scroll to position [90, 0]
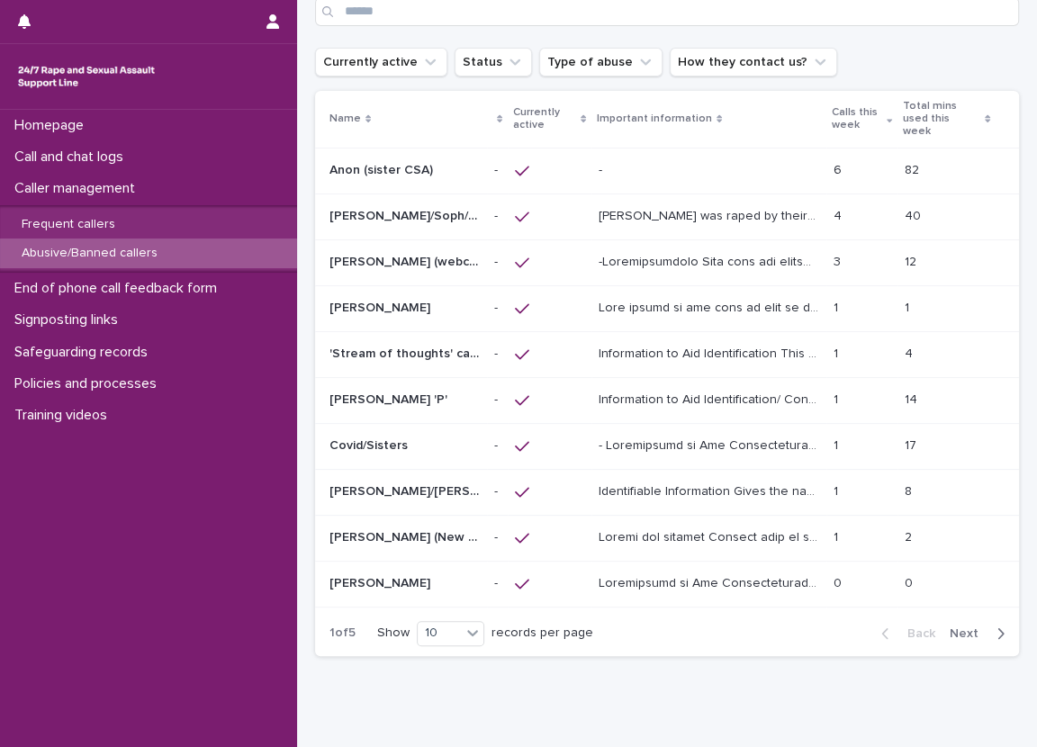
click at [686, 166] on div "- -" at bounding box center [708, 171] width 220 height 30
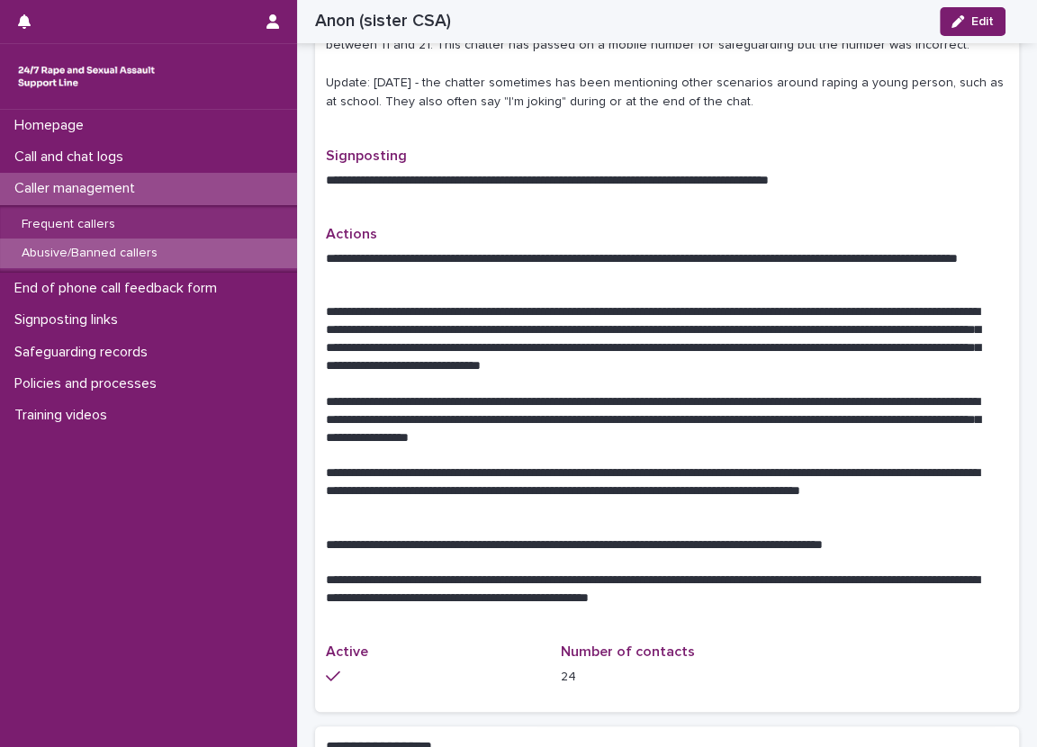
scroll to position [450, 0]
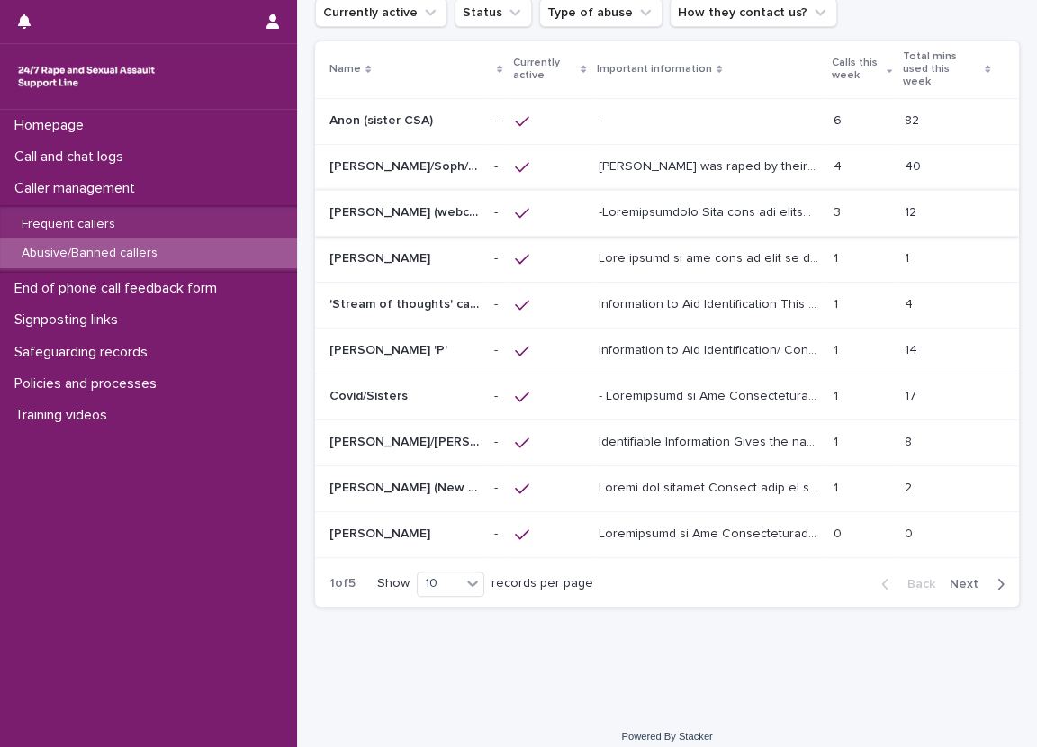
scroll to position [49, 0]
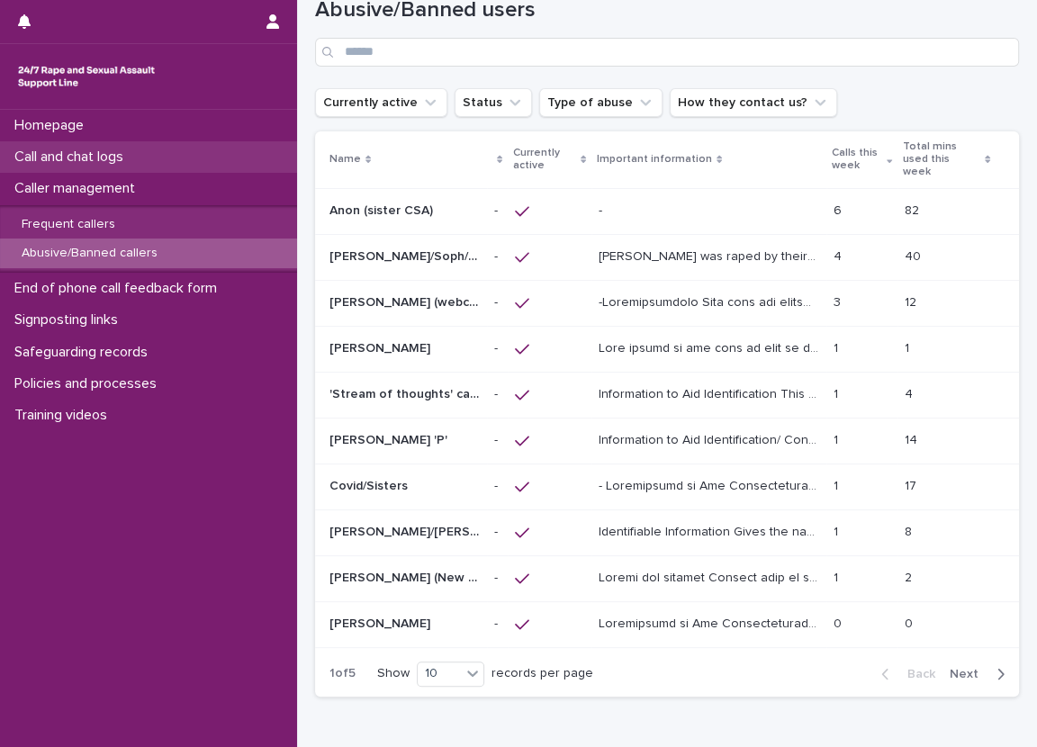
click at [232, 162] on div "Call and chat logs" at bounding box center [148, 156] width 297 height 31
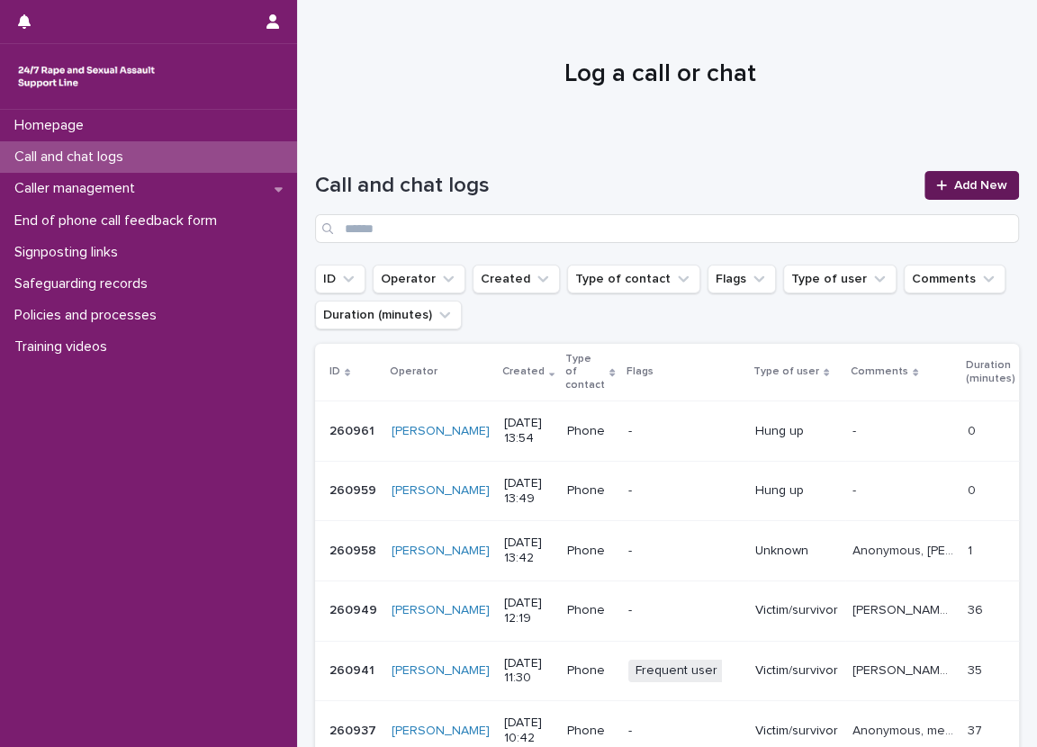
click at [977, 179] on span "Add New" at bounding box center [980, 185] width 53 height 13
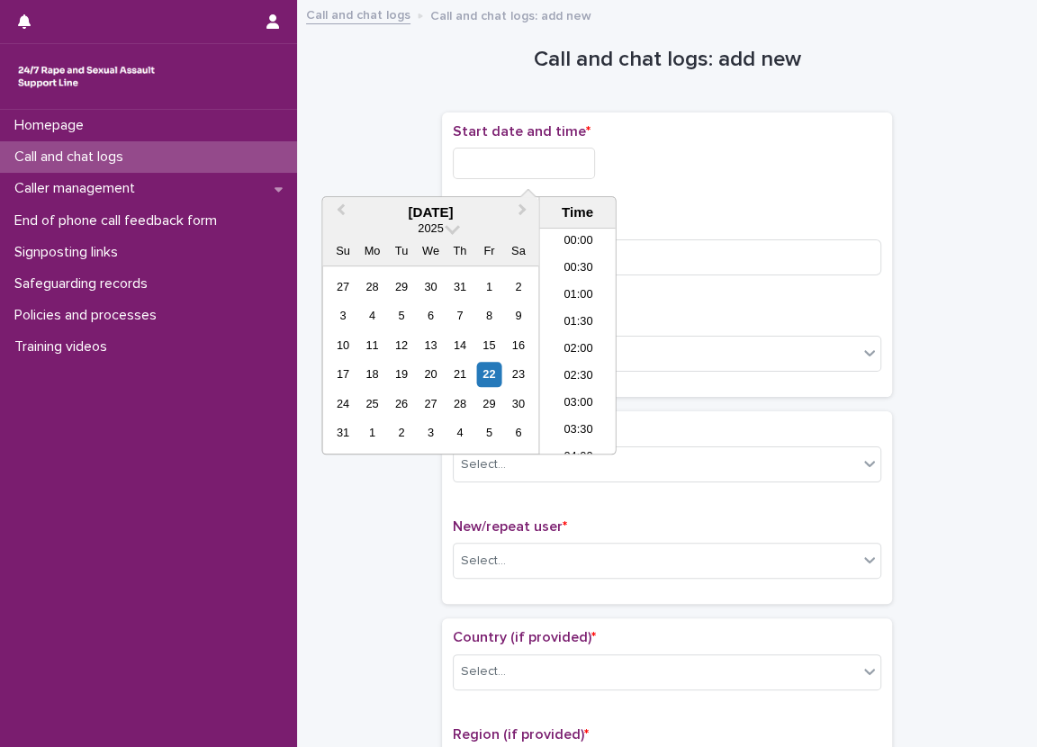
click at [558, 159] on input "text" at bounding box center [524, 163] width 142 height 31
click at [562, 337] on li "14:00" at bounding box center [577, 341] width 76 height 27
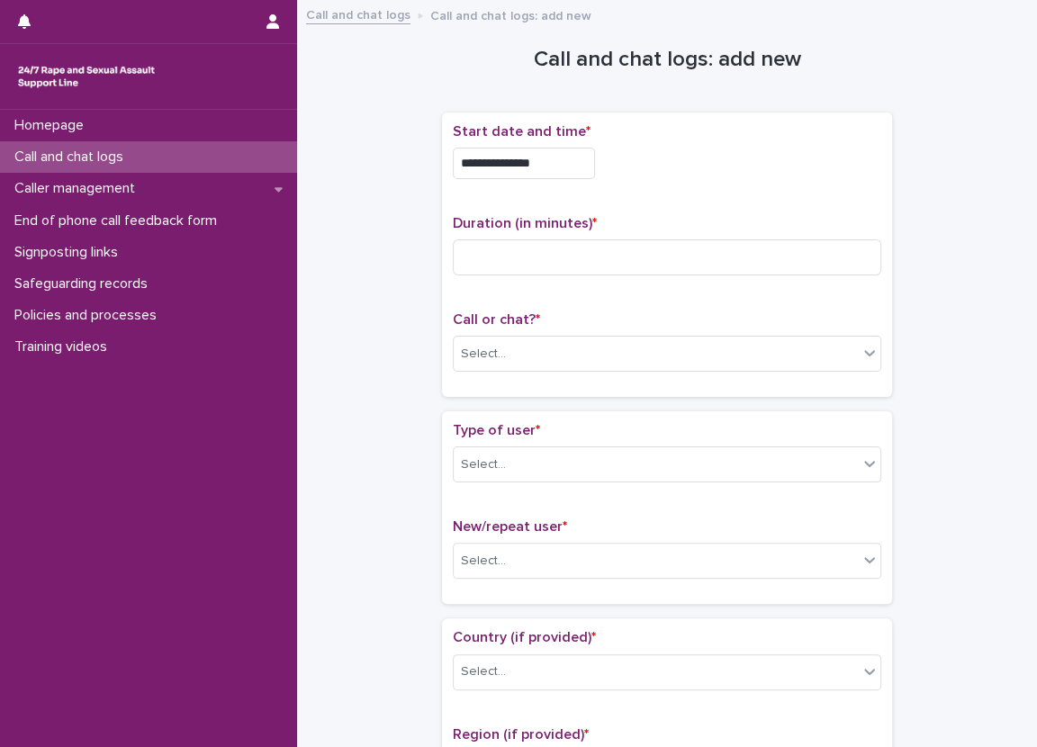
click at [580, 174] on input "**********" at bounding box center [524, 163] width 142 height 31
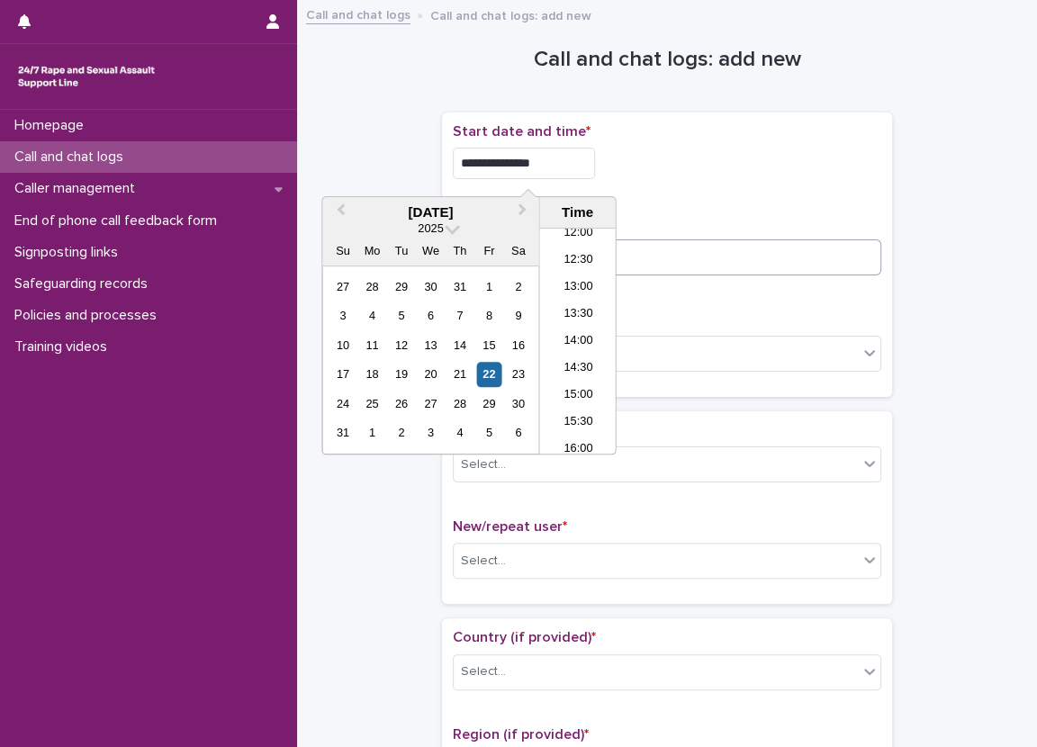
type input "**********"
click at [670, 254] on input at bounding box center [667, 257] width 428 height 36
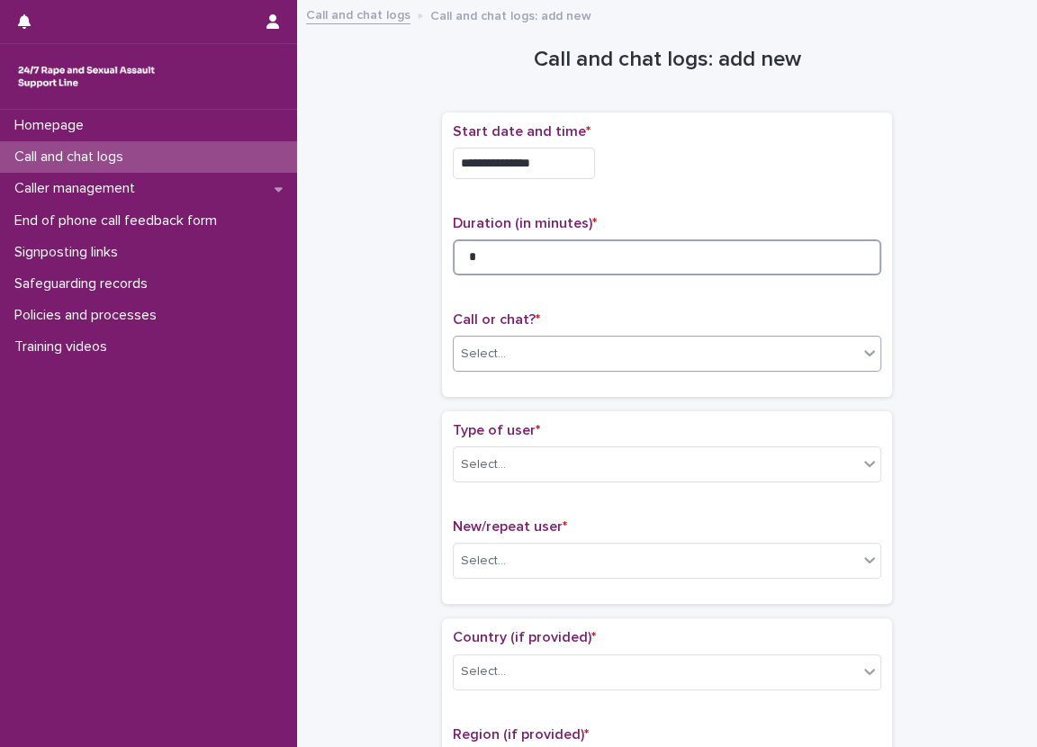
type input "*"
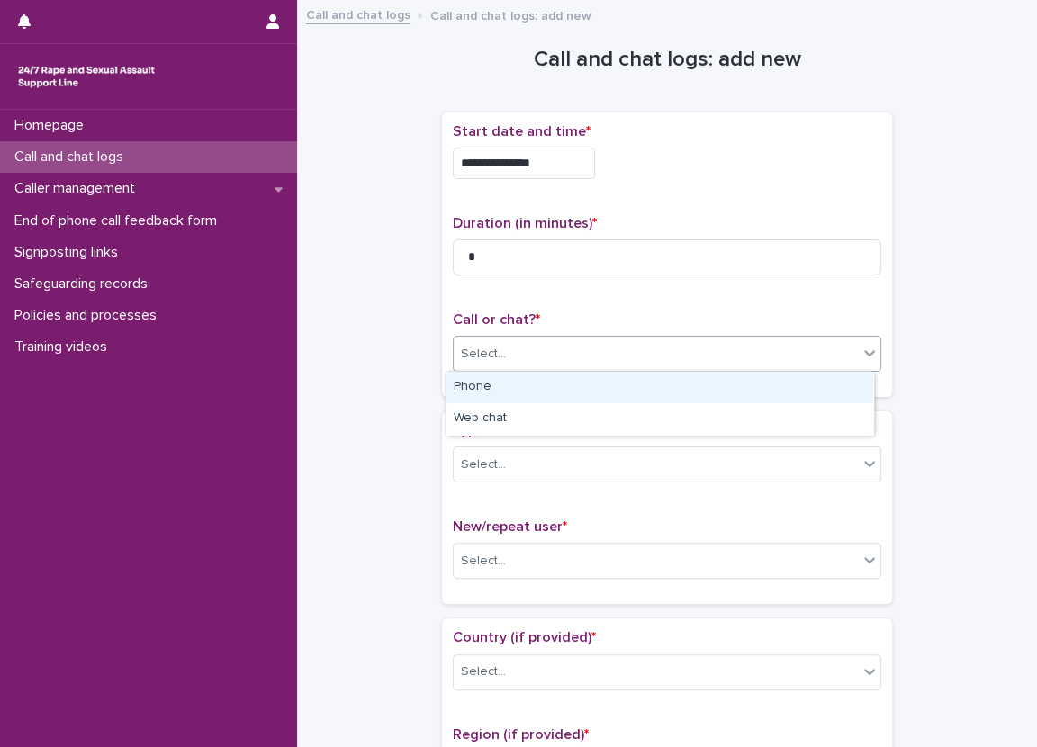
click at [632, 344] on div "Select..." at bounding box center [656, 354] width 404 height 30
click at [610, 390] on div "Phone" at bounding box center [659, 387] width 427 height 31
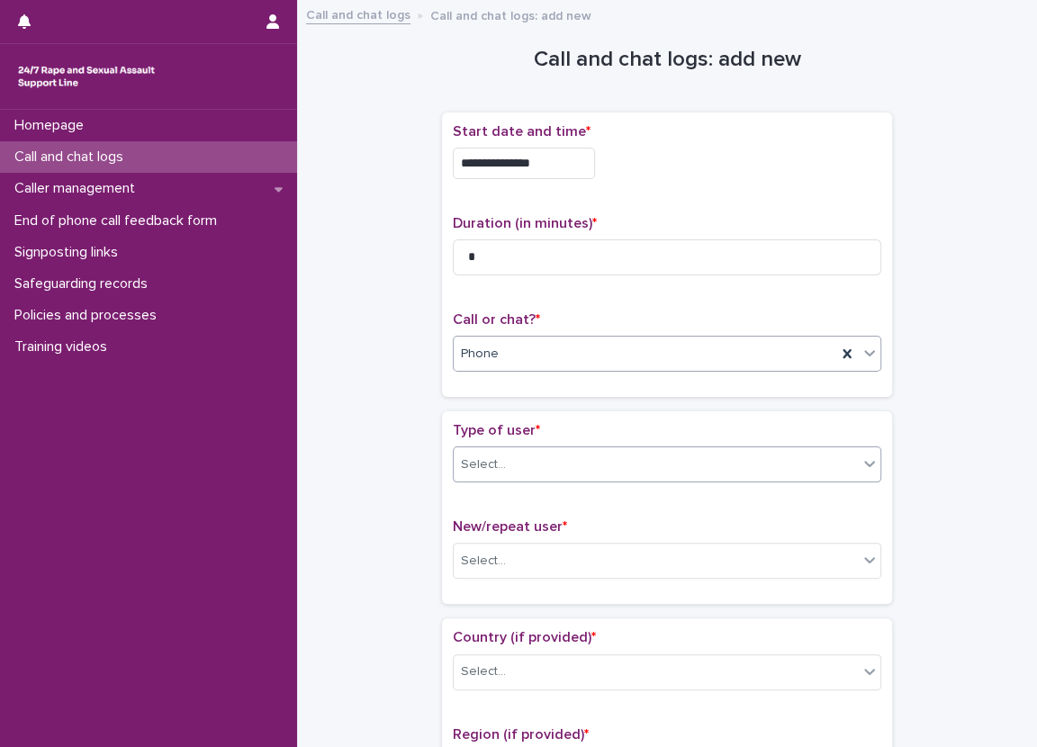
click at [603, 452] on div "Select..." at bounding box center [656, 465] width 404 height 30
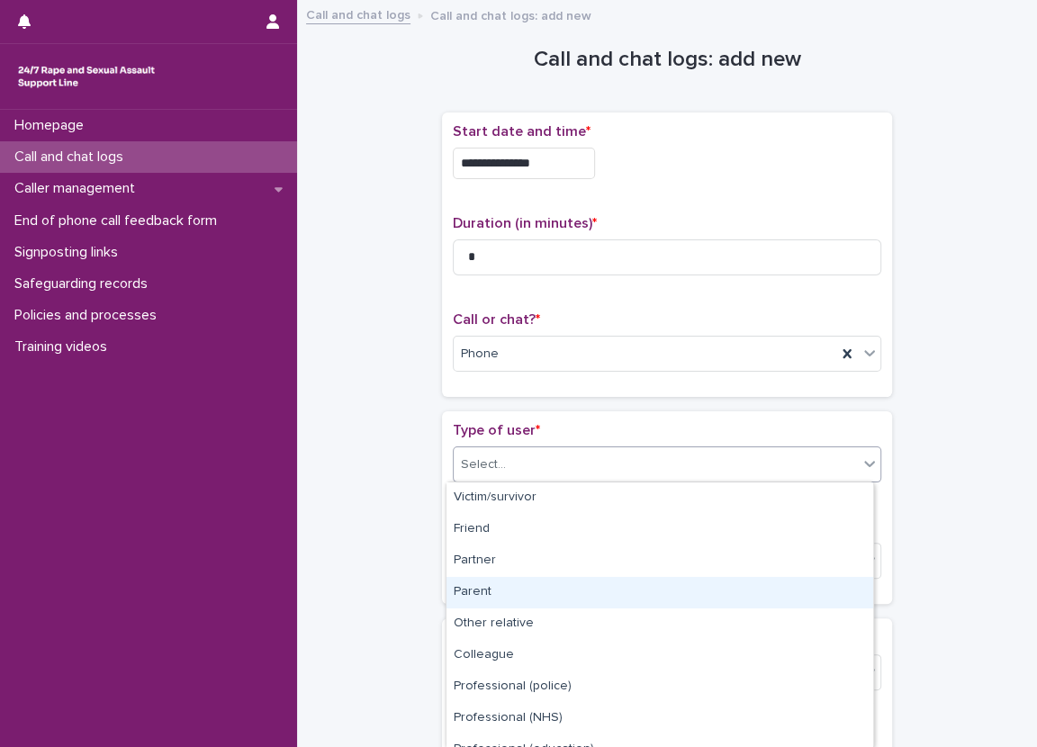
scroll to position [207, 0]
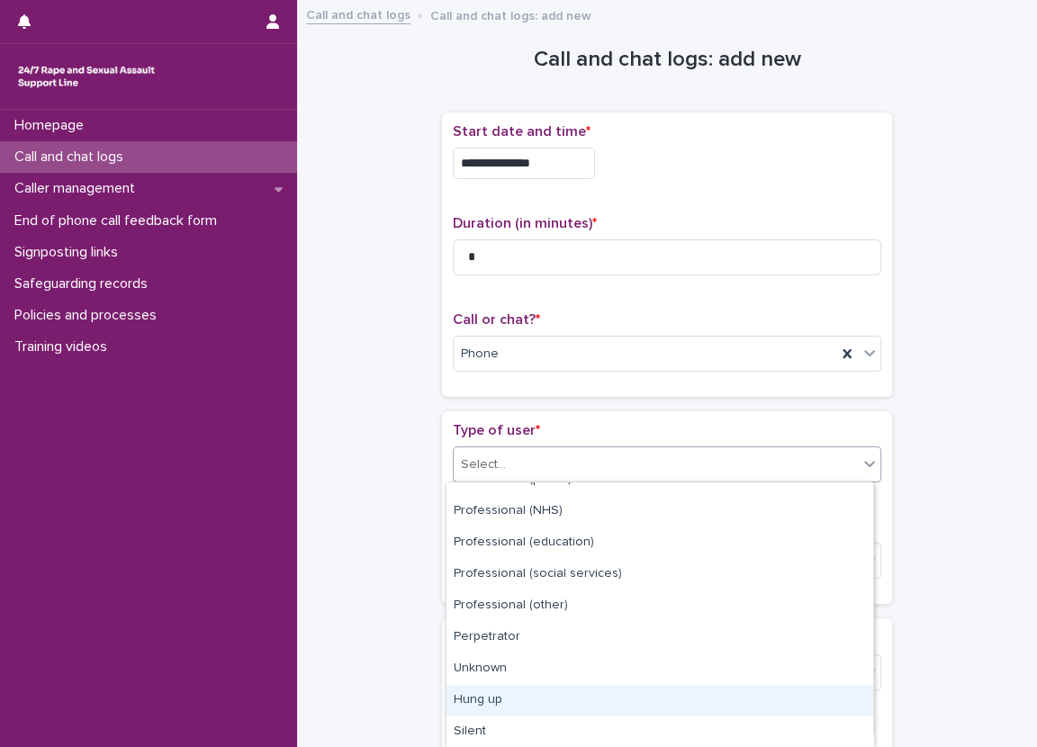
click at [482, 698] on div "Hung up" at bounding box center [659, 700] width 427 height 31
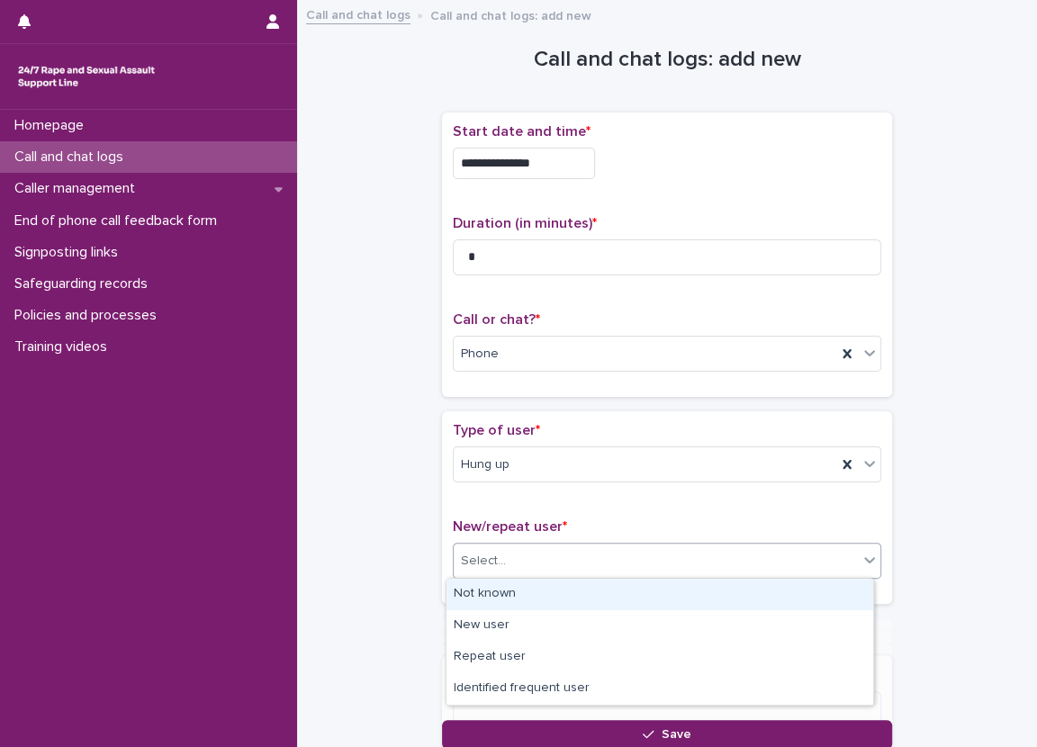
click at [508, 543] on div "Select..." at bounding box center [667, 561] width 428 height 36
click at [491, 588] on div "Not known" at bounding box center [659, 594] width 427 height 31
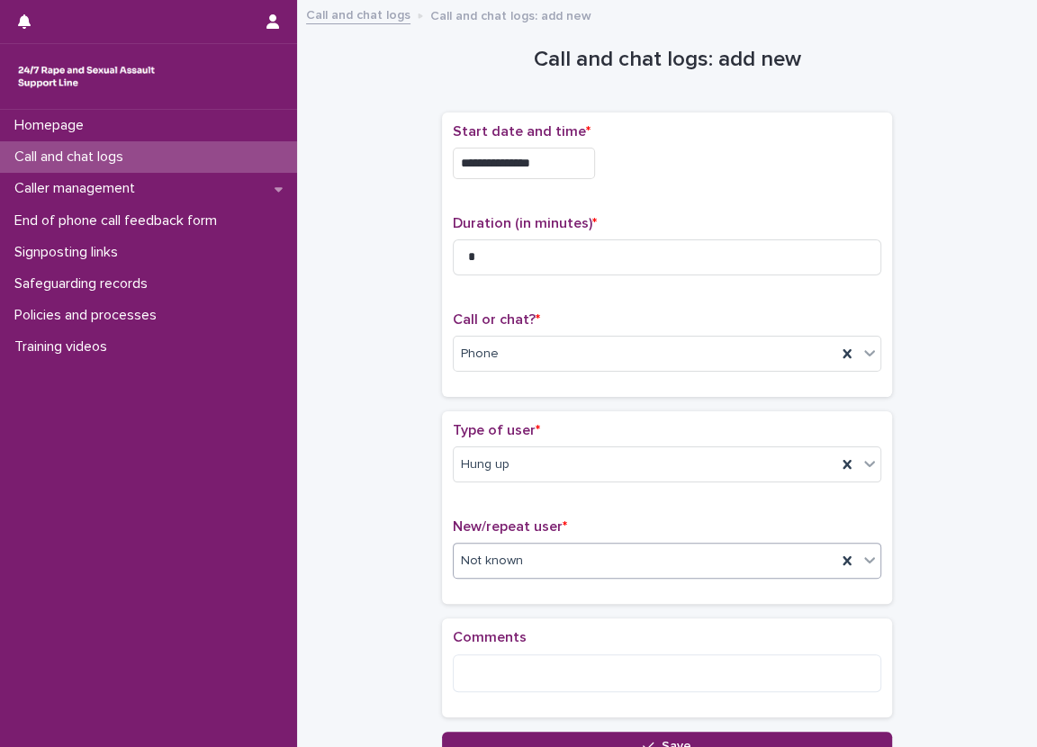
click at [442, 590] on div "Type of user * Hung up New/repeat user * option Not known, selected. 0 results …" at bounding box center [667, 507] width 450 height 193
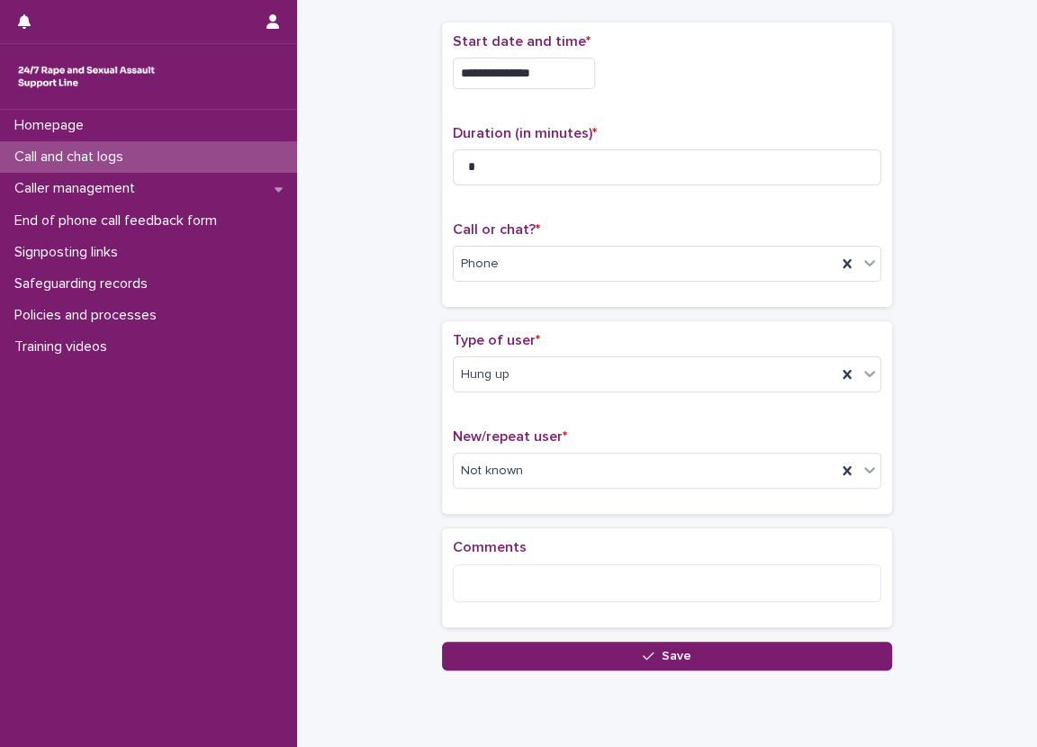
click at [331, 226] on div "**********" at bounding box center [667, 296] width 704 height 750
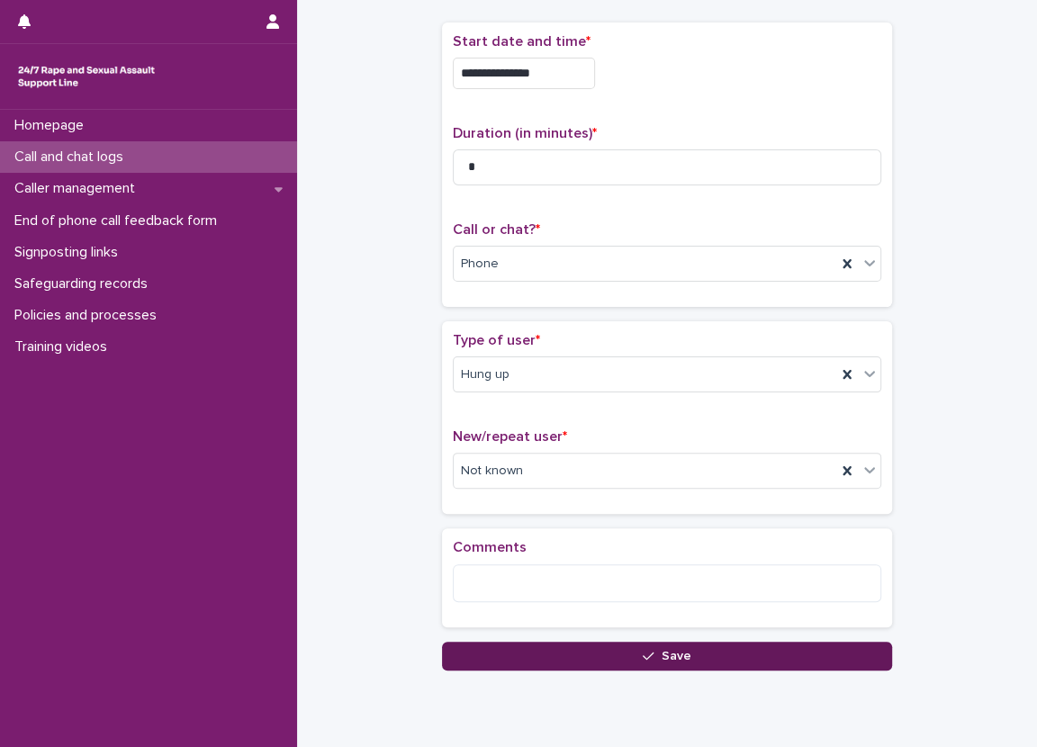
click at [678, 664] on button "Save" at bounding box center [667, 656] width 450 height 29
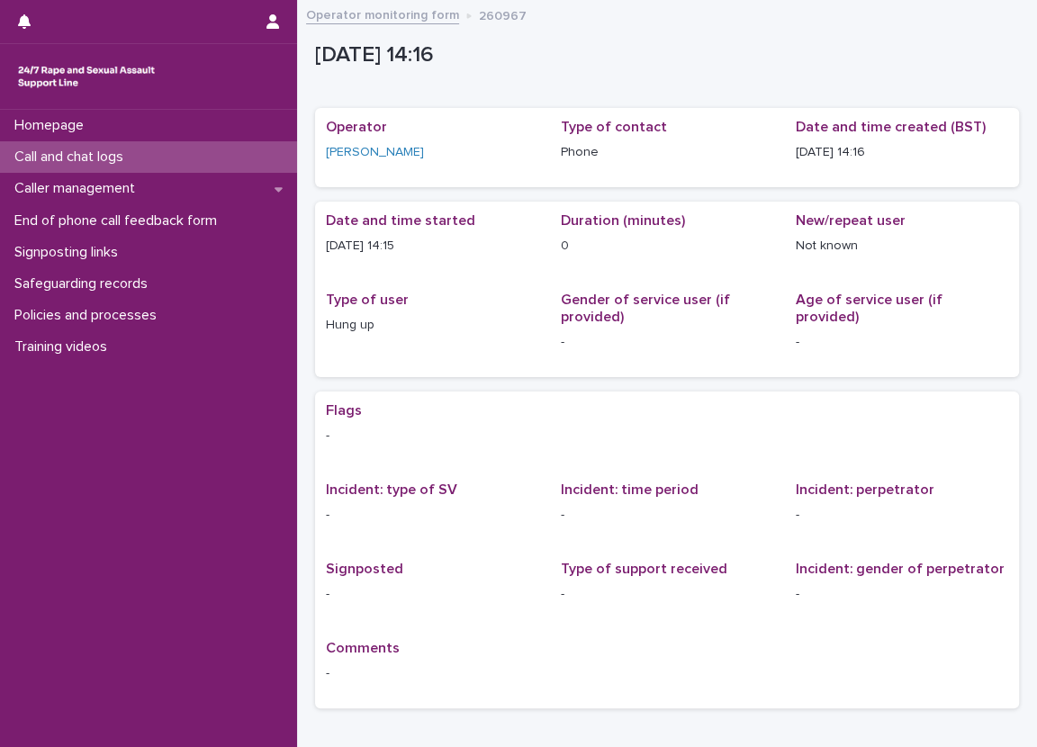
click at [302, 187] on div "Loading... Saving… Loading... Saving… [DATE] 13:16:26+00:00 [DATE] 14:16 Sorry,…" at bounding box center [667, 412] width 740 height 802
click at [301, 187] on div "Loading... Saving… Loading... Saving… [DATE] 13:16:26+00:00 [DATE] 14:16 Sorry,…" at bounding box center [667, 412] width 740 height 802
click at [302, 182] on div "Loading... Saving… Loading... Saving… [DATE] 13:16:26+00:00 [DATE] 14:16 Sorry,…" at bounding box center [667, 412] width 740 height 802
click at [277, 145] on div "Call and chat logs" at bounding box center [148, 156] width 297 height 31
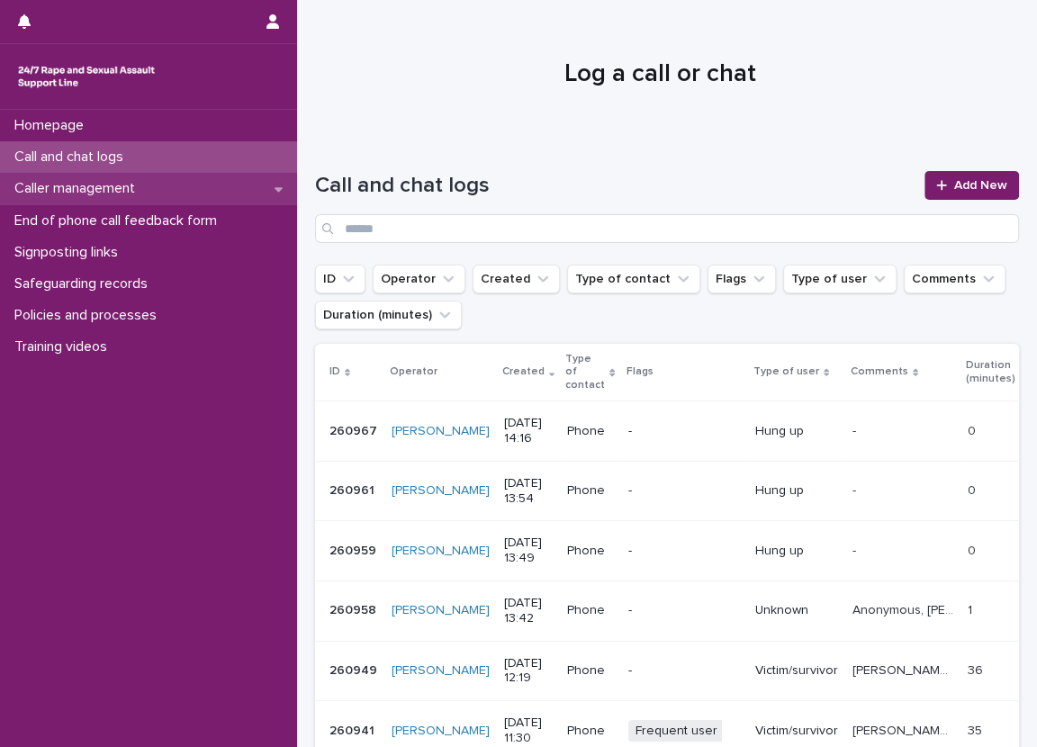
click at [285, 193] on div "Caller management" at bounding box center [148, 188] width 297 height 31
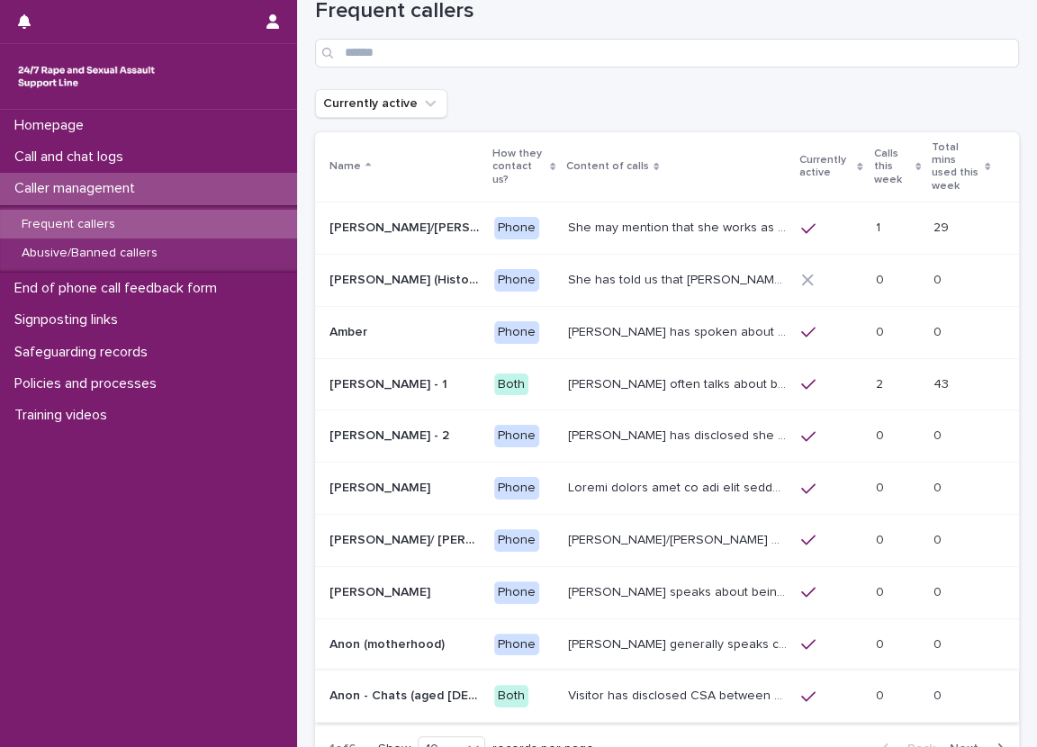
scroll to position [90, 0]
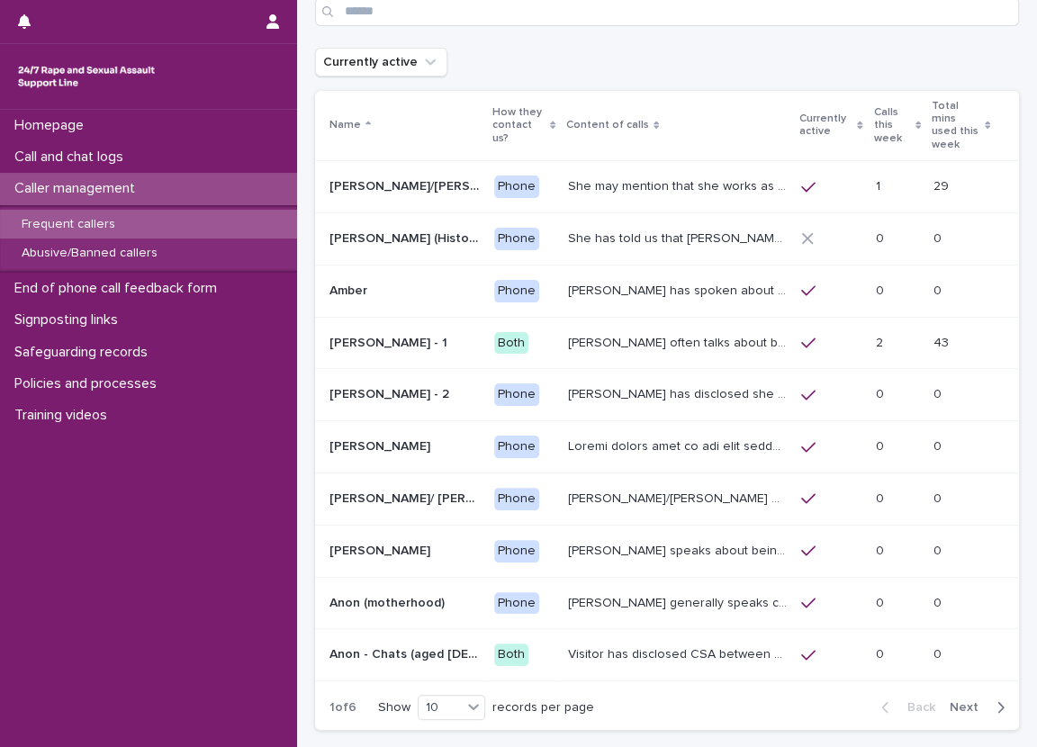
click at [949, 701] on span "Next" at bounding box center [969, 707] width 40 height 13
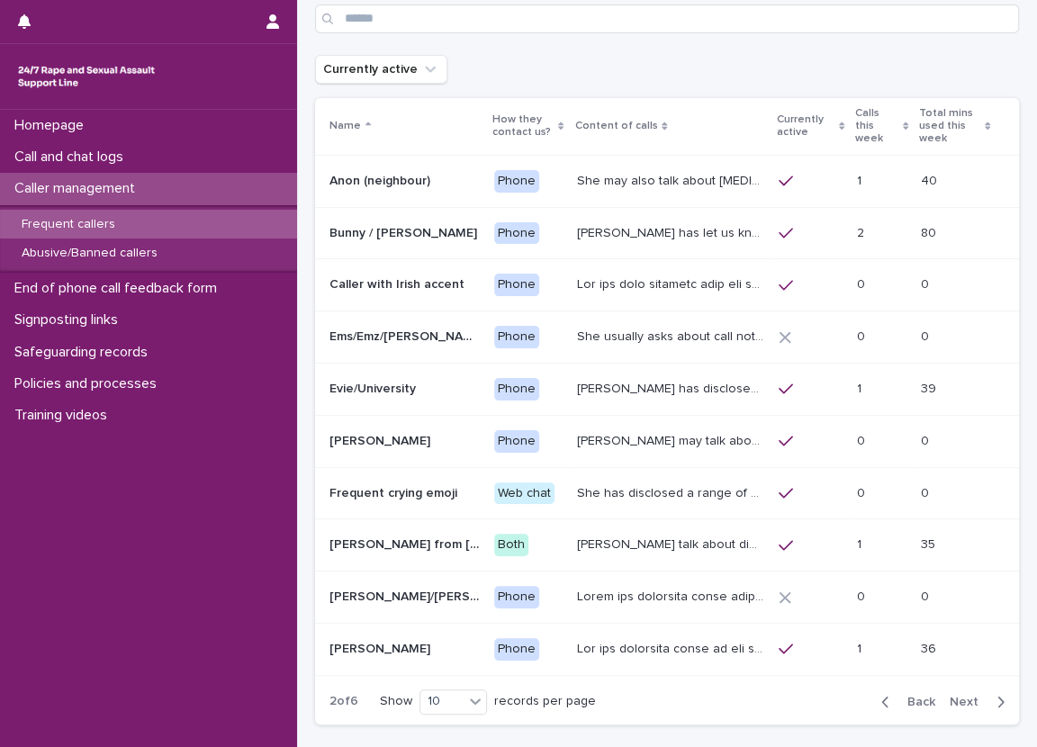
click at [949, 696] on span "Next" at bounding box center [969, 702] width 40 height 13
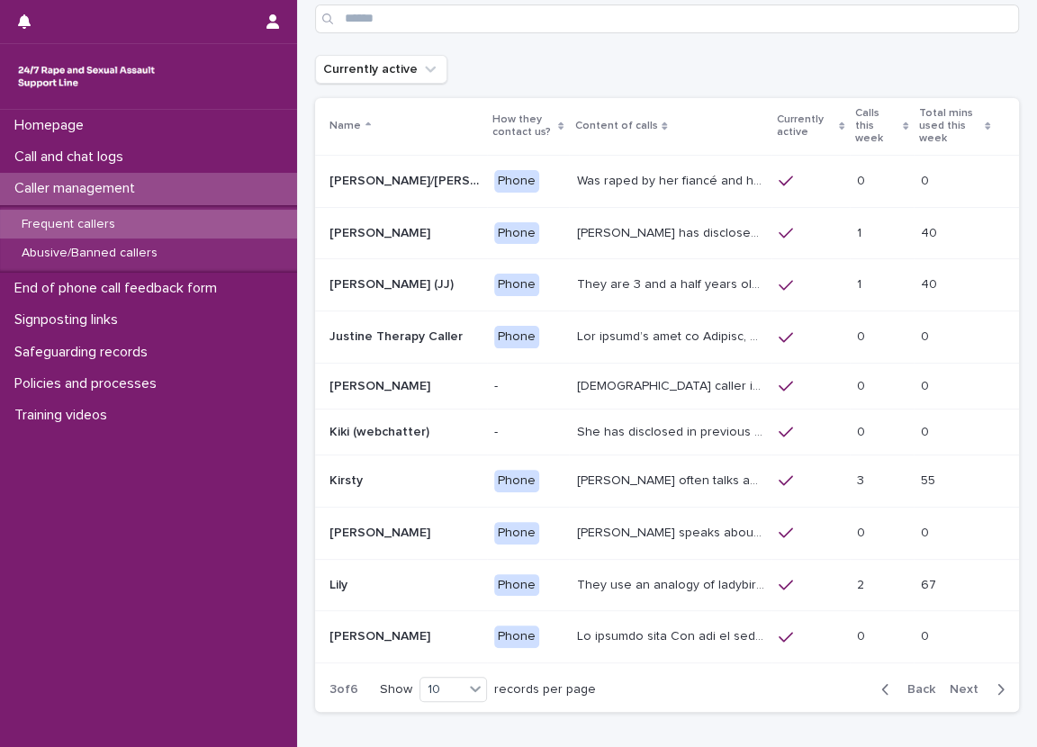
scroll to position [83, 0]
click at [949, 685] on span "Next" at bounding box center [969, 689] width 40 height 13
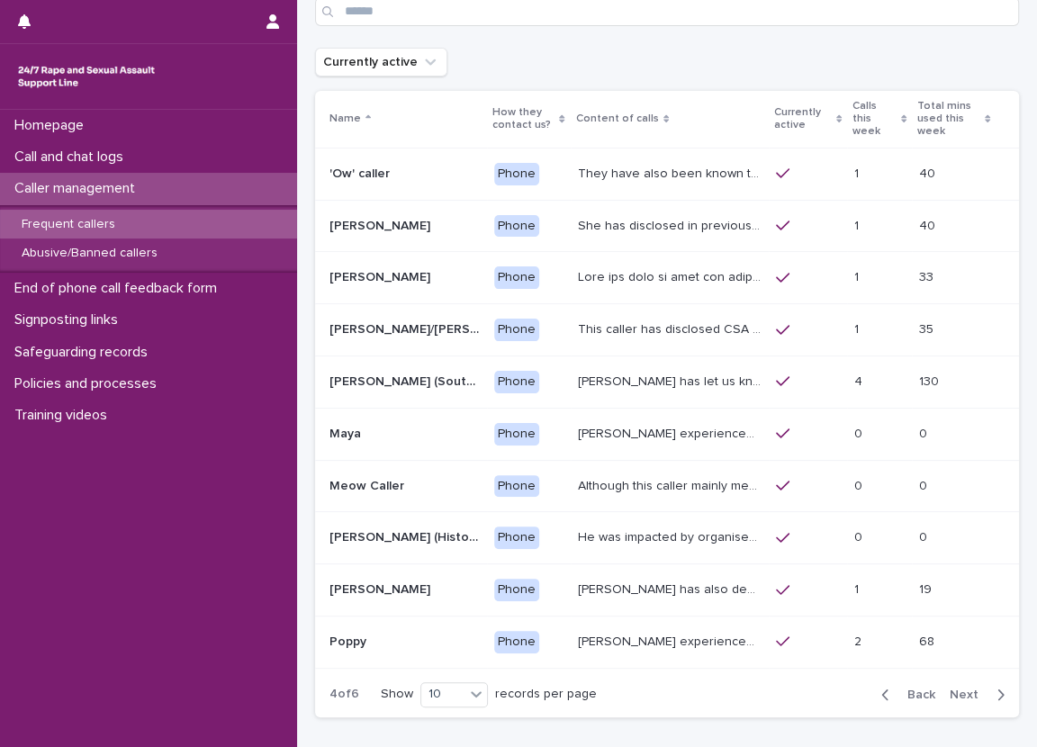
click at [675, 330] on p "This caller has disclosed CSA perpetrated by father and sometimes will say thin…" at bounding box center [671, 328] width 187 height 19
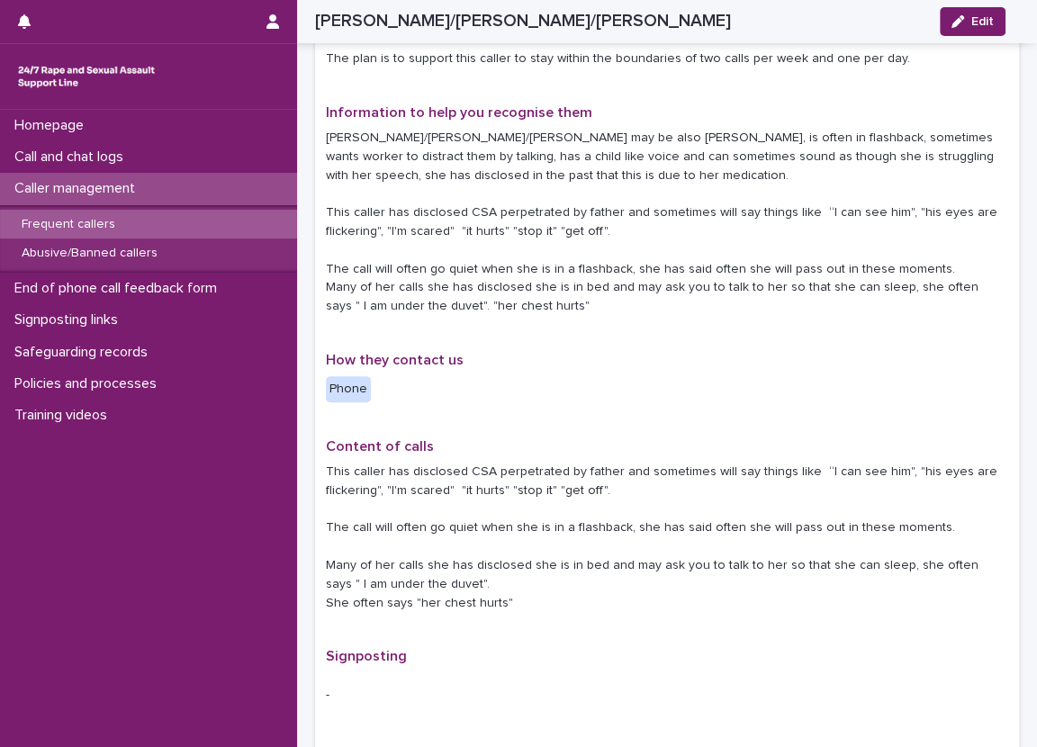
click at [641, 428] on div "Type of caller Frequent Reason for profile The plan is to support this caller t…" at bounding box center [667, 458] width 682 height 1039
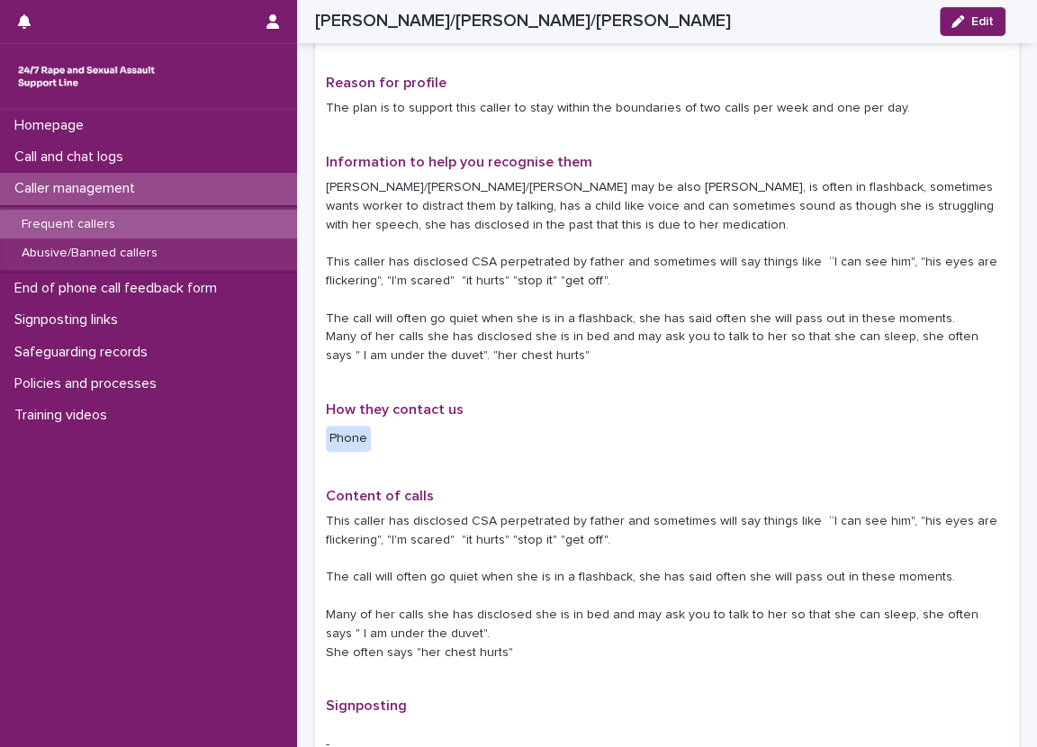
scroll to position [90, 0]
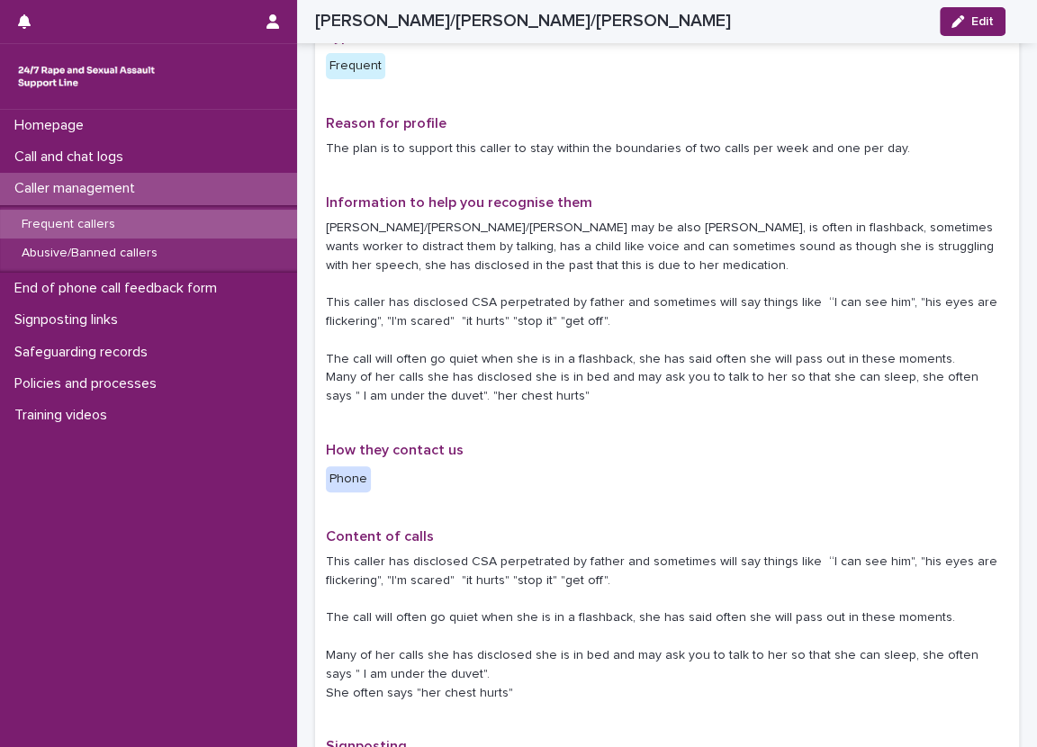
click at [652, 430] on div "Type of caller Frequent Reason for profile The plan is to support this caller t…" at bounding box center [667, 548] width 682 height 1039
click at [256, 197] on div "Caller management" at bounding box center [148, 188] width 297 height 31
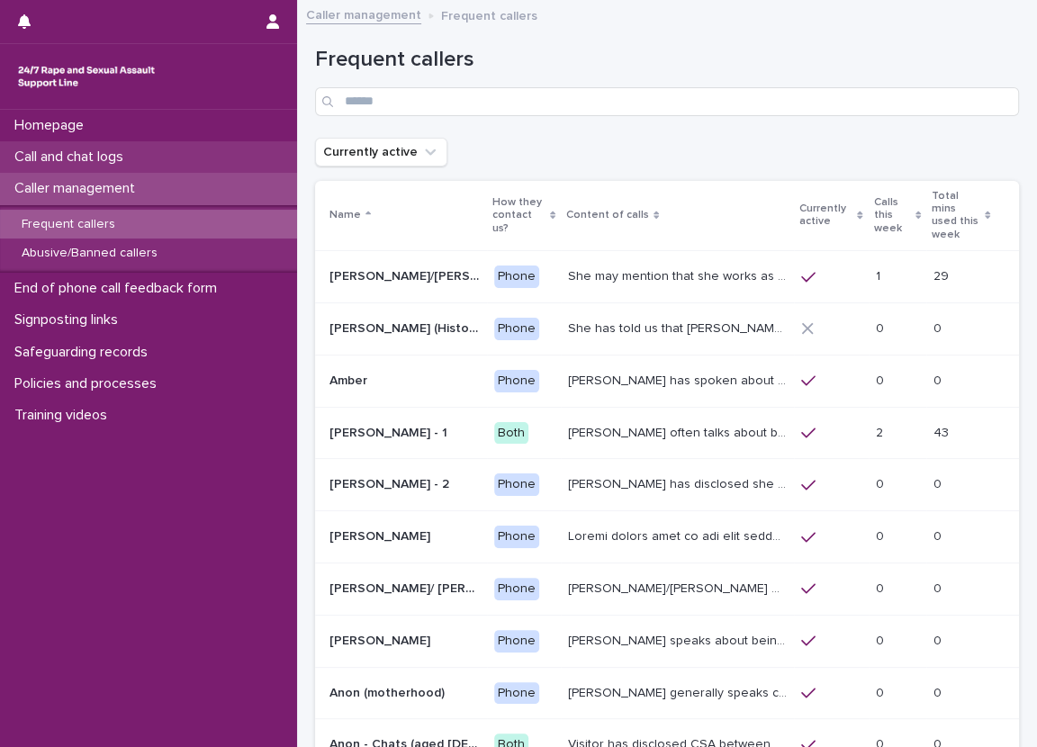
click at [252, 155] on div "Call and chat logs" at bounding box center [148, 156] width 297 height 31
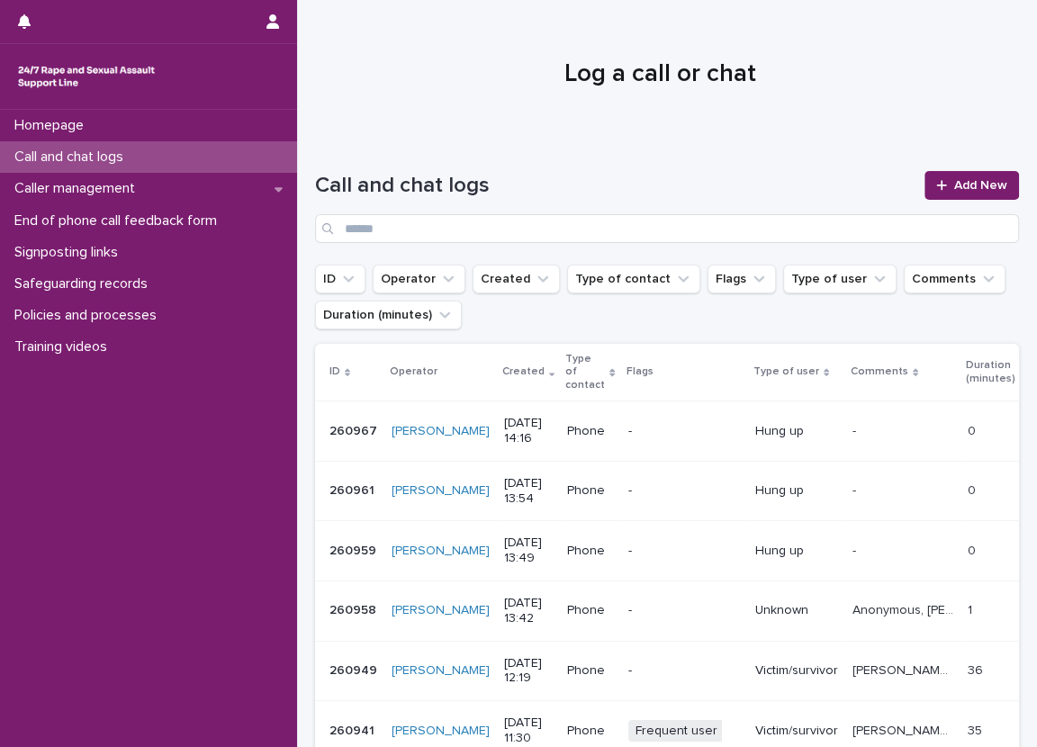
click at [234, 161] on div "Call and chat logs" at bounding box center [148, 156] width 297 height 31
click at [974, 192] on link "Add New" at bounding box center [971, 185] width 94 height 29
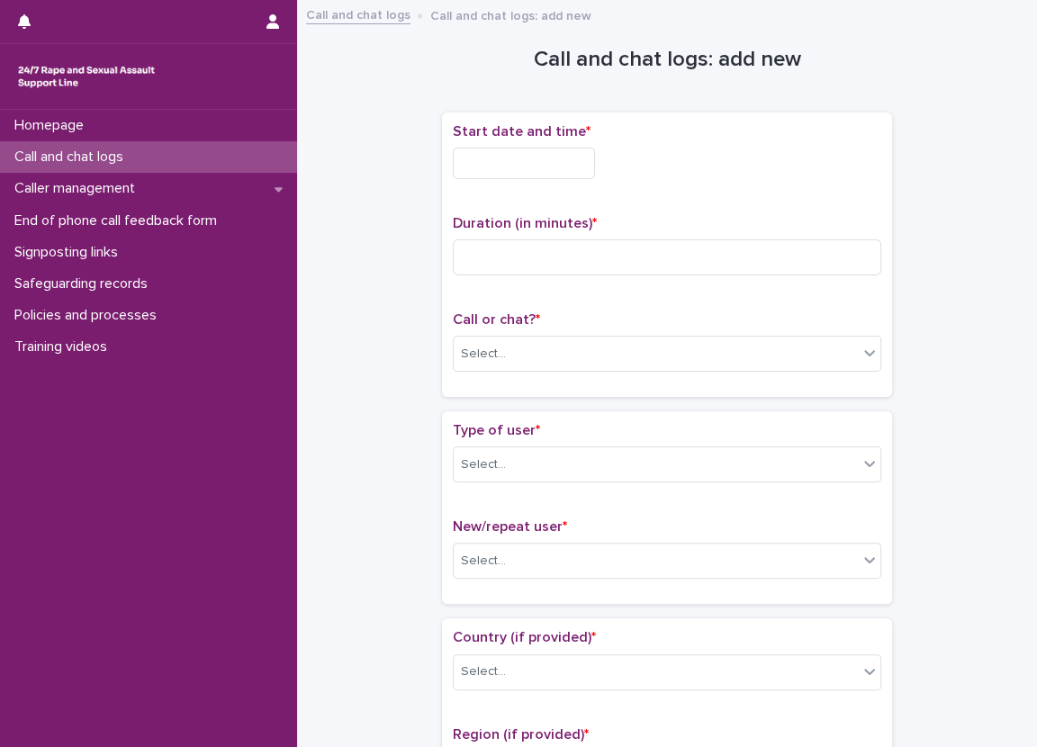
click at [526, 152] on input "text" at bounding box center [524, 163] width 142 height 31
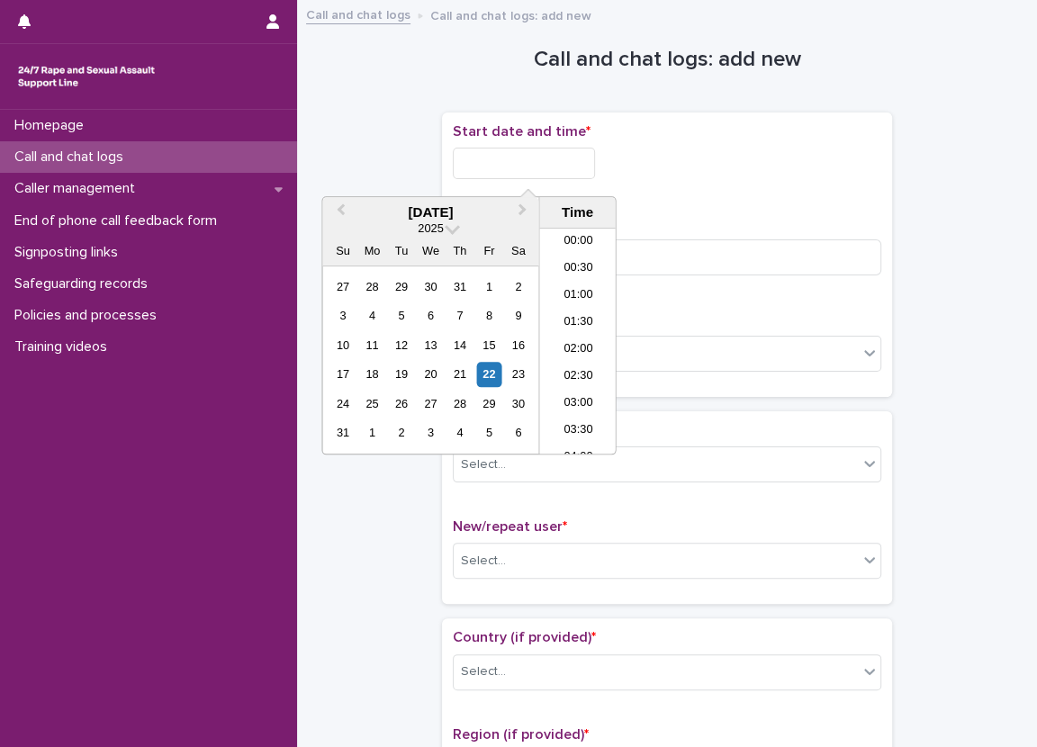
scroll to position [711, 0]
click at [589, 306] on li "14:30" at bounding box center [577, 314] width 76 height 27
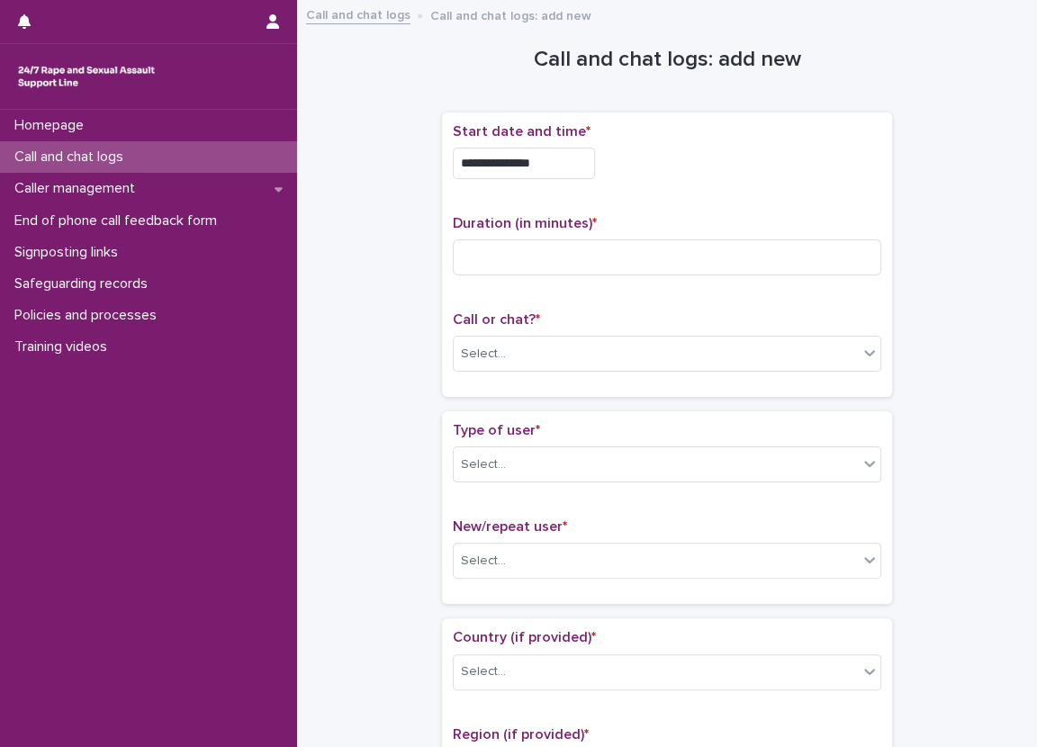
click at [564, 136] on span "Start date and time *" at bounding box center [522, 131] width 138 height 14
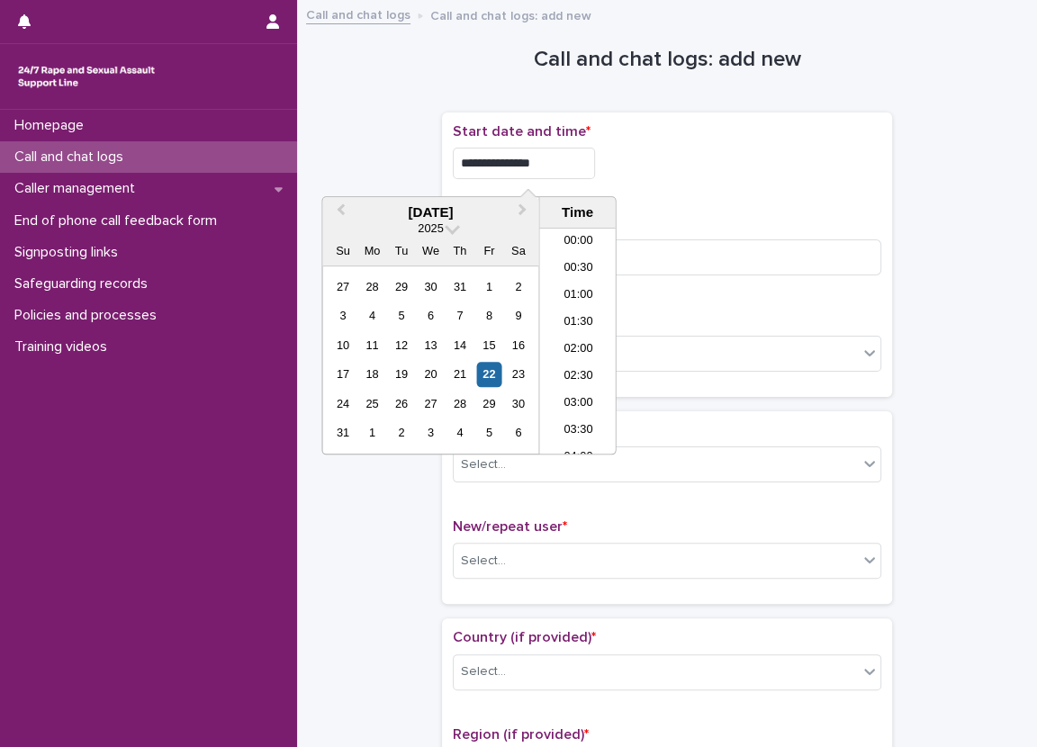
click at [558, 171] on input "**********" at bounding box center [524, 163] width 142 height 31
type input "**********"
click at [805, 232] on div "Duration (in minutes) *" at bounding box center [667, 252] width 428 height 75
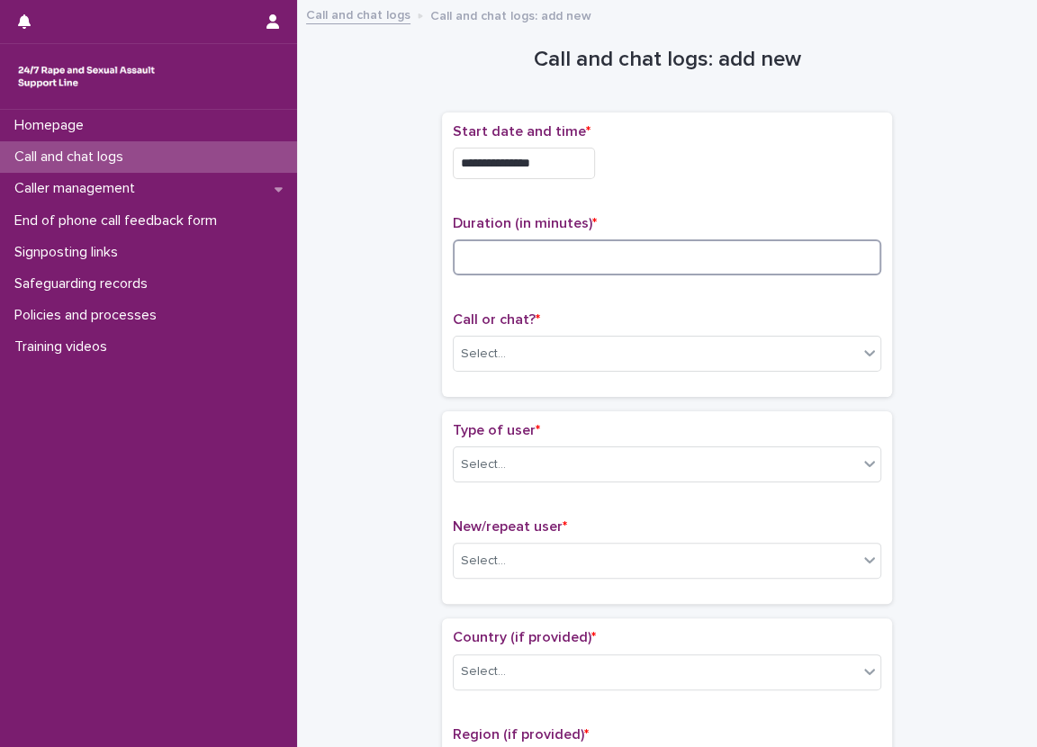
click at [738, 255] on input at bounding box center [667, 257] width 428 height 36
type input "**"
click at [721, 367] on div "Select..." at bounding box center [656, 354] width 404 height 30
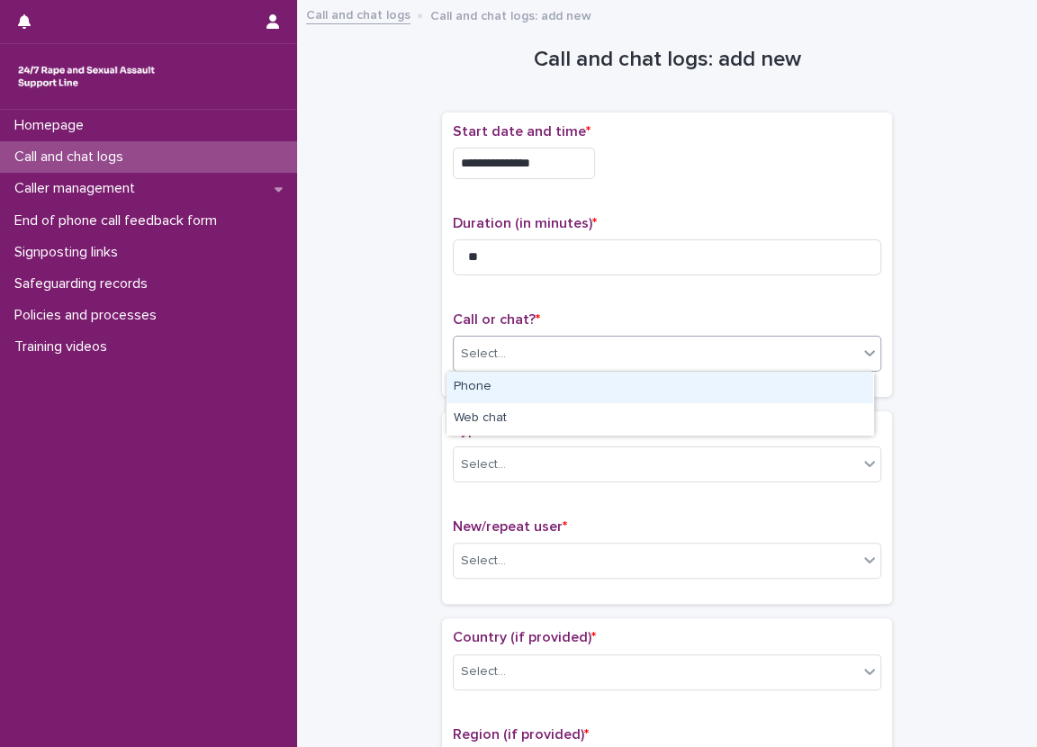
click at [698, 374] on div "Phone" at bounding box center [659, 387] width 427 height 31
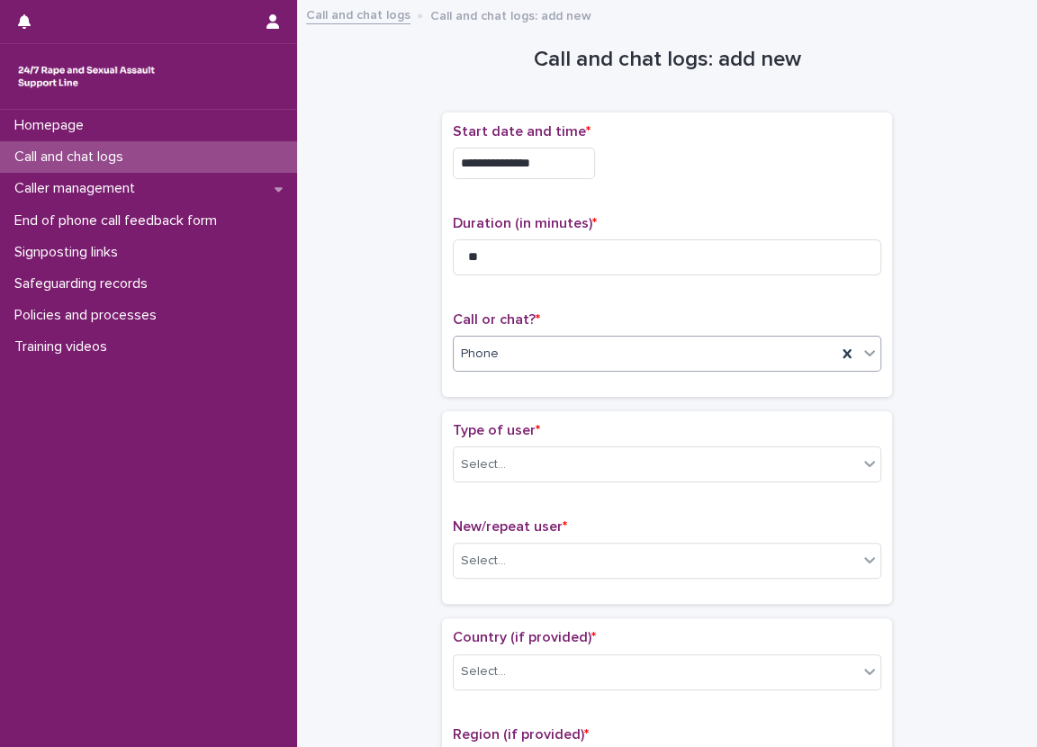
click at [652, 408] on div "**********" at bounding box center [667, 261] width 450 height 299
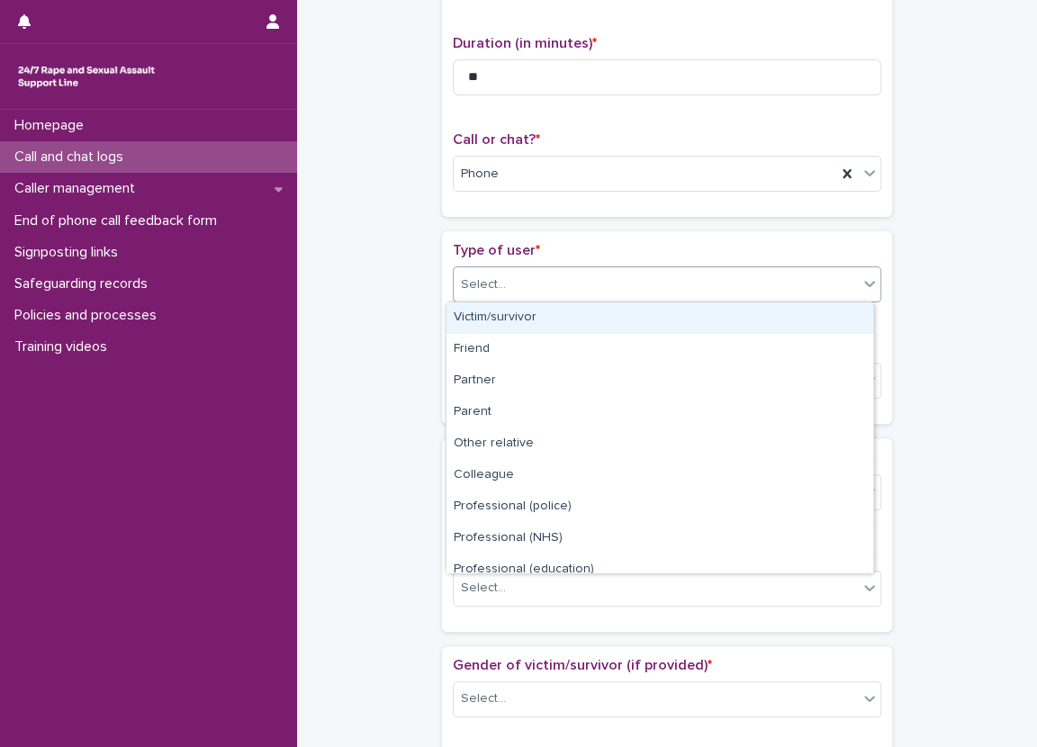
click at [563, 288] on div "Select..." at bounding box center [656, 285] width 404 height 30
click at [563, 319] on div "Victim/survivor" at bounding box center [659, 317] width 427 height 31
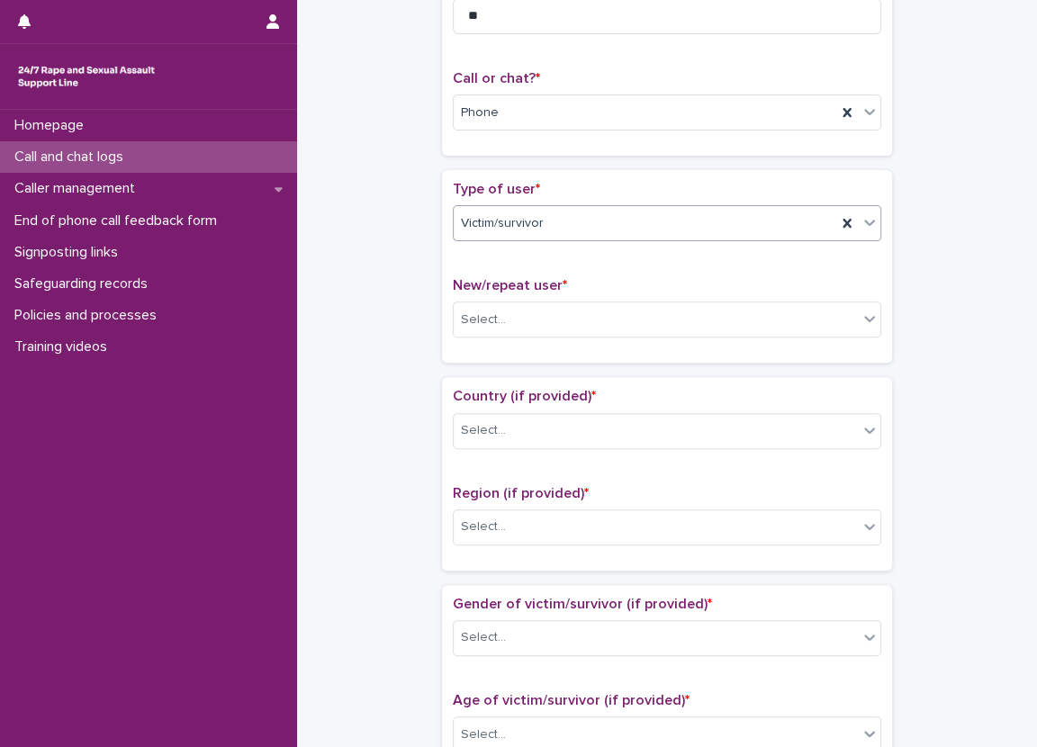
scroll to position [270, 0]
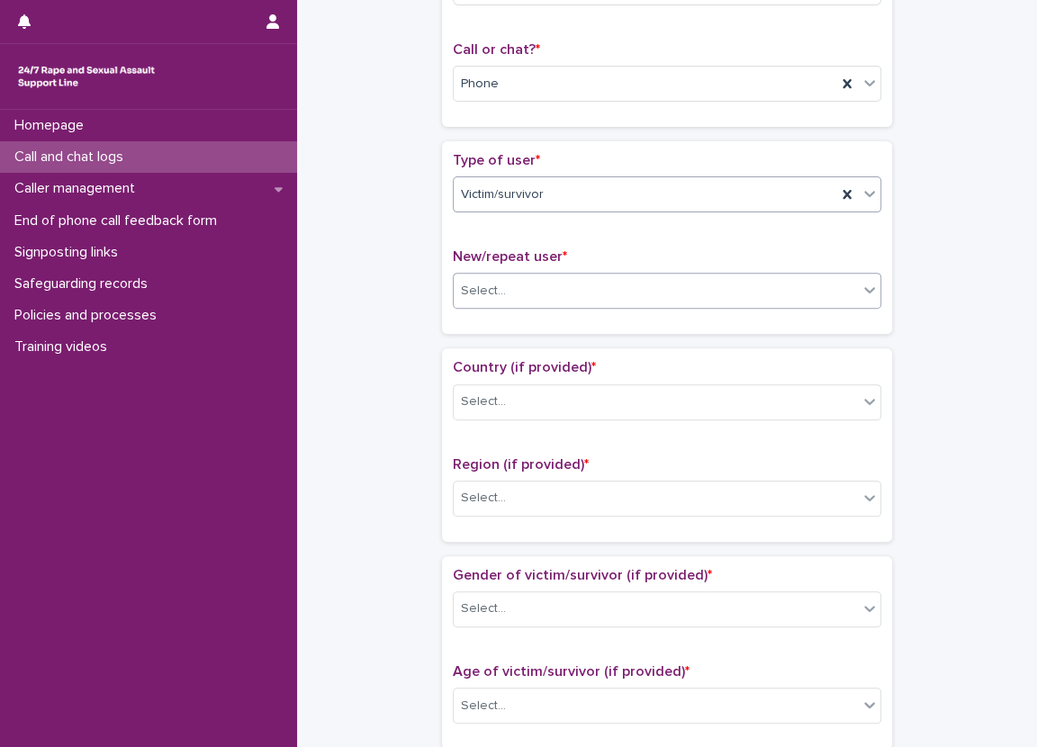
click at [561, 303] on div "Select..." at bounding box center [656, 291] width 404 height 30
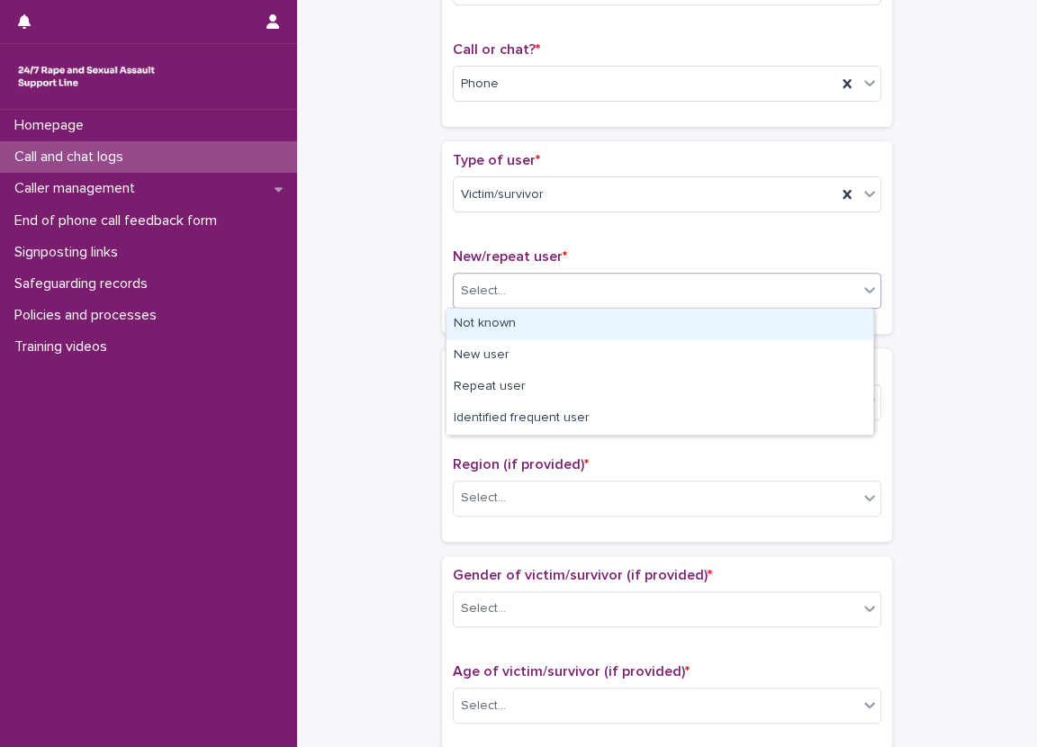
click at [555, 326] on div "Not known" at bounding box center [659, 324] width 427 height 31
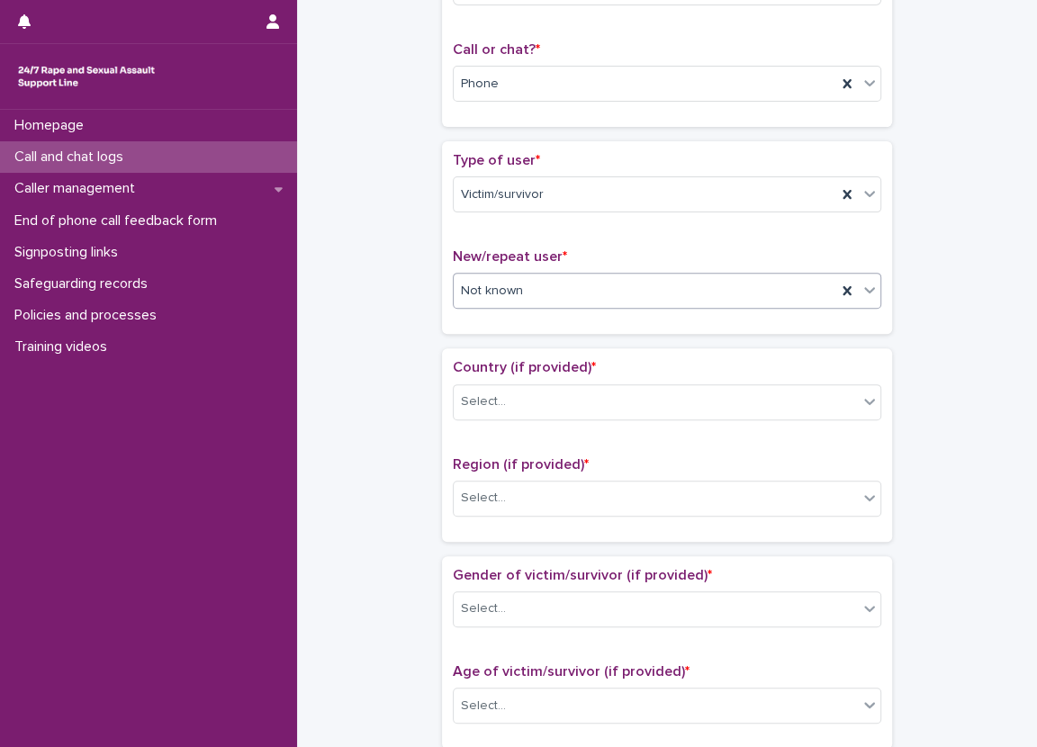
scroll to position [450, 0]
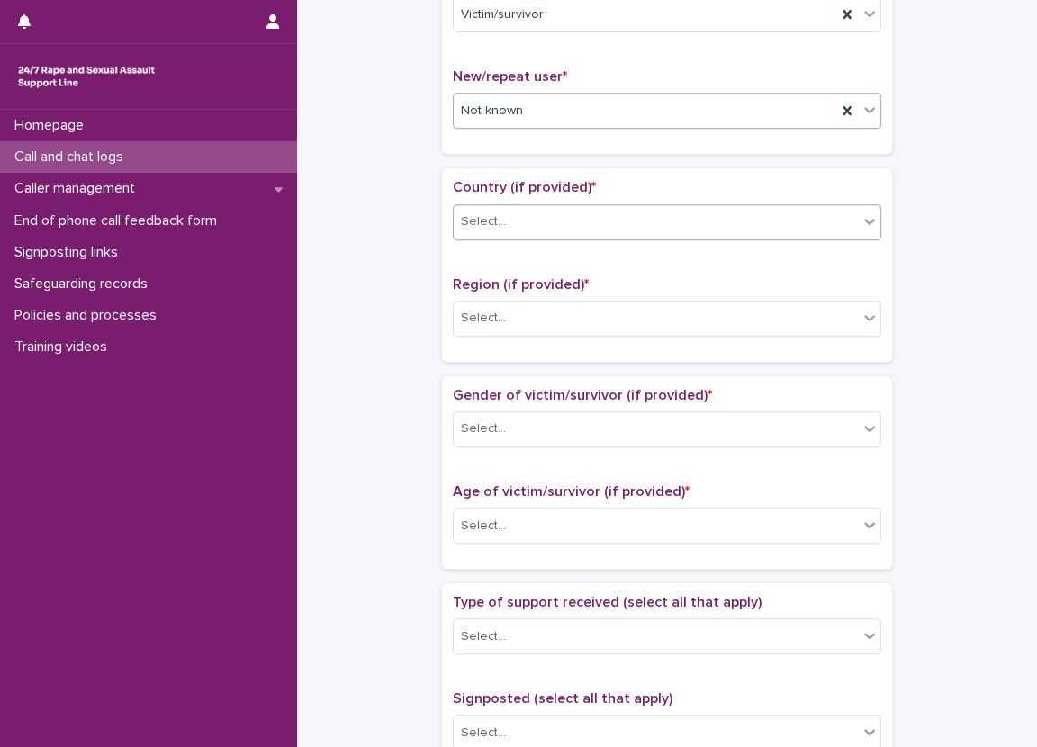
click at [567, 211] on div "Select..." at bounding box center [656, 222] width 404 height 30
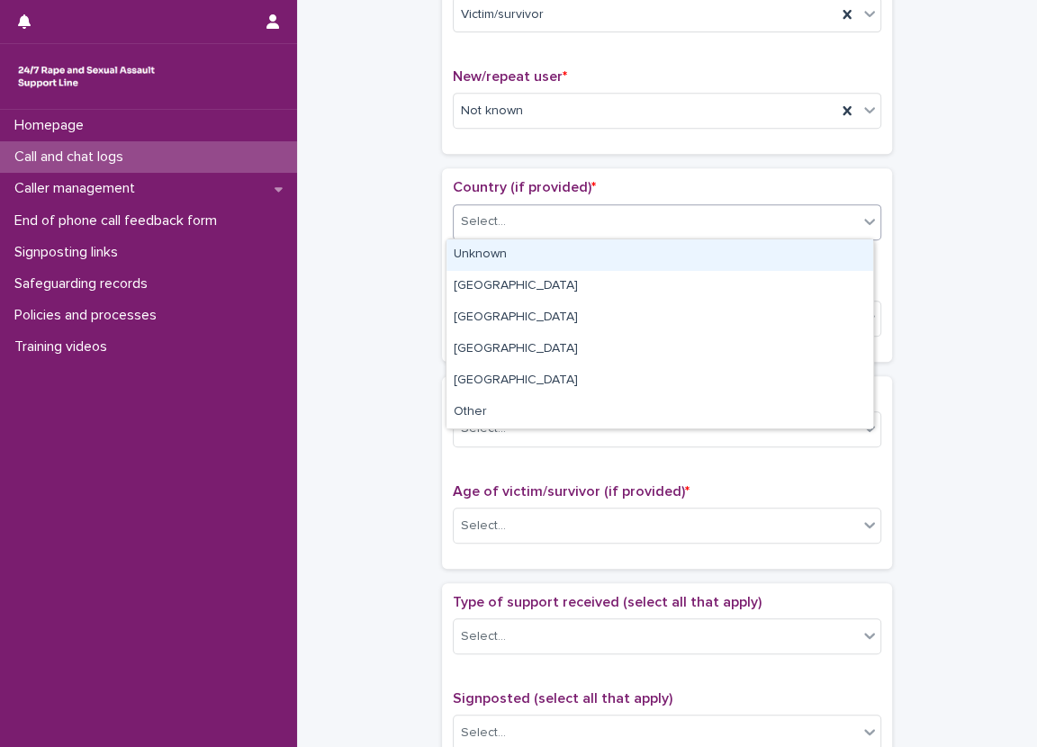
click at [584, 256] on div "Unknown" at bounding box center [659, 254] width 427 height 31
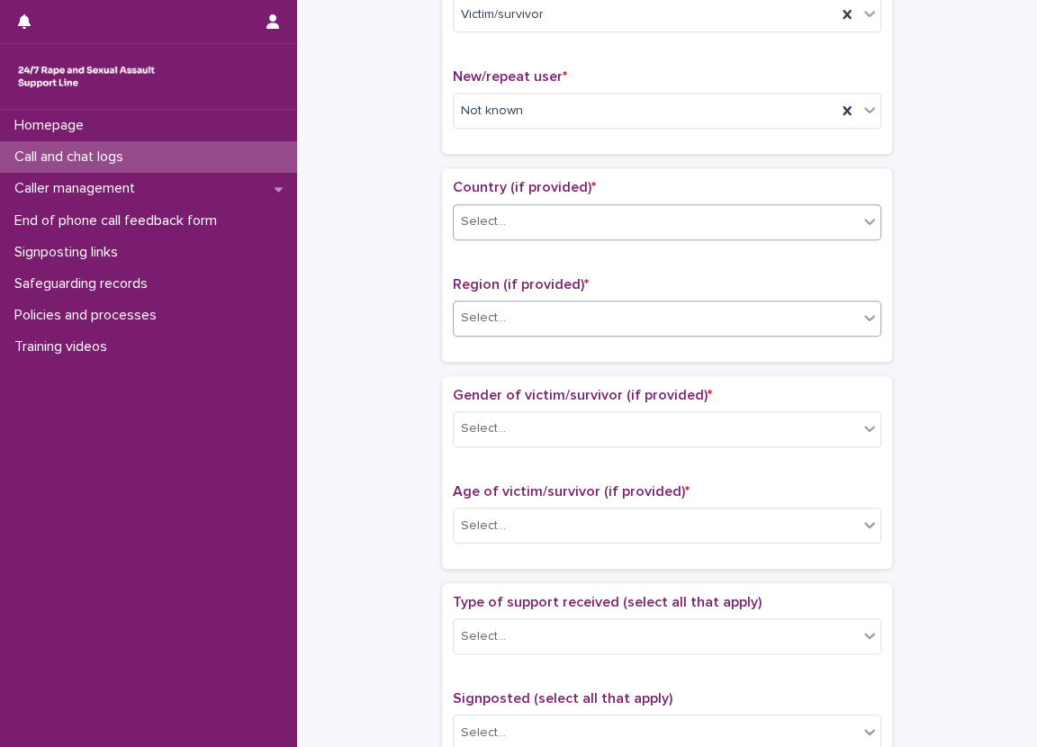
click at [594, 316] on div "Select..." at bounding box center [656, 318] width 404 height 30
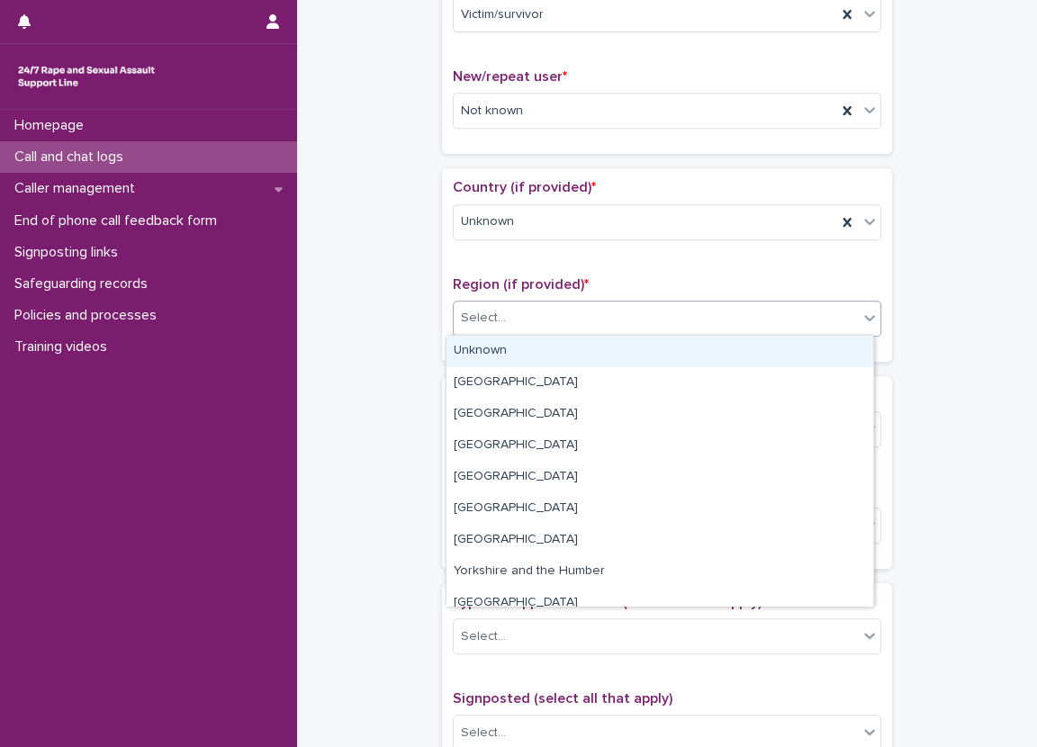
drag, startPoint x: 594, startPoint y: 341, endPoint x: 593, endPoint y: 378, distance: 36.9
click at [594, 345] on div "Unknown" at bounding box center [659, 351] width 427 height 31
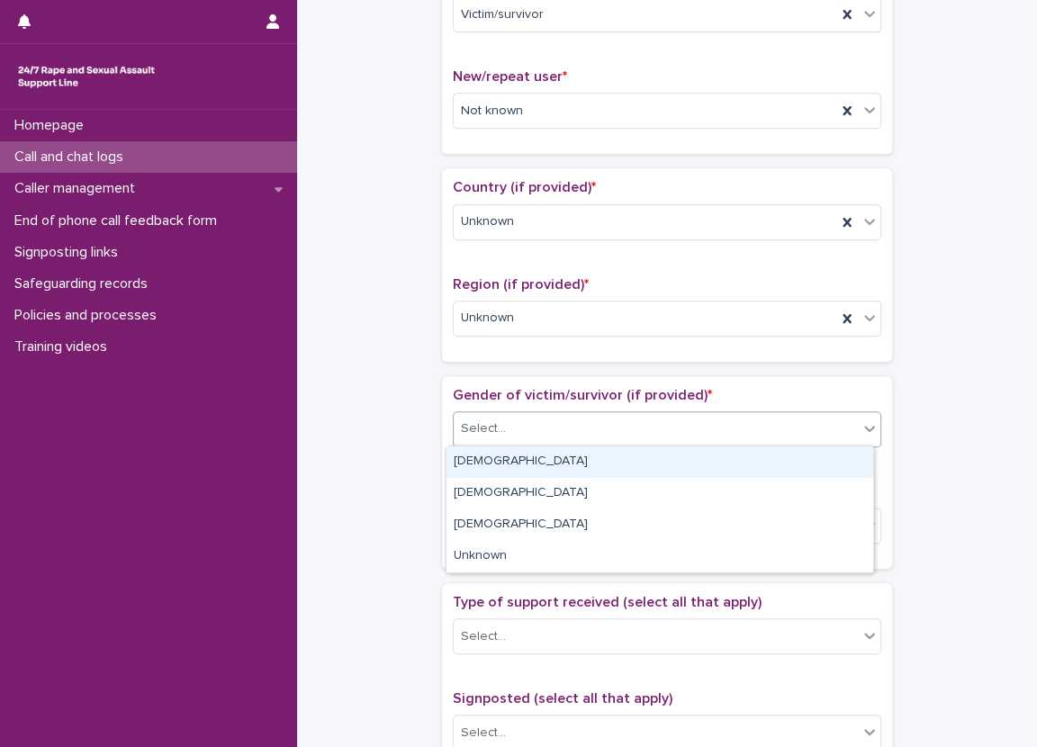
drag, startPoint x: 605, startPoint y: 417, endPoint x: 616, endPoint y: 459, distance: 43.7
click at [606, 421] on div "Select..." at bounding box center [656, 429] width 404 height 30
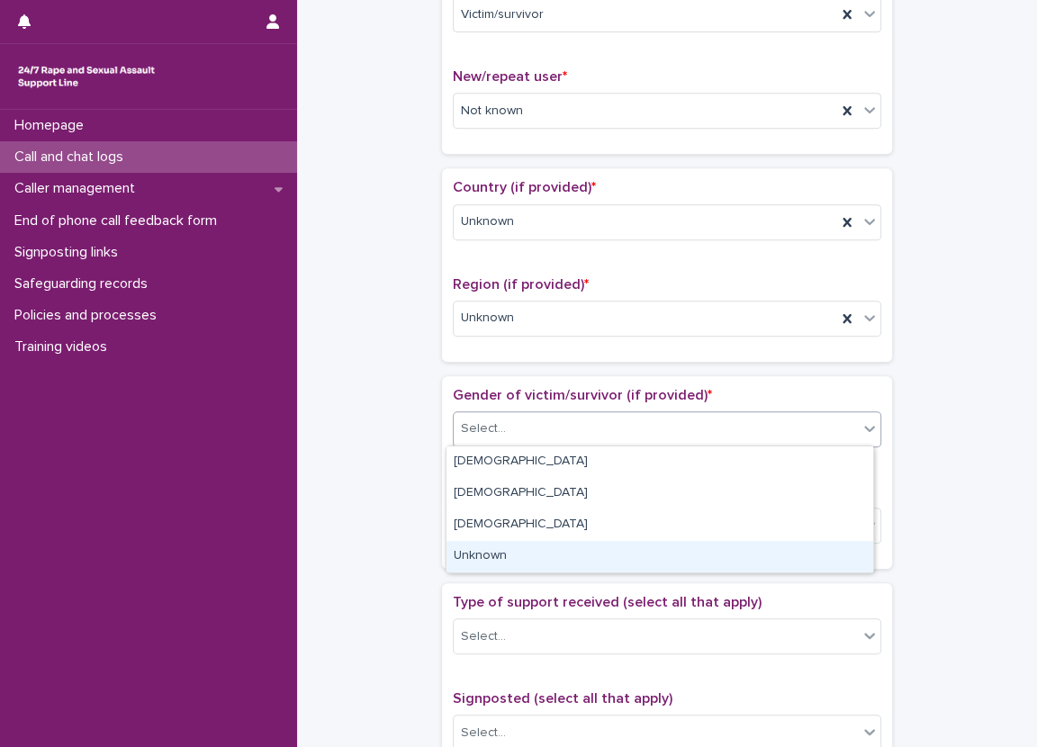
click at [625, 553] on div "Unknown" at bounding box center [659, 556] width 427 height 31
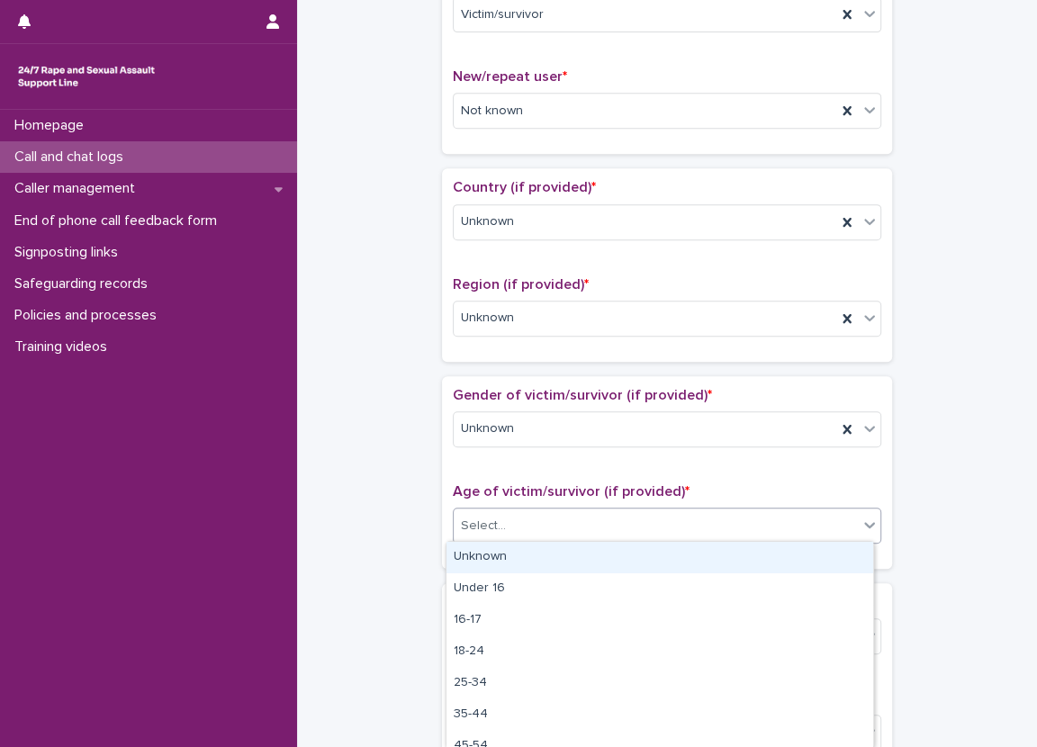
click at [630, 526] on div "Select..." at bounding box center [656, 526] width 404 height 30
click at [625, 558] on div "Unknown" at bounding box center [659, 557] width 427 height 31
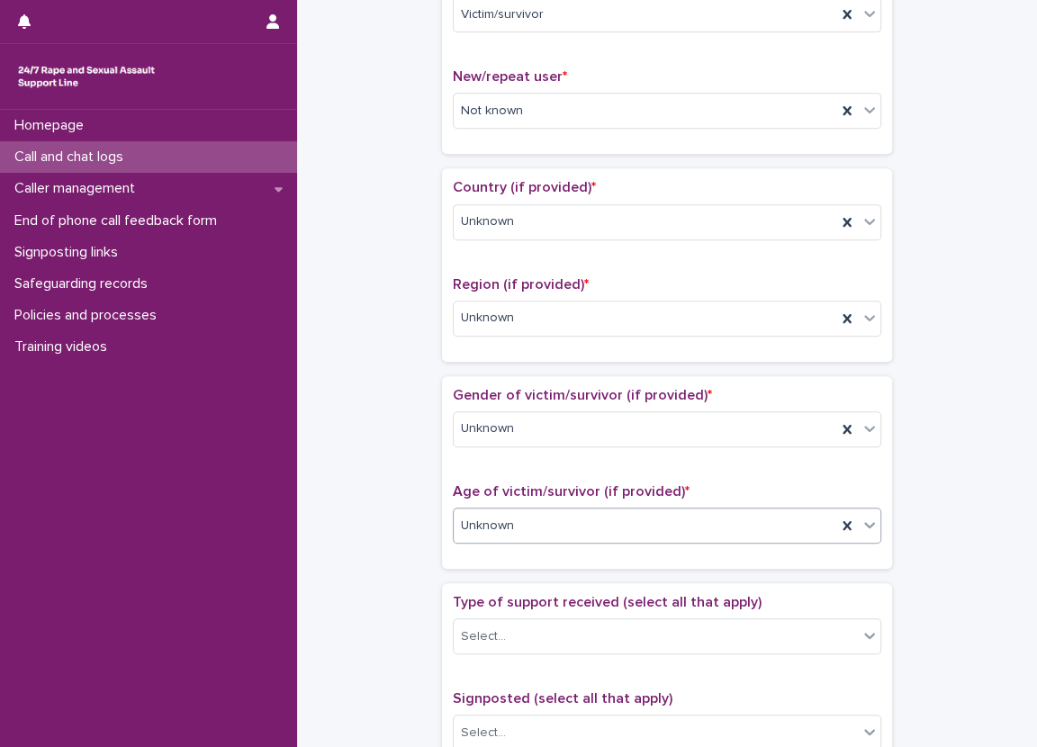
click at [367, 481] on div "**********" at bounding box center [667, 481] width 704 height 1840
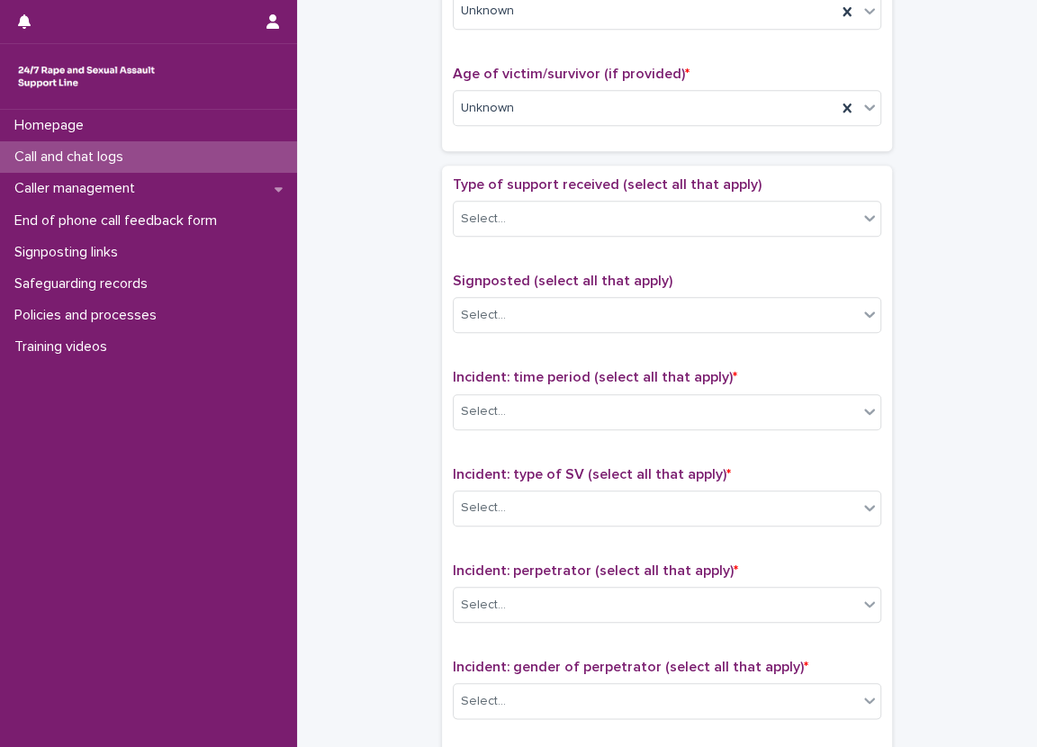
scroll to position [900, 0]
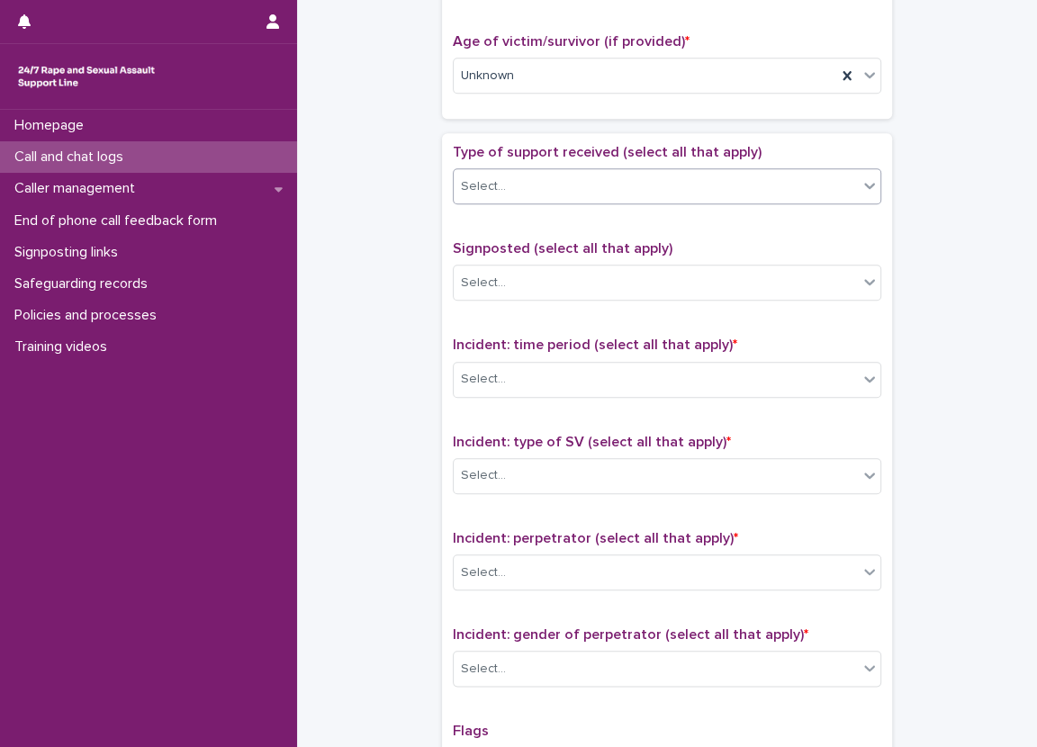
click at [535, 191] on div "Select..." at bounding box center [656, 187] width 404 height 30
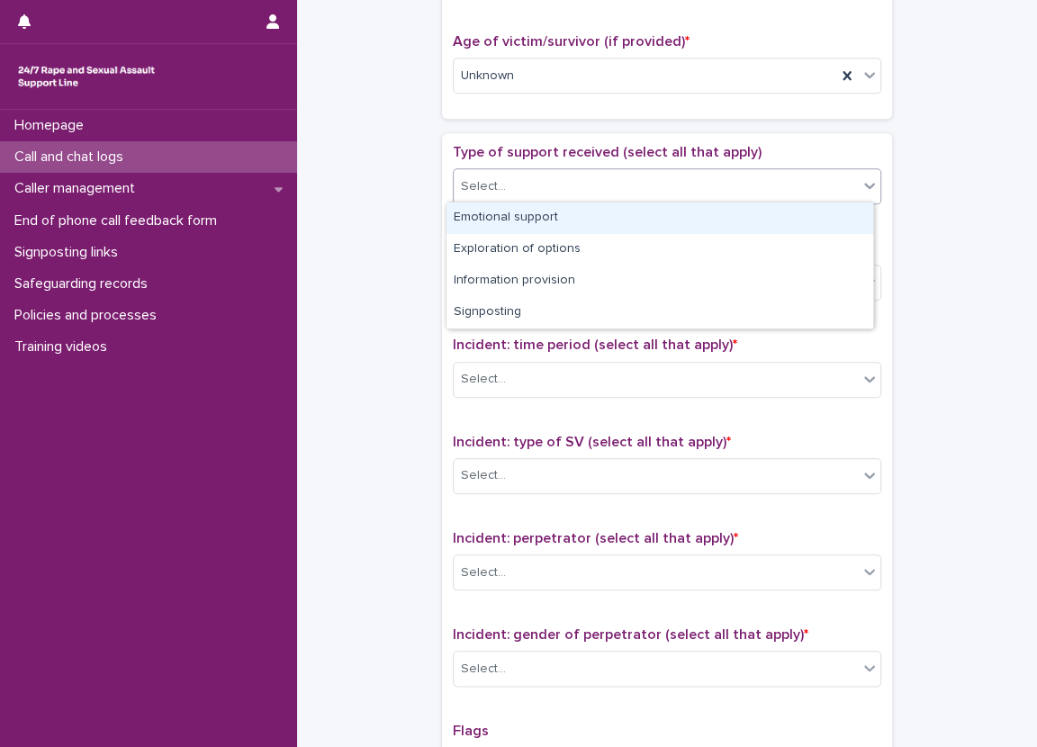
click at [529, 210] on div "Emotional support" at bounding box center [659, 217] width 427 height 31
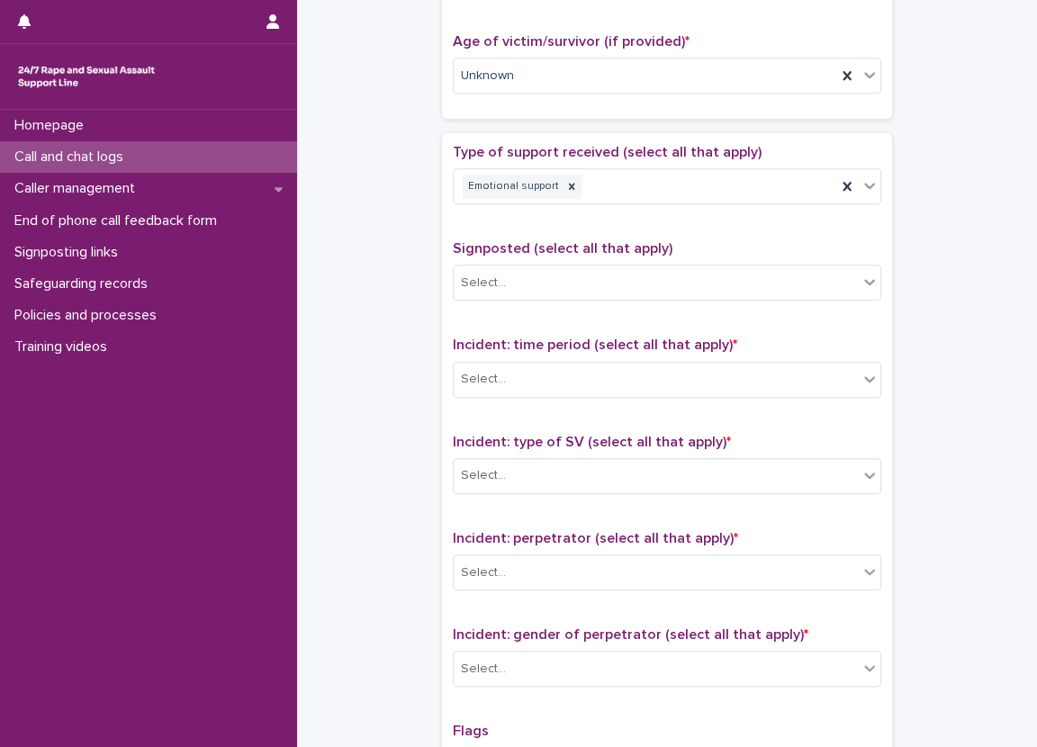
click at [589, 204] on div "Type of support received (select all that apply) Emotional support" at bounding box center [667, 181] width 428 height 75
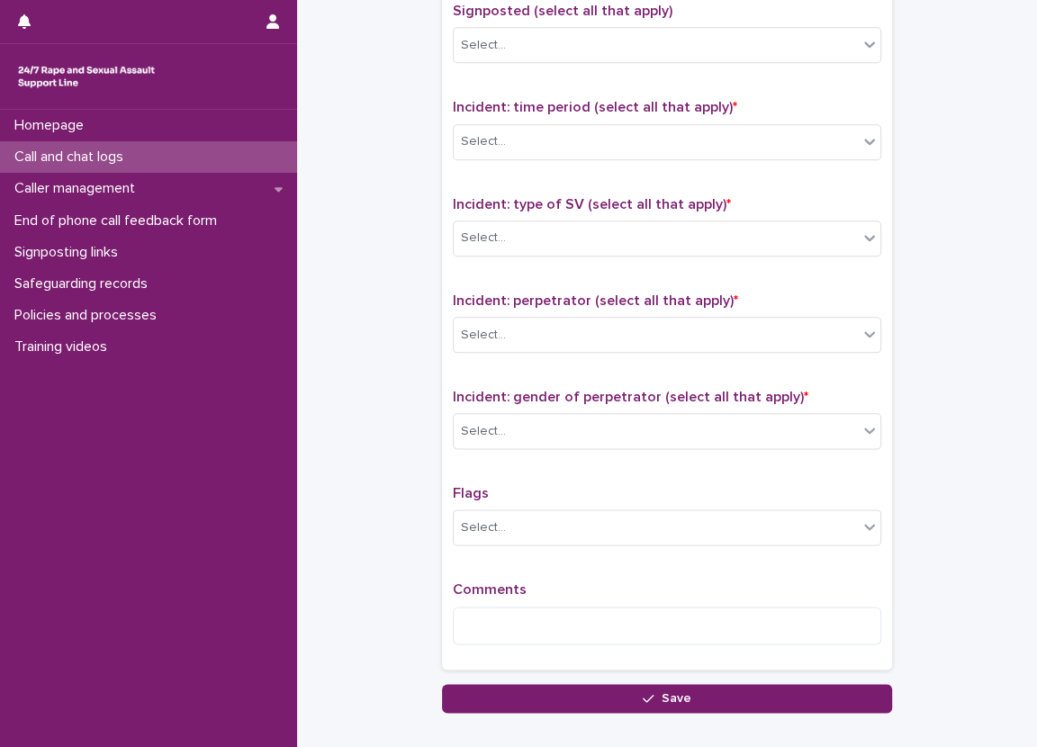
scroll to position [1170, 0]
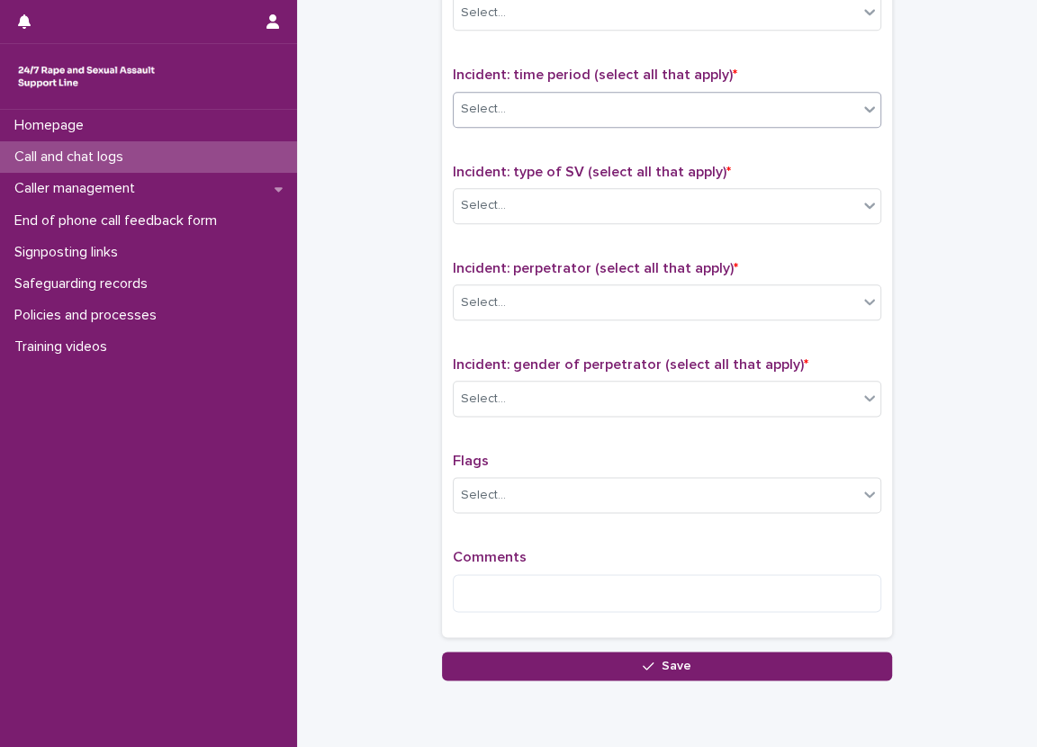
click at [575, 108] on div "Select..." at bounding box center [656, 109] width 404 height 30
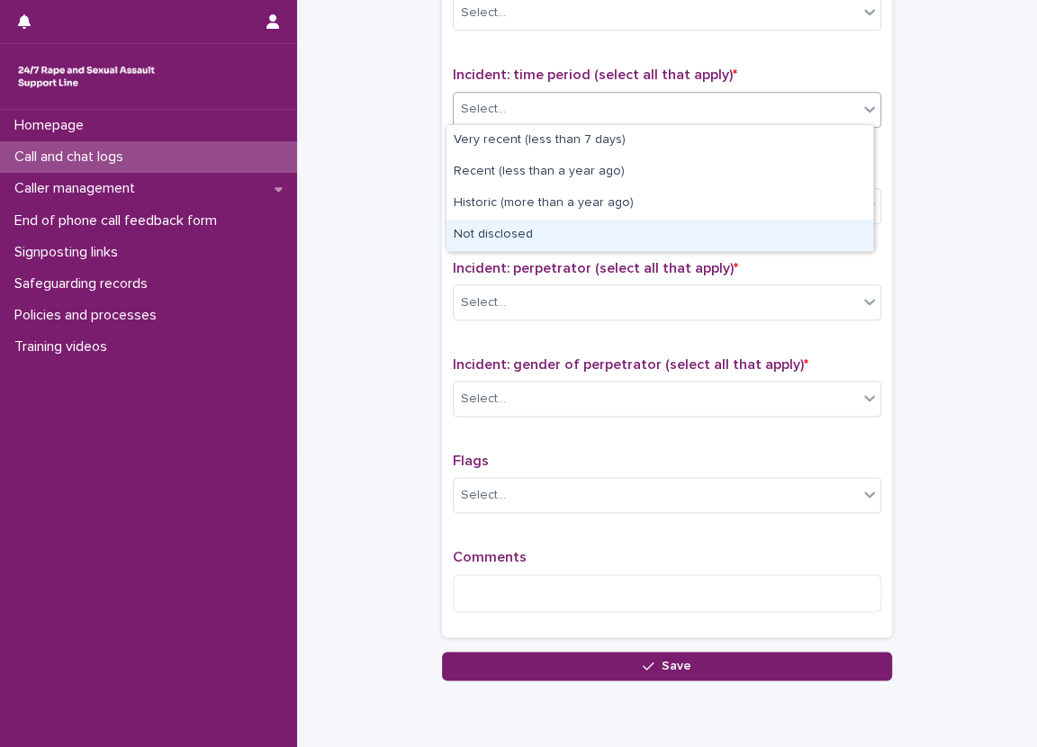
click at [544, 223] on div "Not disclosed" at bounding box center [659, 235] width 427 height 31
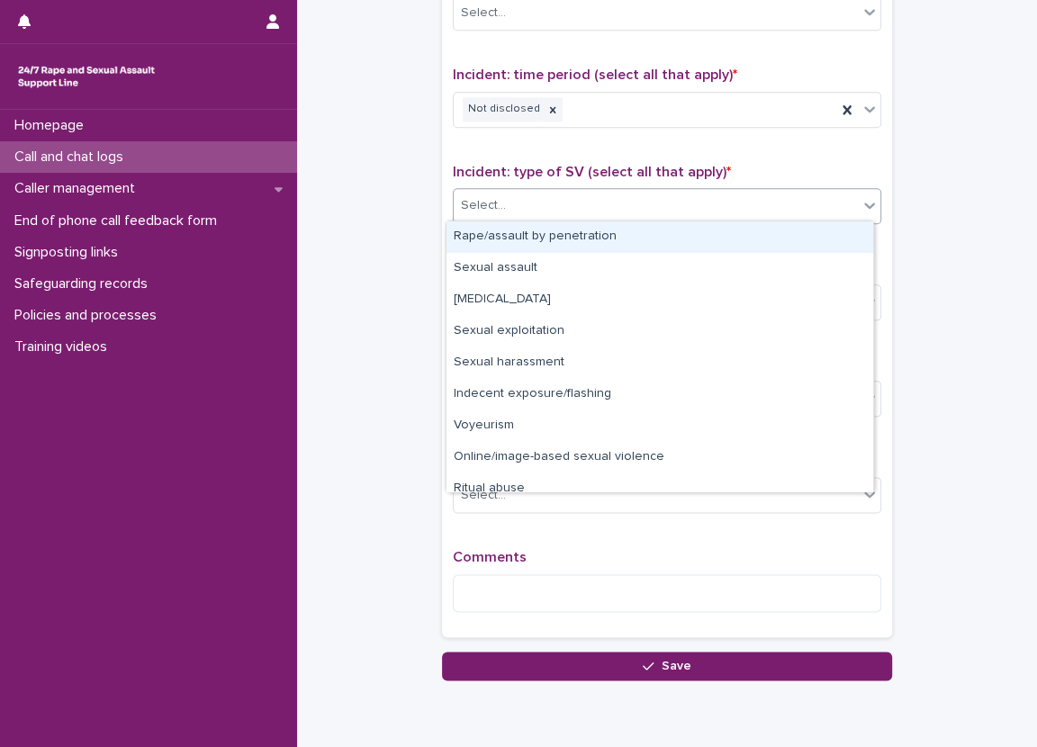
click at [547, 212] on div "Select..." at bounding box center [656, 206] width 404 height 30
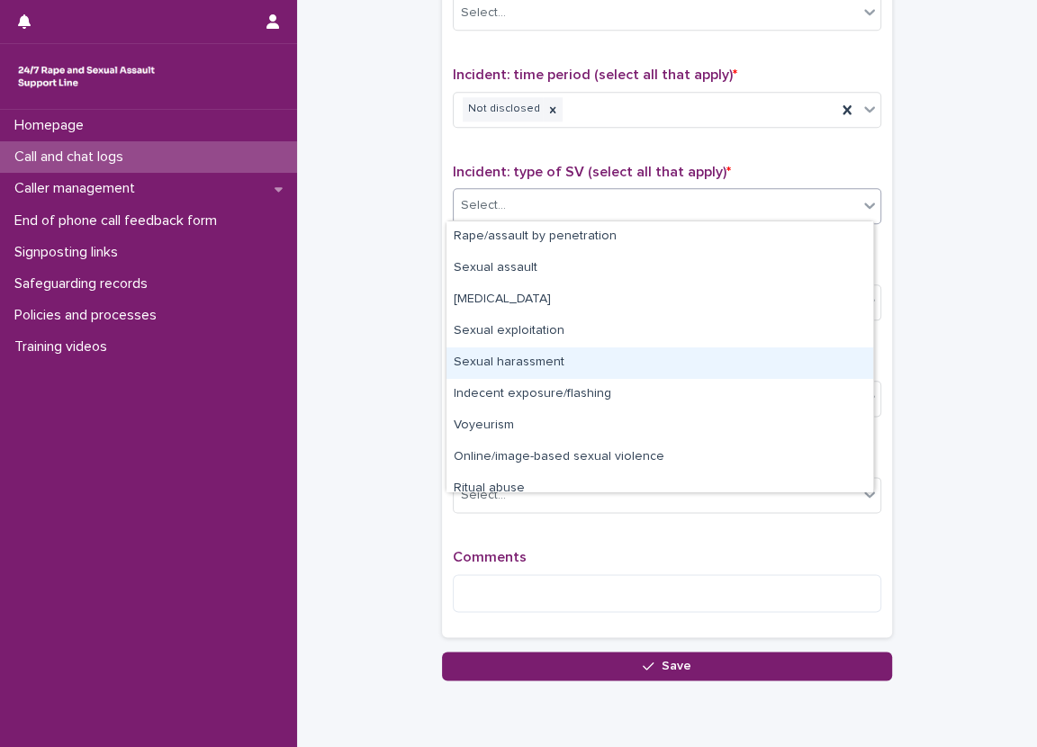
scroll to position [45, 0]
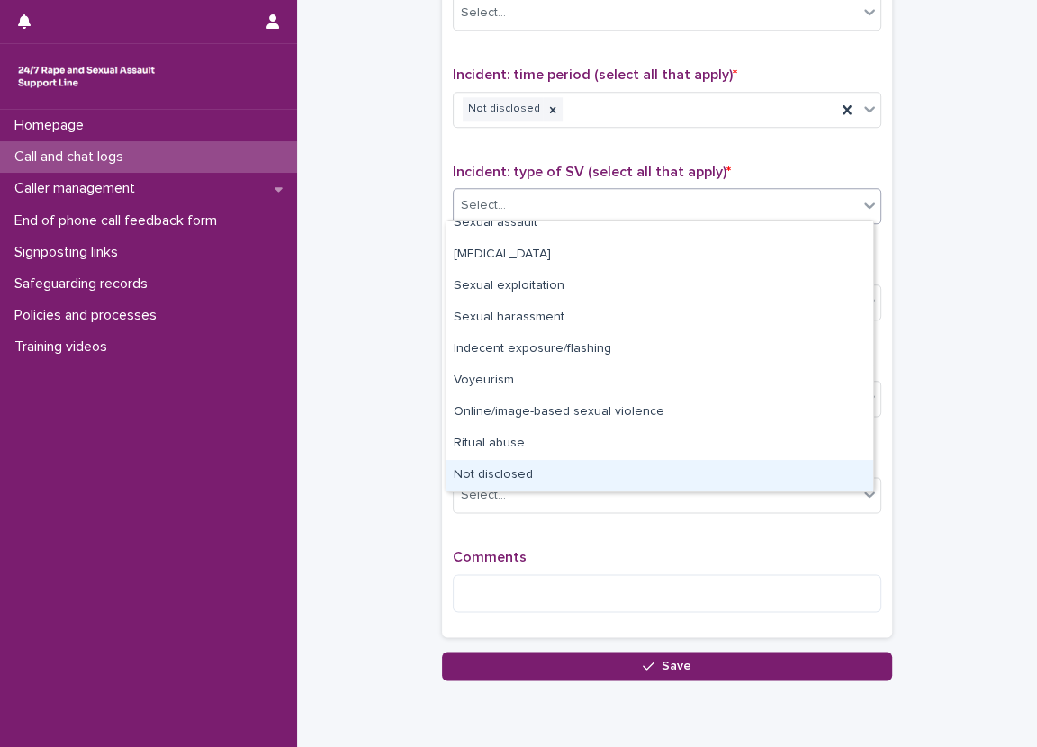
click at [580, 472] on div "Not disclosed" at bounding box center [659, 475] width 427 height 31
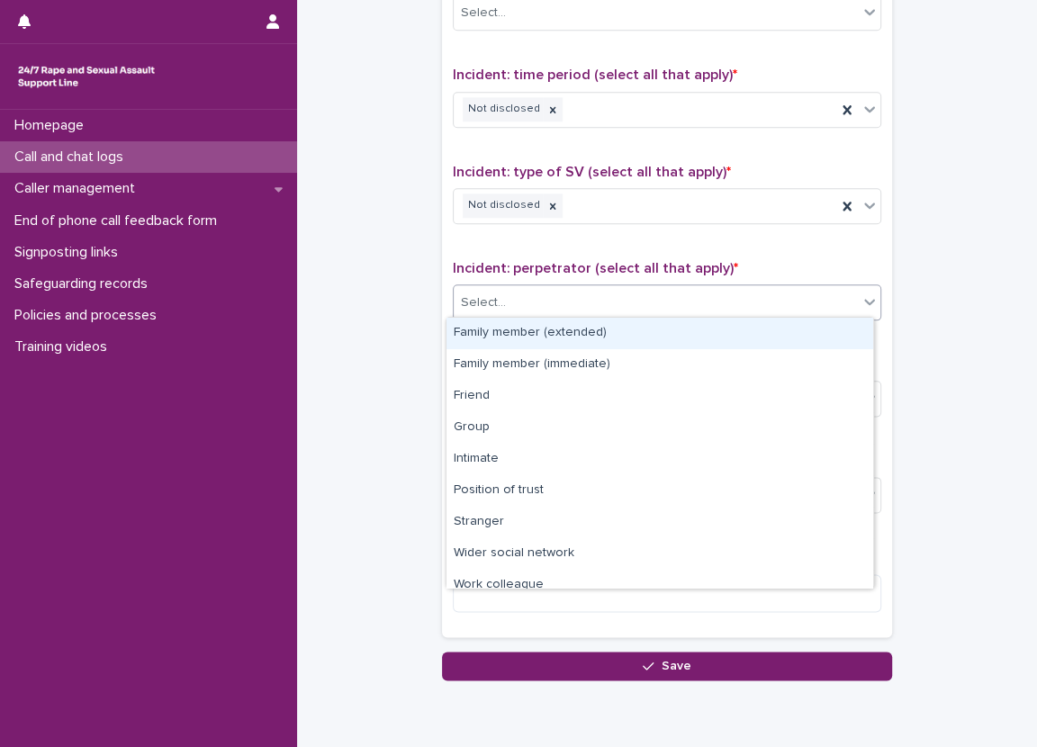
click at [579, 300] on div "Select..." at bounding box center [656, 303] width 404 height 30
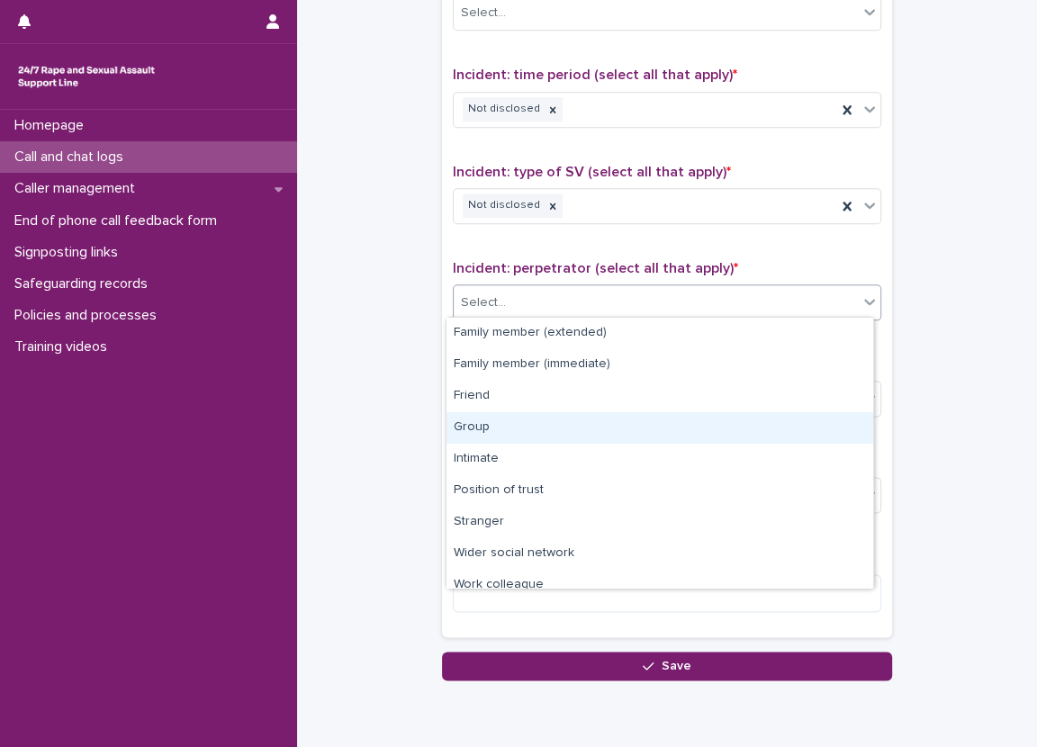
scroll to position [76, 0]
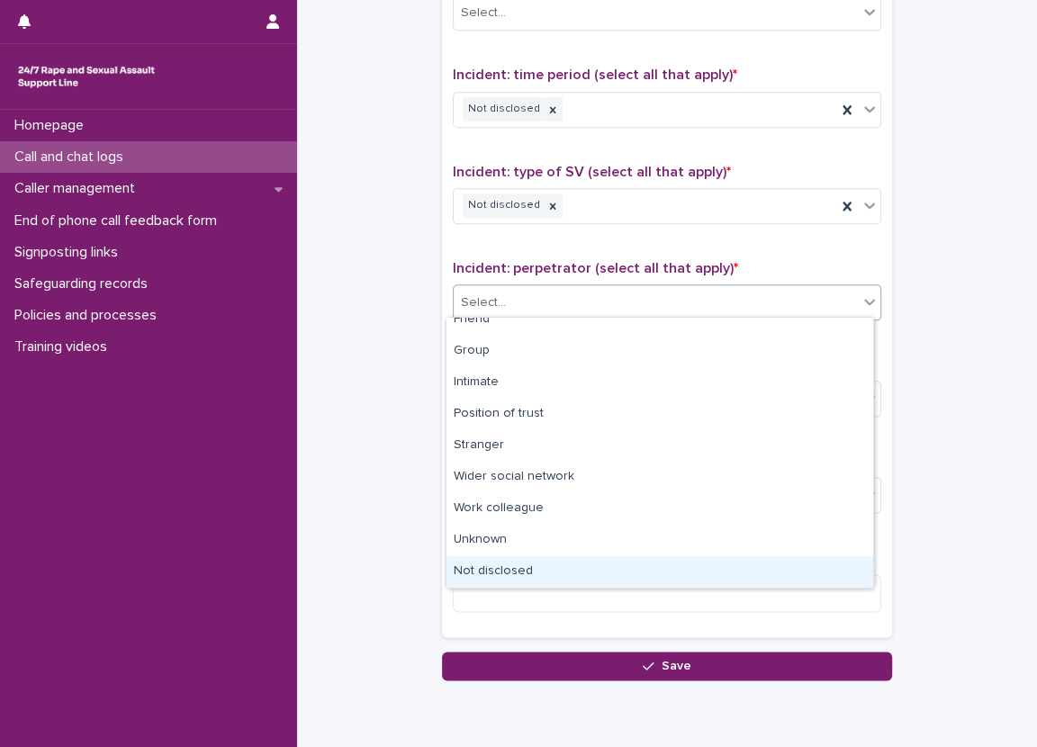
click at [557, 577] on div "Not disclosed" at bounding box center [659, 571] width 427 height 31
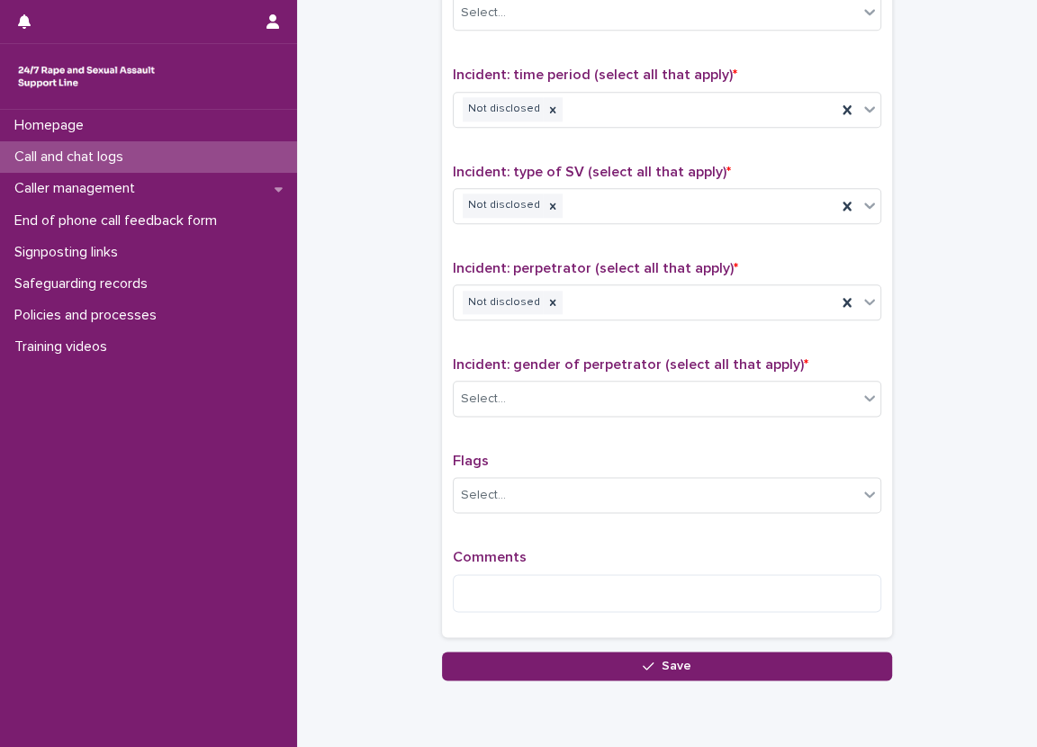
click at [563, 364] on span "Incident: gender of perpetrator (select all that apply) *" at bounding box center [630, 364] width 355 height 14
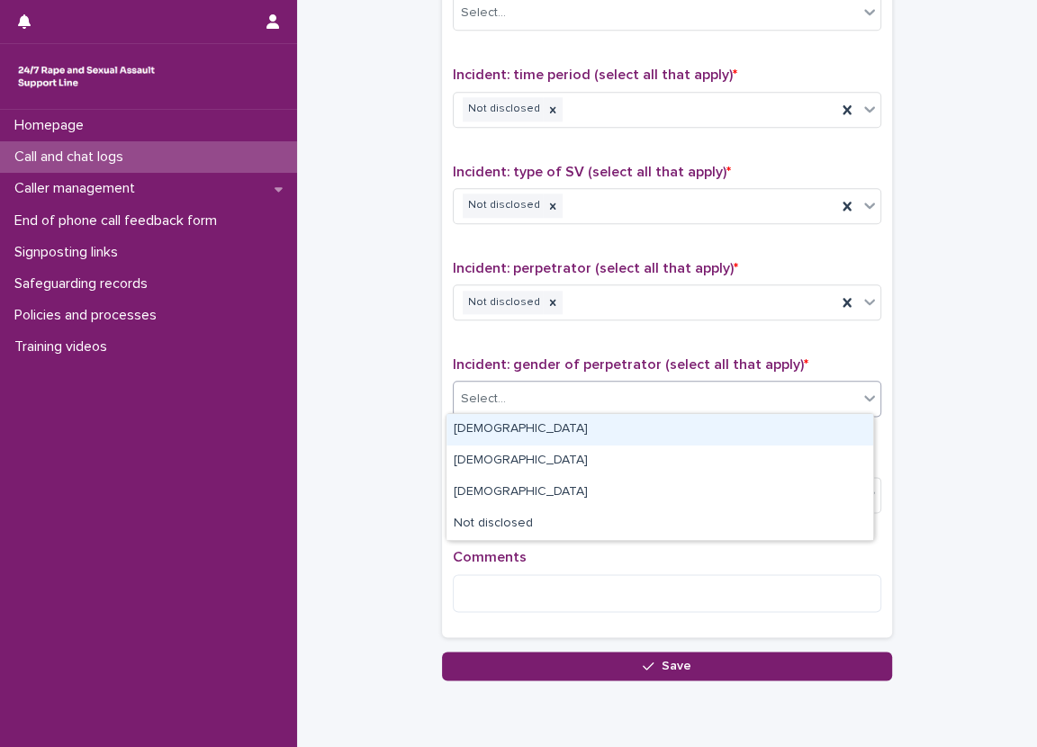
click at [563, 391] on div "Select..." at bounding box center [656, 399] width 404 height 30
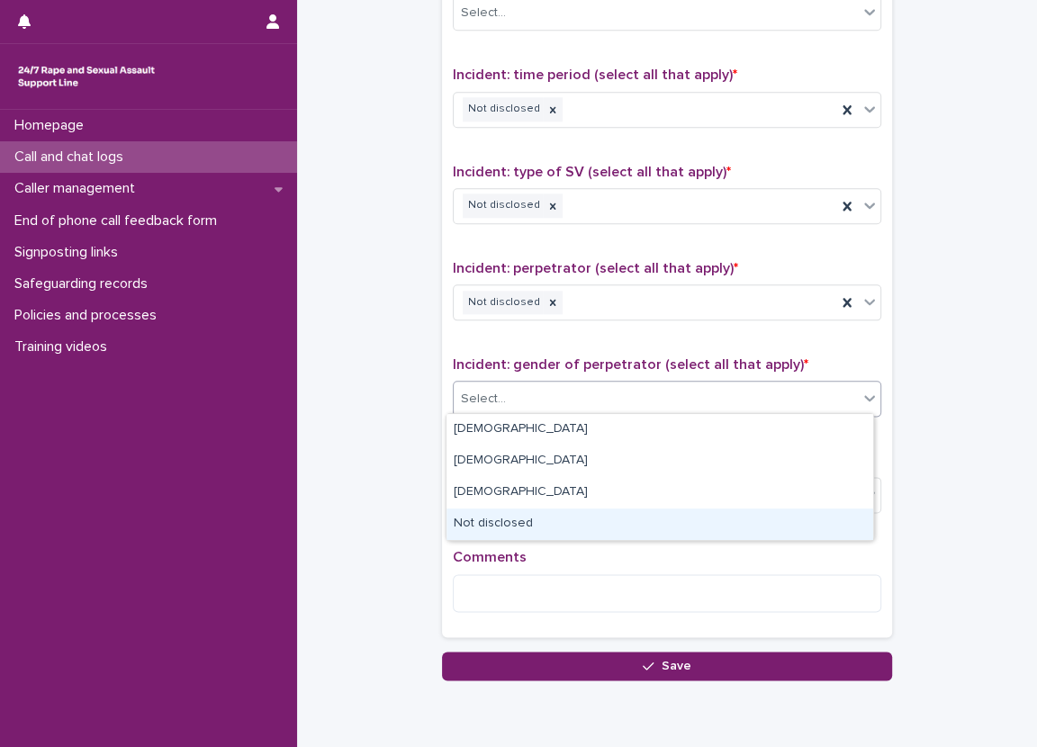
click at [521, 512] on div "Not disclosed" at bounding box center [659, 523] width 427 height 31
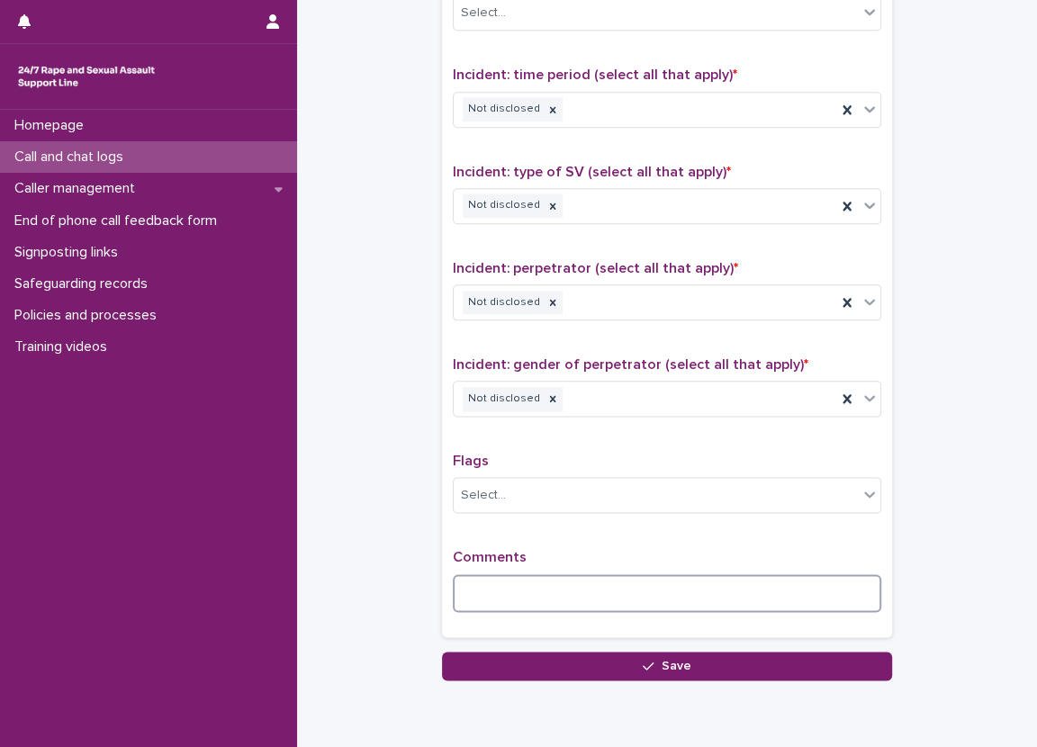
click at [522, 574] on textarea at bounding box center [667, 593] width 428 height 39
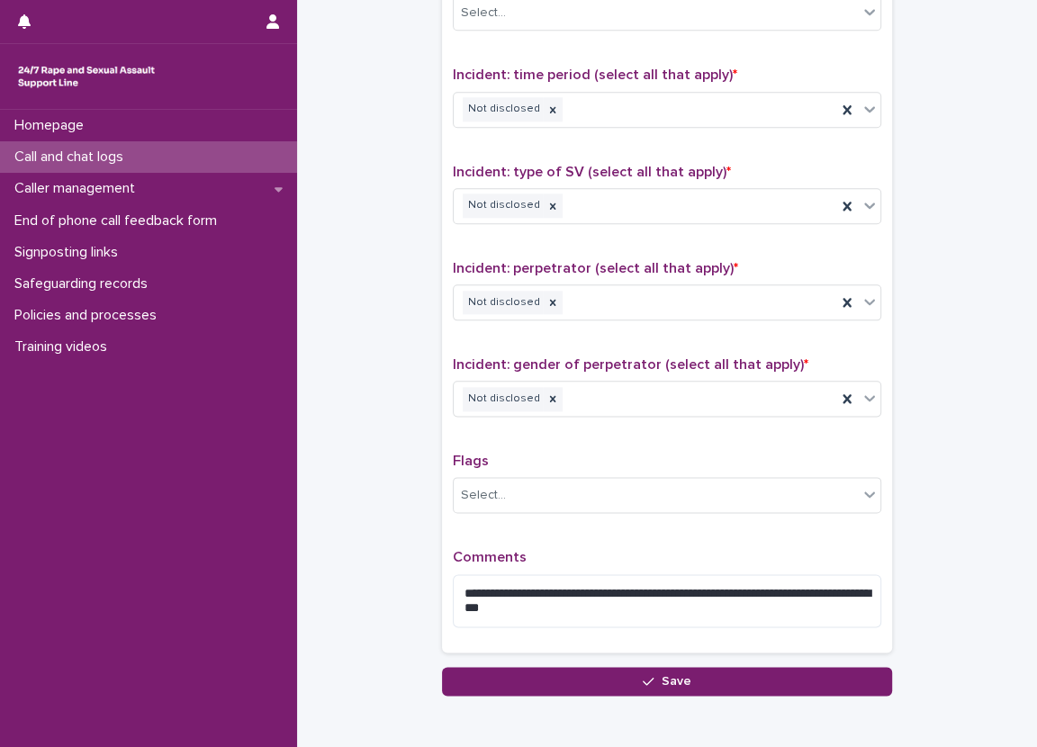
click at [493, 549] on p "Comments" at bounding box center [667, 557] width 428 height 17
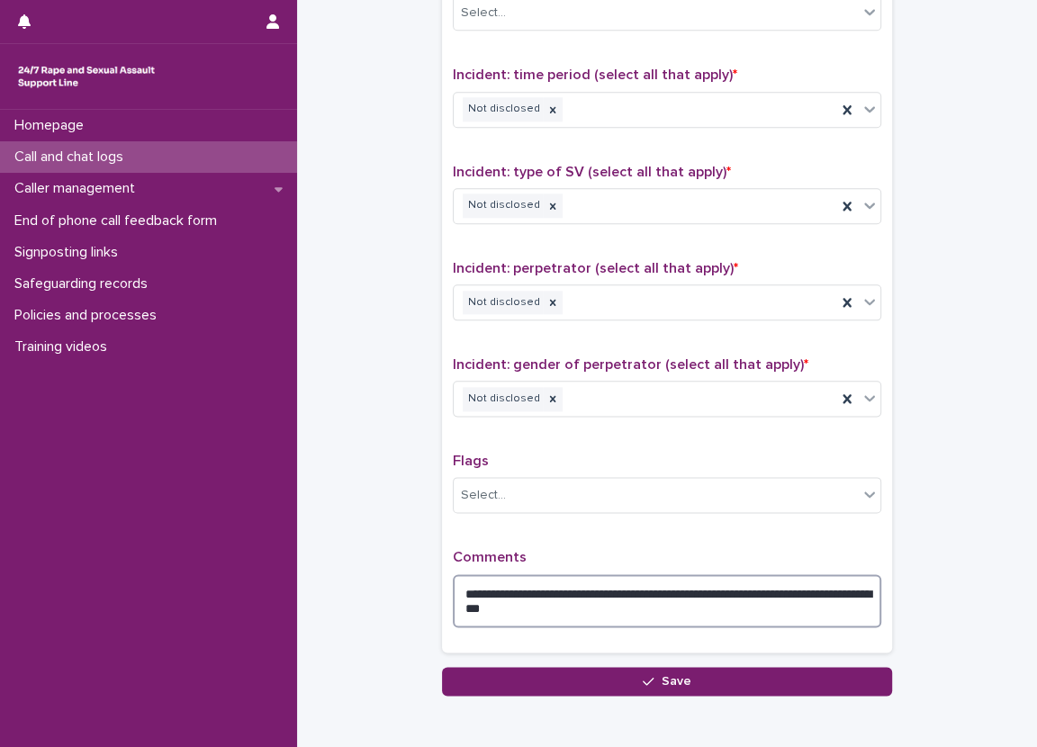
click at [709, 589] on textarea "**********" at bounding box center [667, 601] width 428 height 54
type textarea "**********"
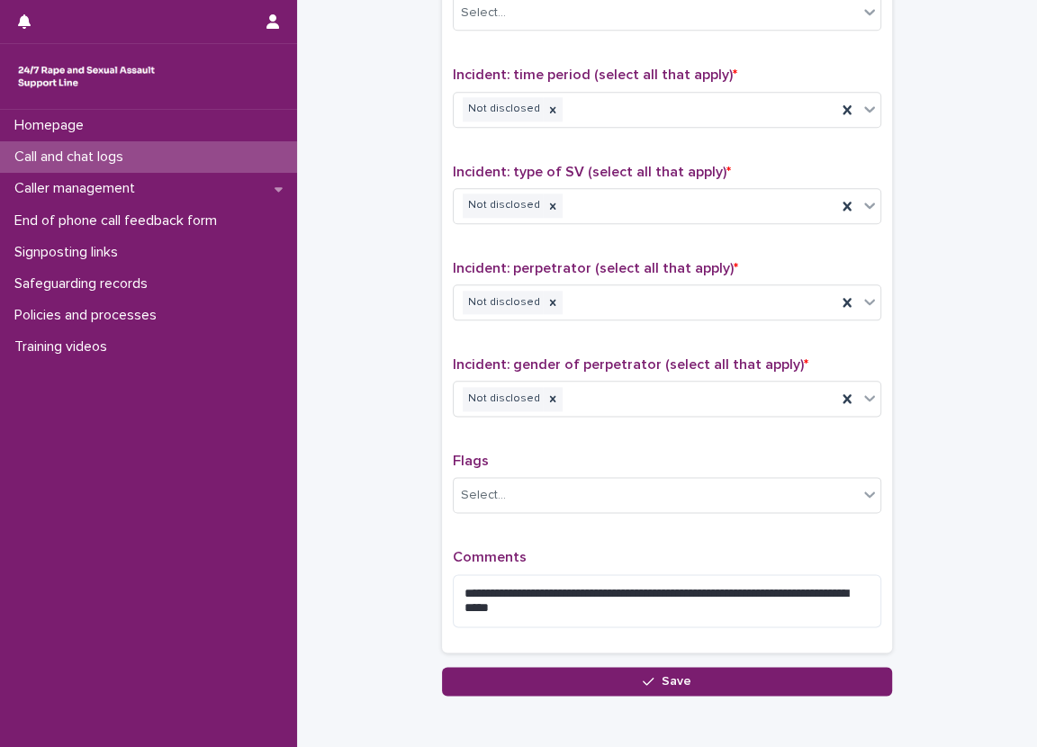
click at [624, 555] on p "Comments" at bounding box center [667, 557] width 428 height 17
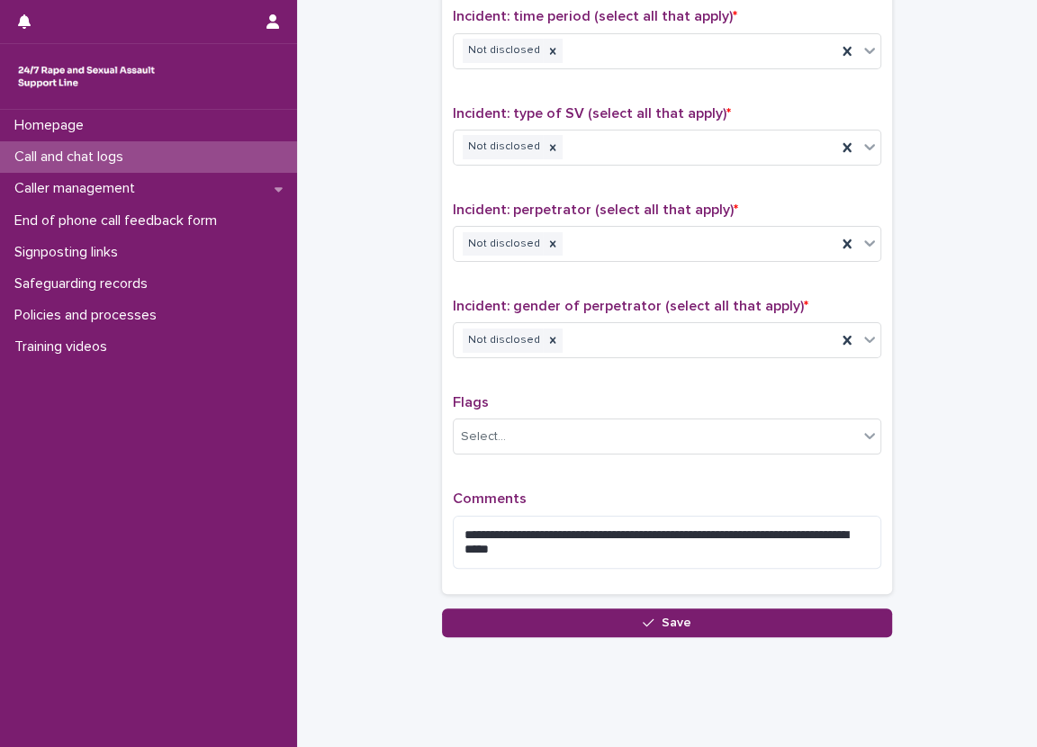
scroll to position [1255, 0]
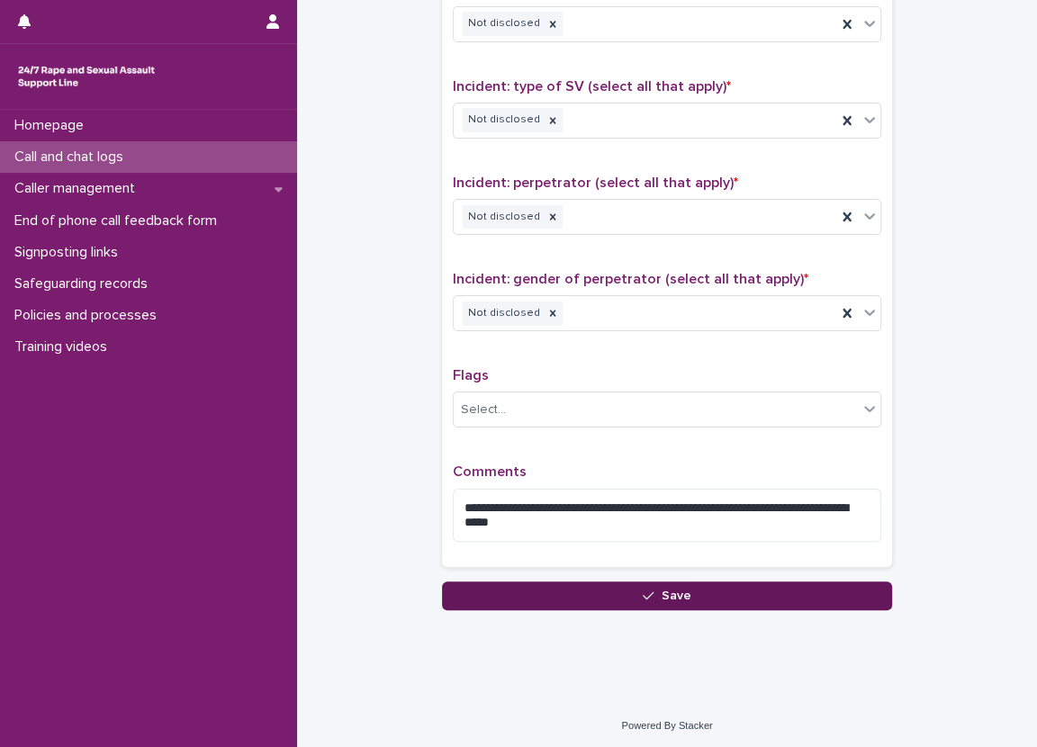
click at [697, 583] on button "Save" at bounding box center [667, 595] width 450 height 29
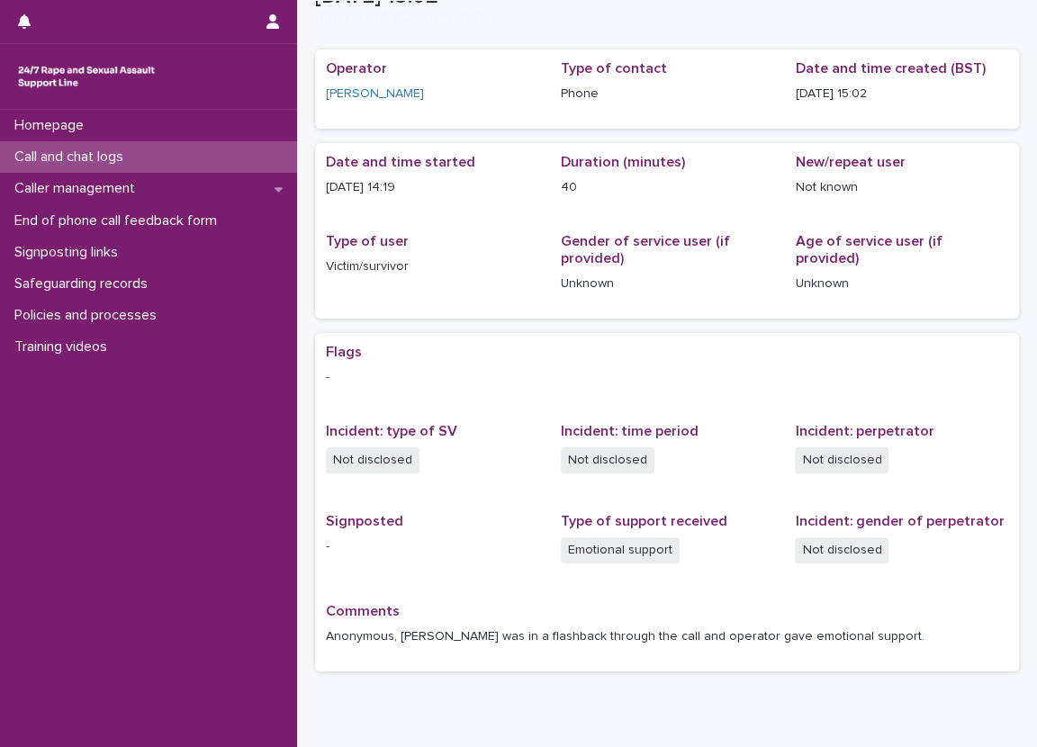
scroll to position [90, 0]
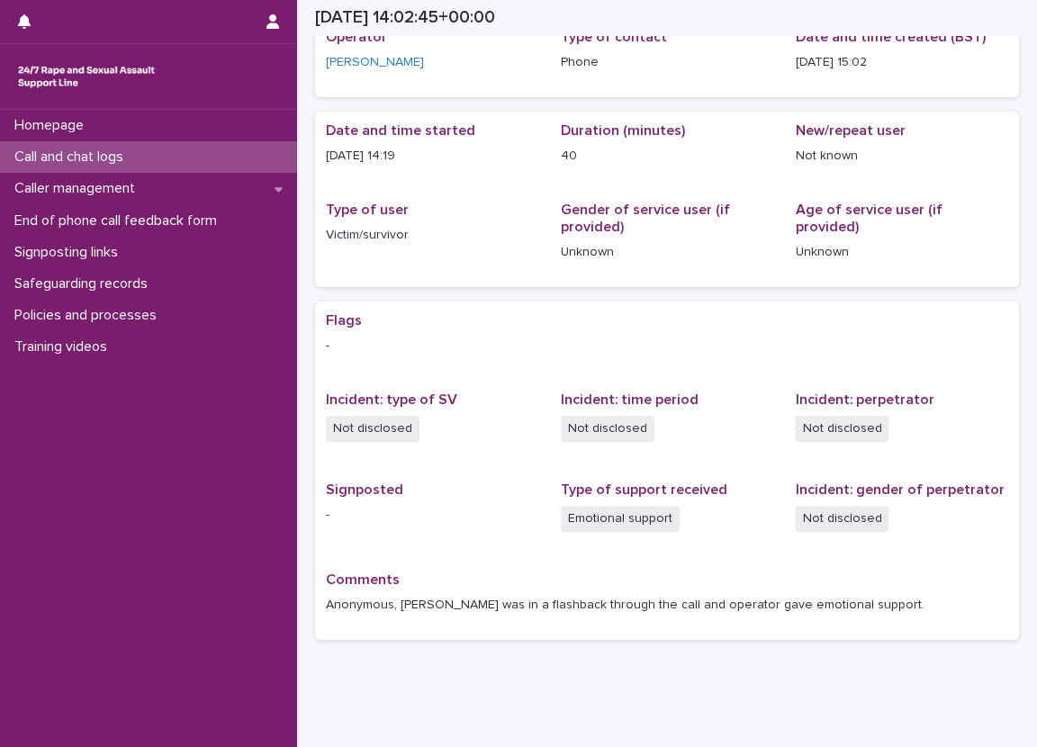
click at [562, 508] on span "Emotional support" at bounding box center [620, 519] width 119 height 26
click at [273, 155] on div "Call and chat logs" at bounding box center [148, 156] width 297 height 31
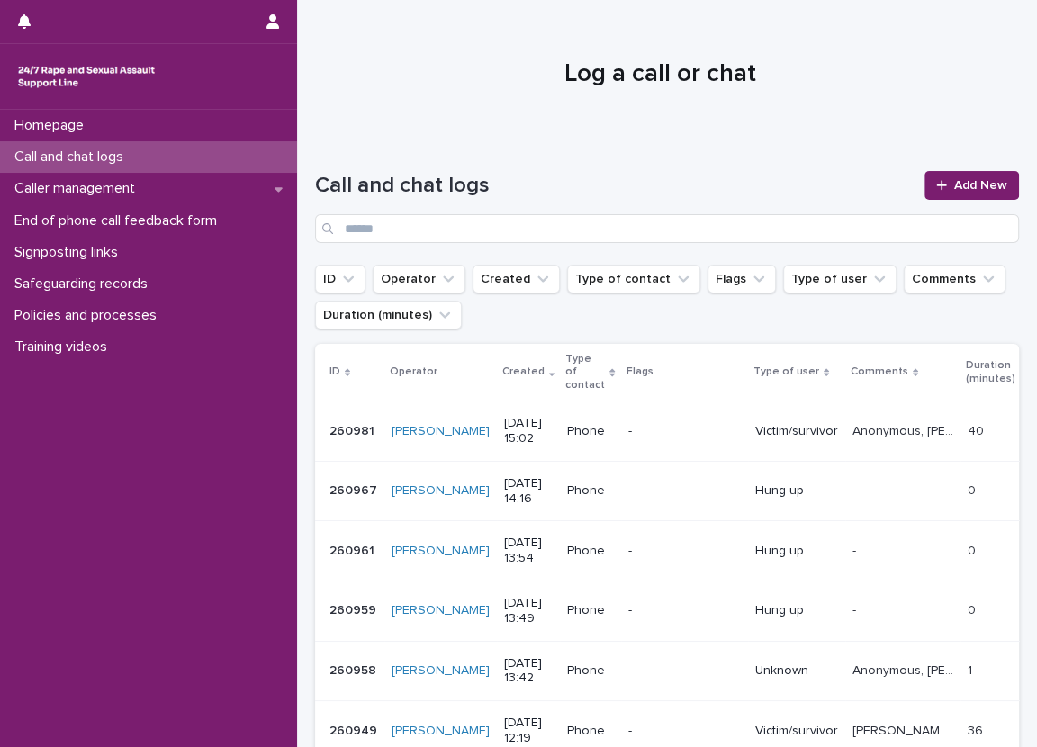
drag, startPoint x: 459, startPoint y: 130, endPoint x: 466, endPoint y: 117, distance: 15.3
click at [459, 130] on div at bounding box center [660, 66] width 726 height 135
